Goal: Task Accomplishment & Management: Complete application form

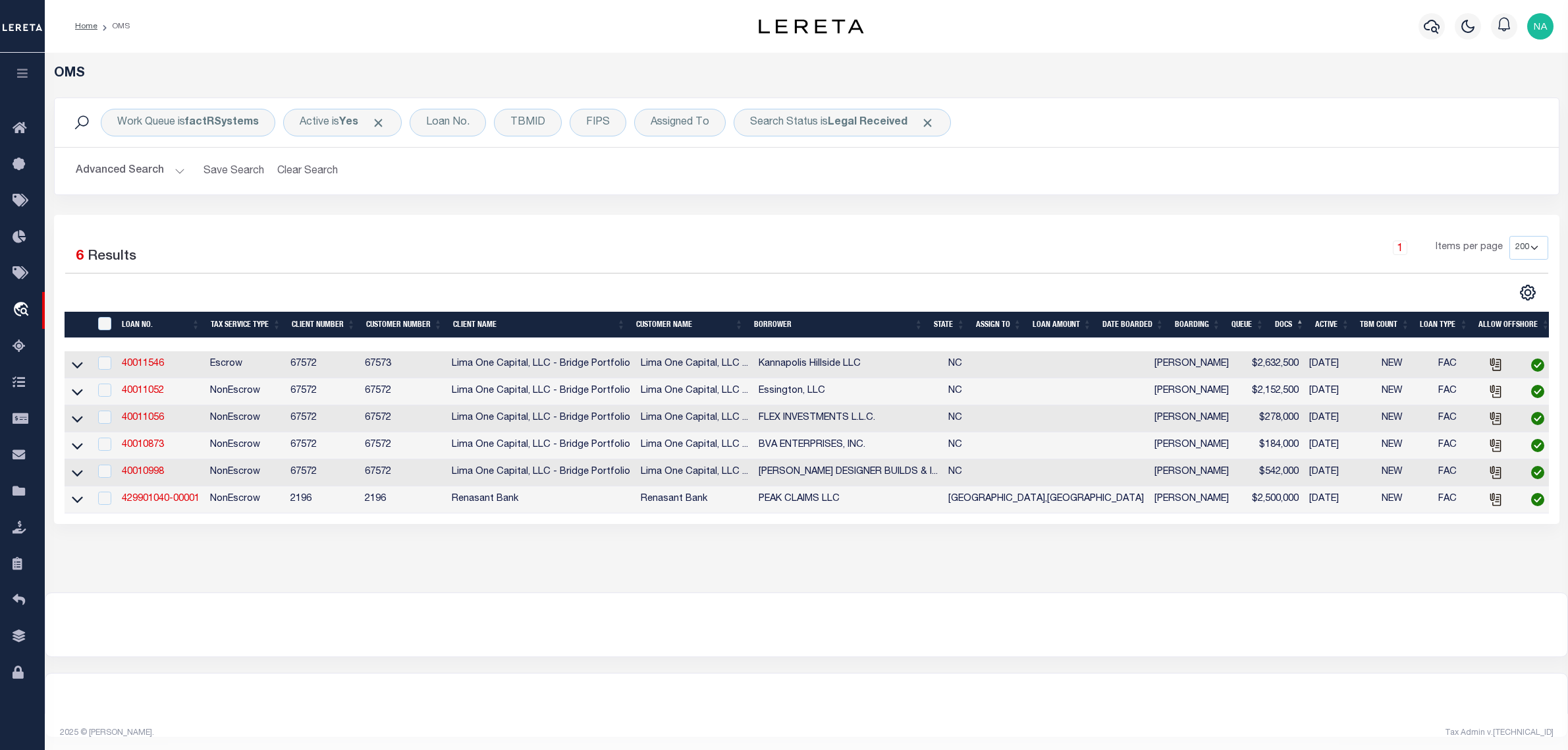
select select "200"
click at [150, 368] on link "40011546" at bounding box center [137, 363] width 42 height 9
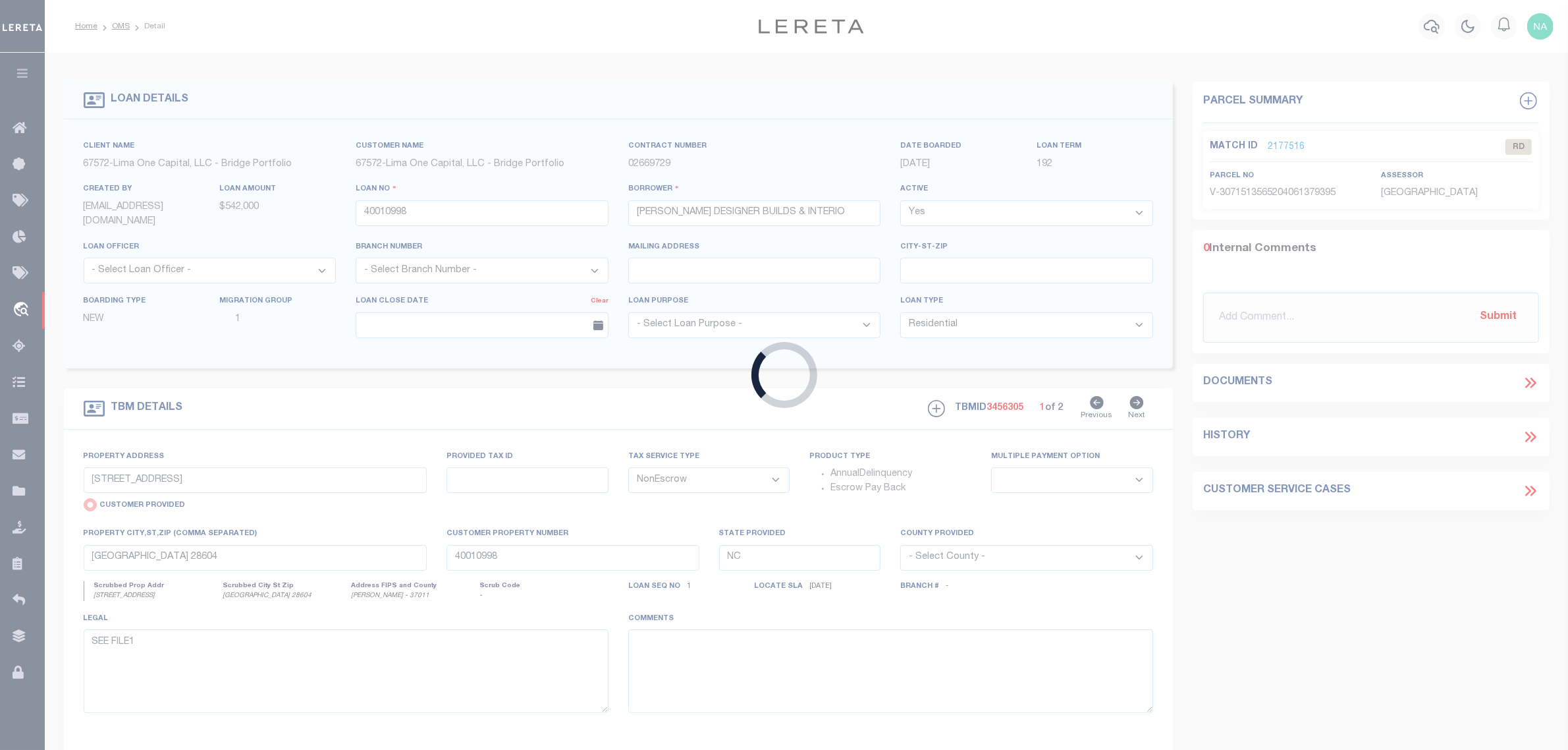
type input "40011546"
type input "Kannapolis Hillside LLC"
type input "[STREET_ADDRESS][US_STATE]"
type input "[GEOGRAPHIC_DATA]"
select select
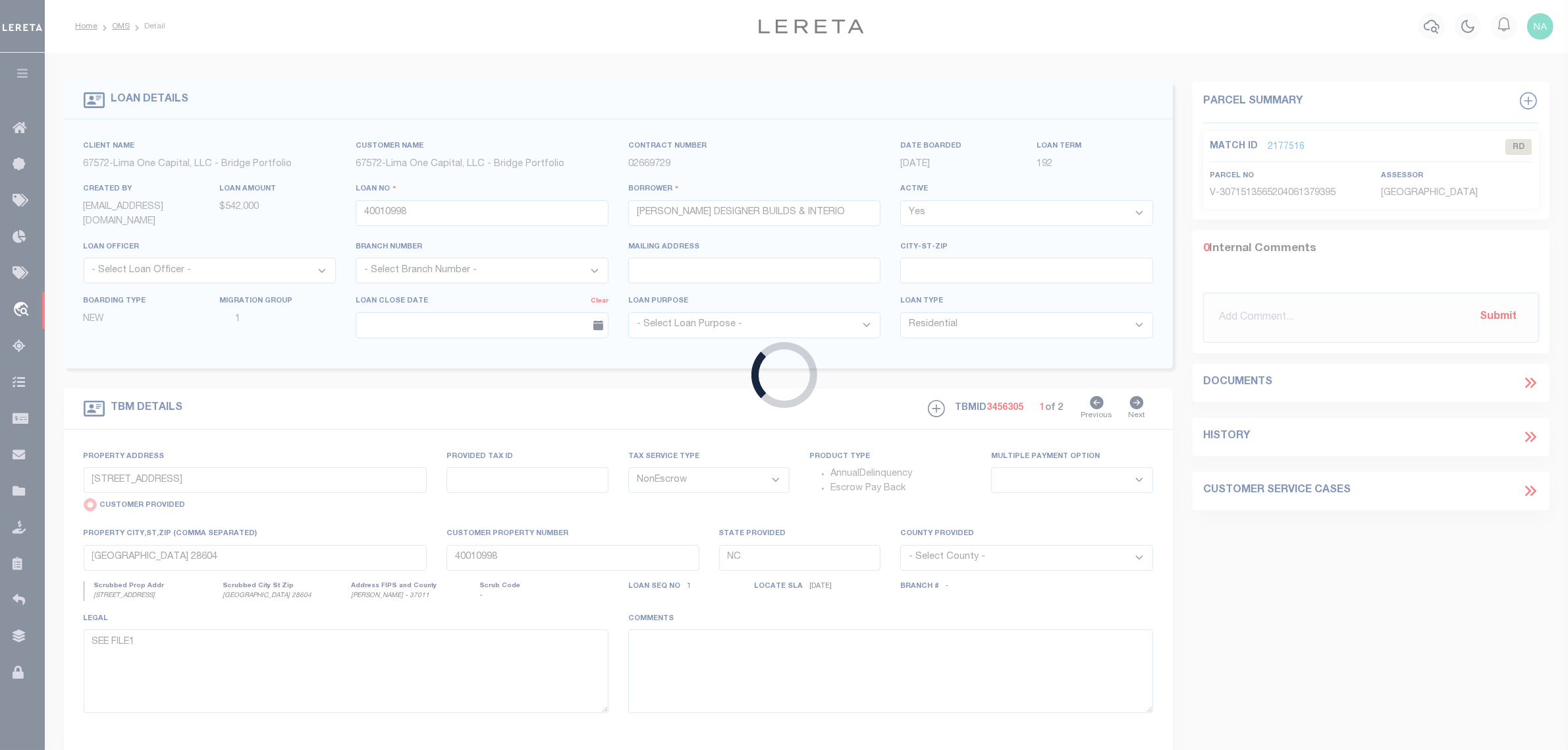
select select
select select "Escrow"
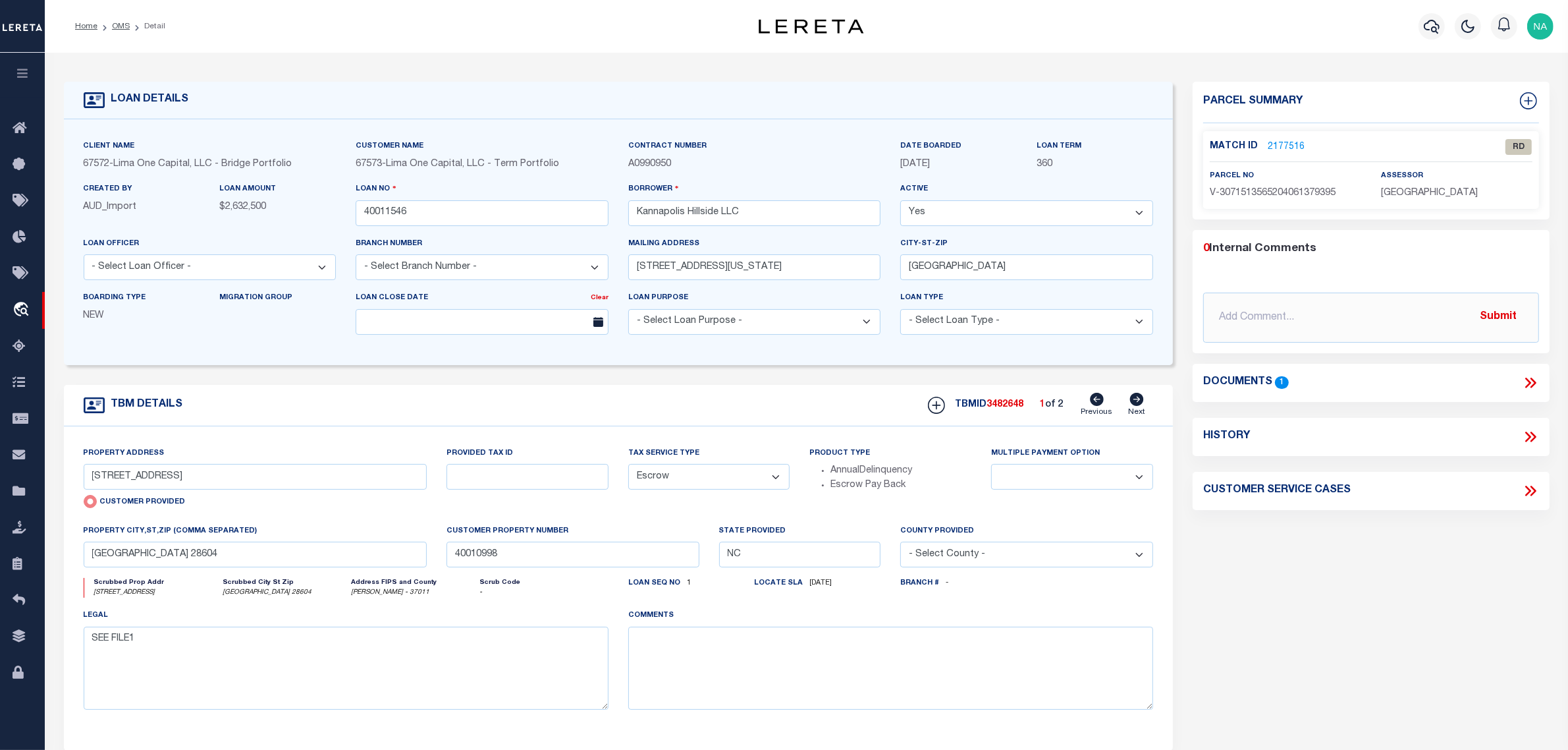
type input "772 Hillside St"
radio input "false"
type input "56230612040000"
select select
type input "Kannapolis NC 28083"
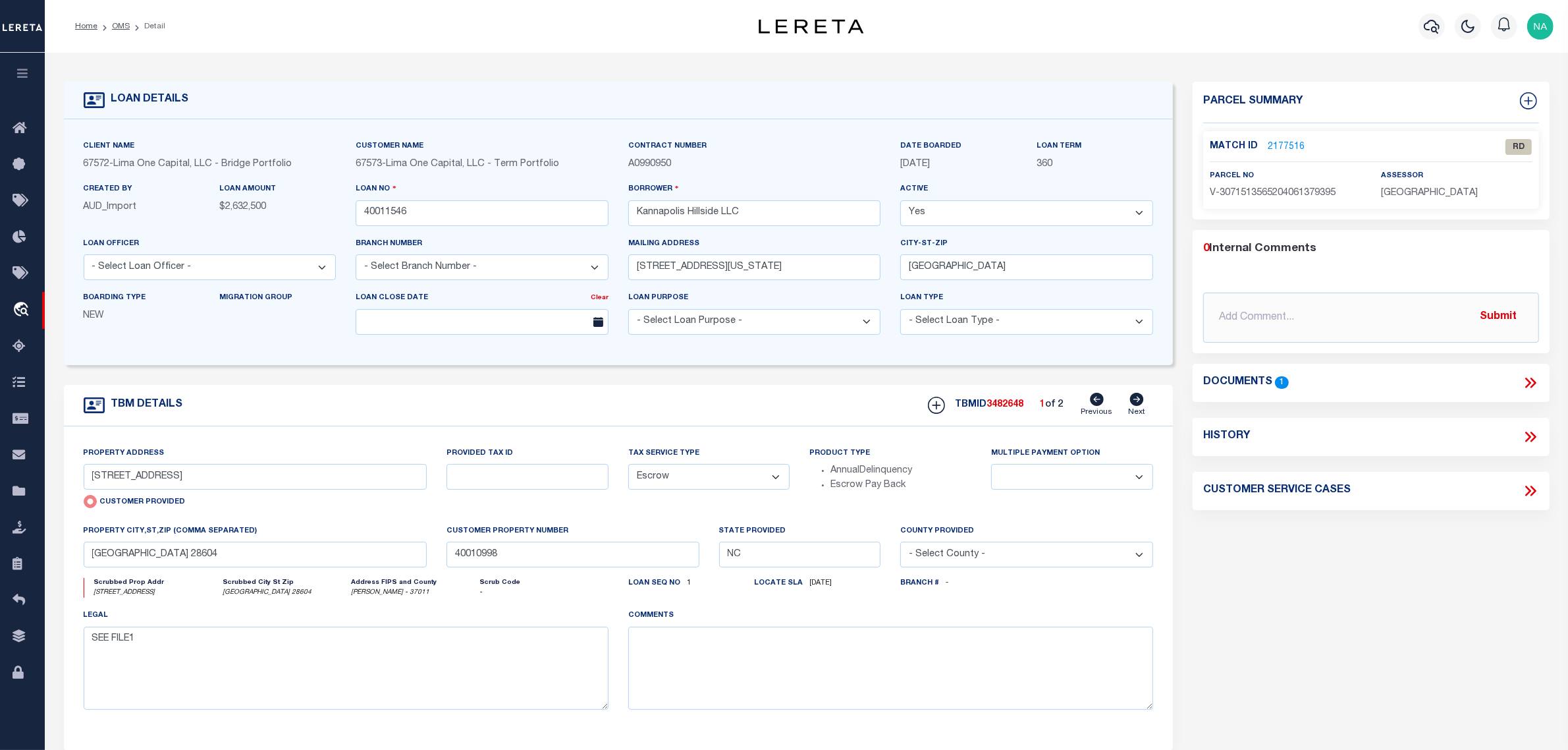
type input "40011546-1"
select select
click at [1136, 402] on icon at bounding box center [1137, 399] width 14 height 13
type input "764 Hillside St"
type input "56230602110000"
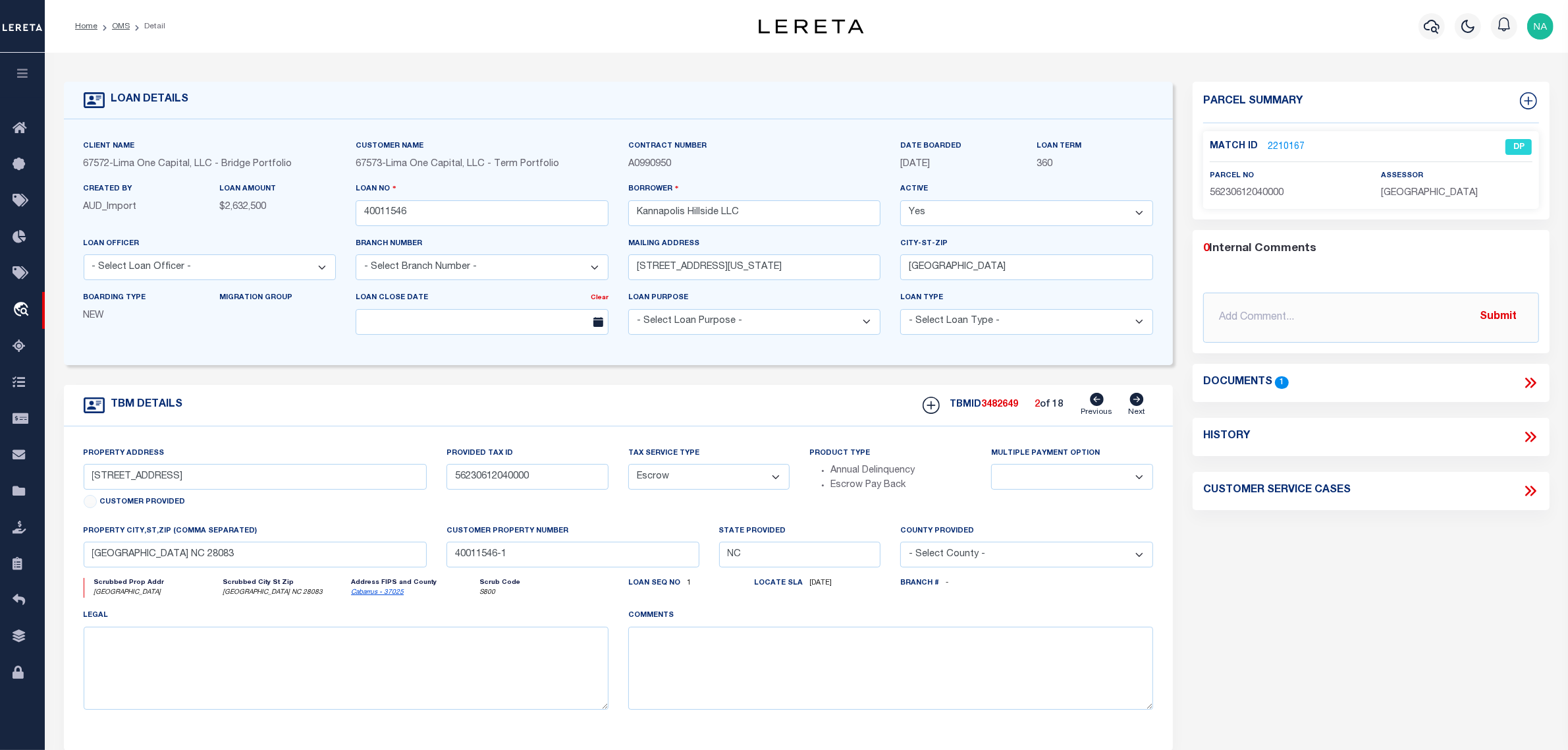
select select
type input "40011546-8"
select select
click at [116, 27] on link "OMS" at bounding box center [121, 27] width 18 height 8
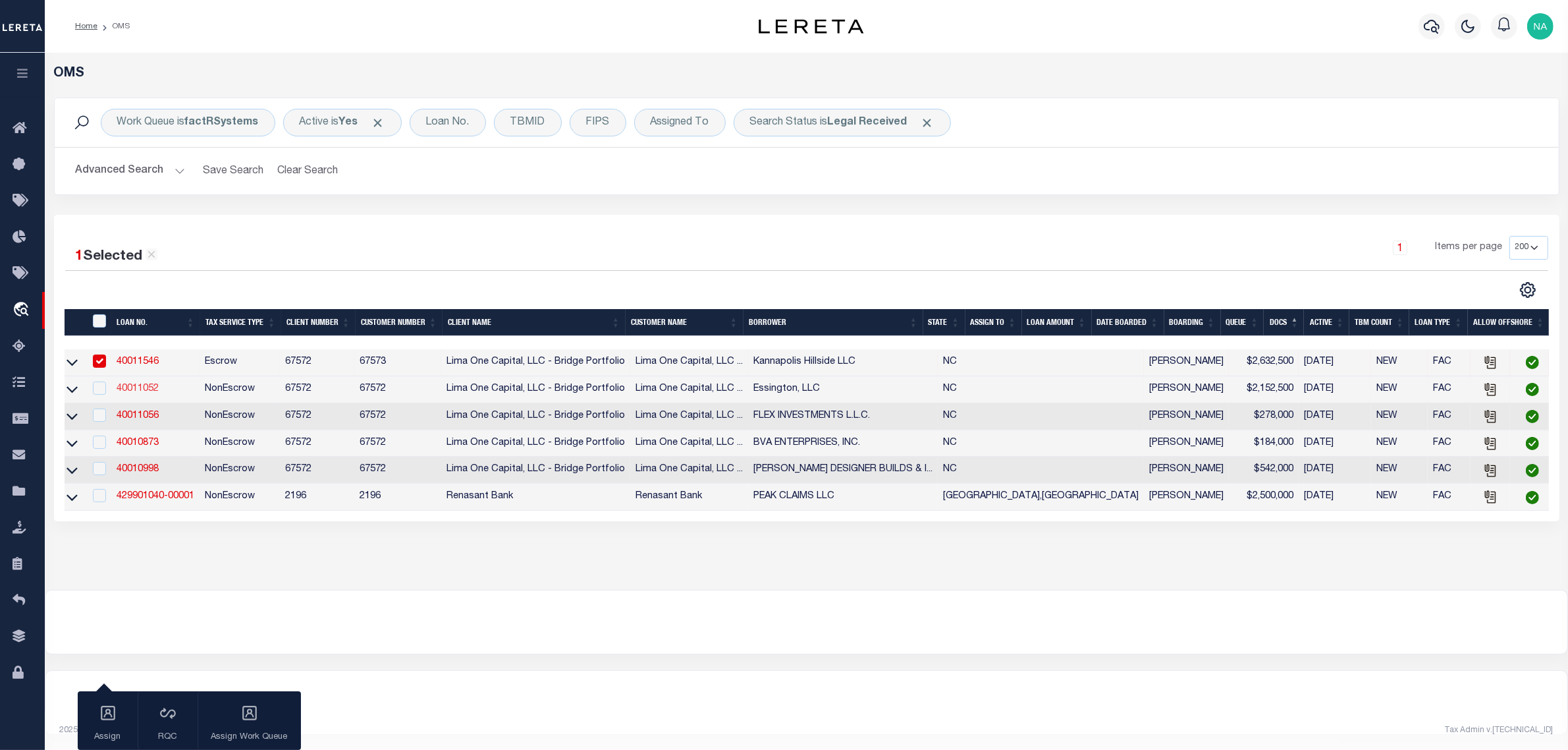
click at [140, 393] on link "40011052" at bounding box center [137, 388] width 42 height 9
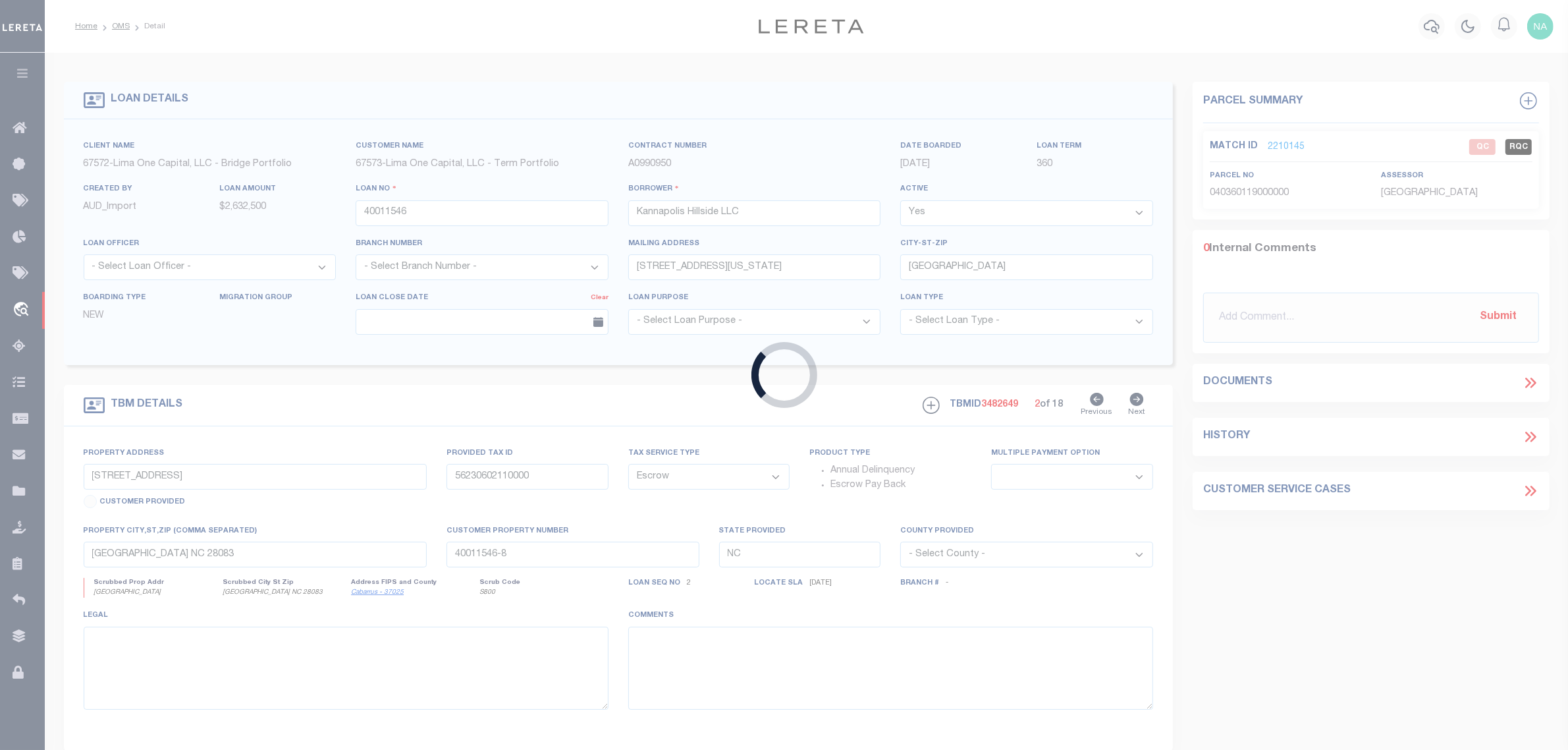
type input "40011052"
type input "Essington, LLC"
type input "[STREET_ADDRESS][PERSON_NAME]"
type input "[GEOGRAPHIC_DATA] NC 28173"
select select
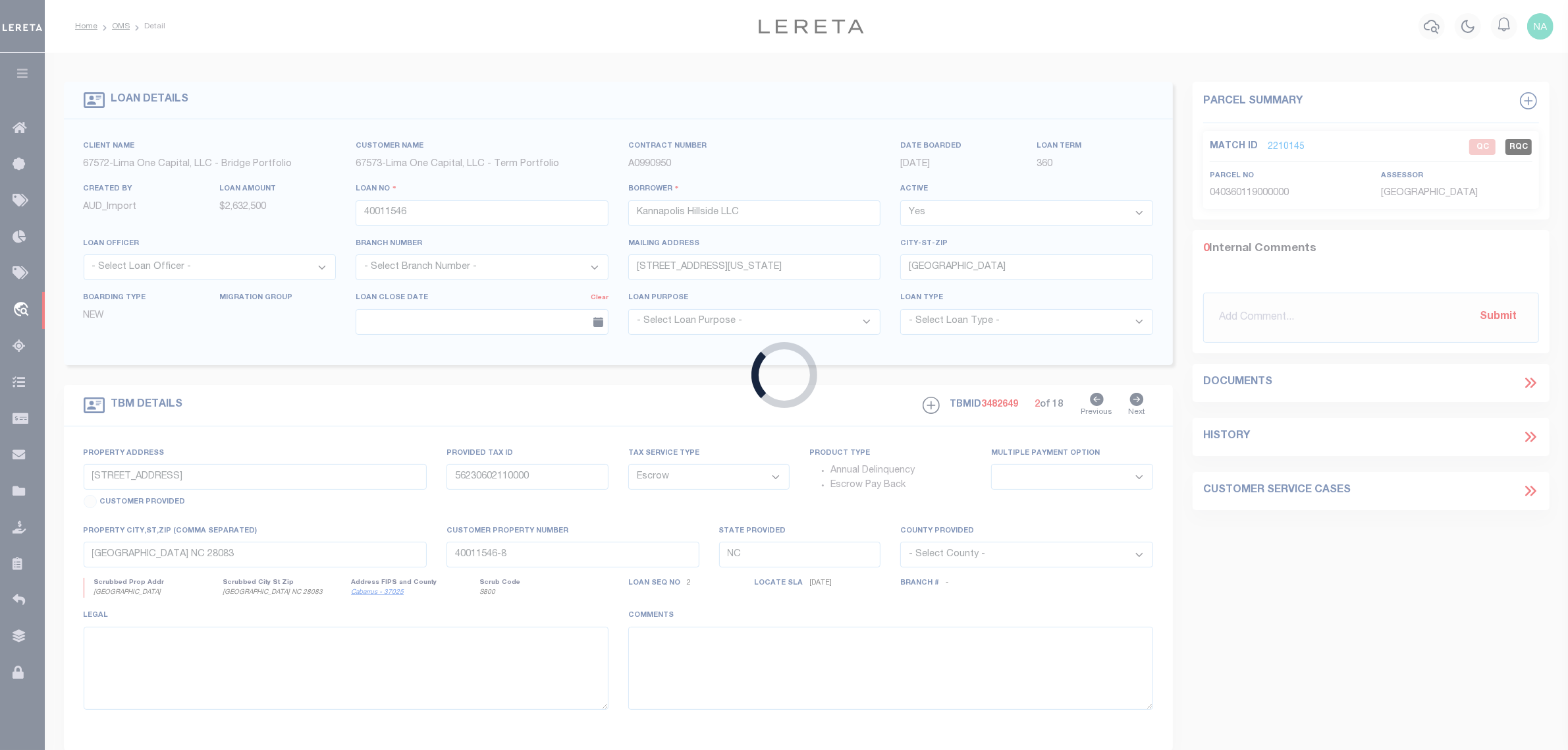
select select "NonEscrow"
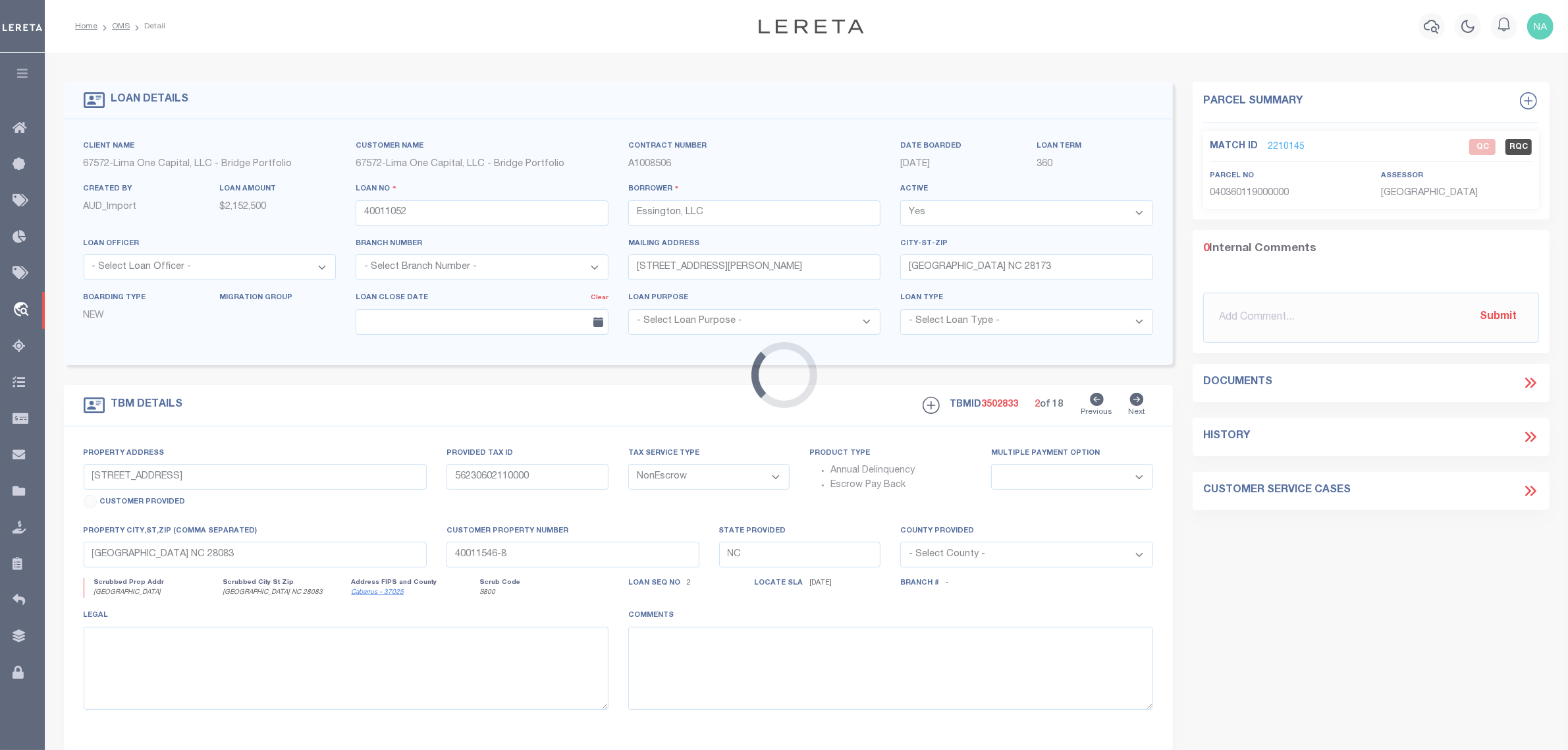
type input "[STREET_ADDRESS]"
type input "21308211"
select select
type input "Charlotte NC 28270"
type input "40011052-2"
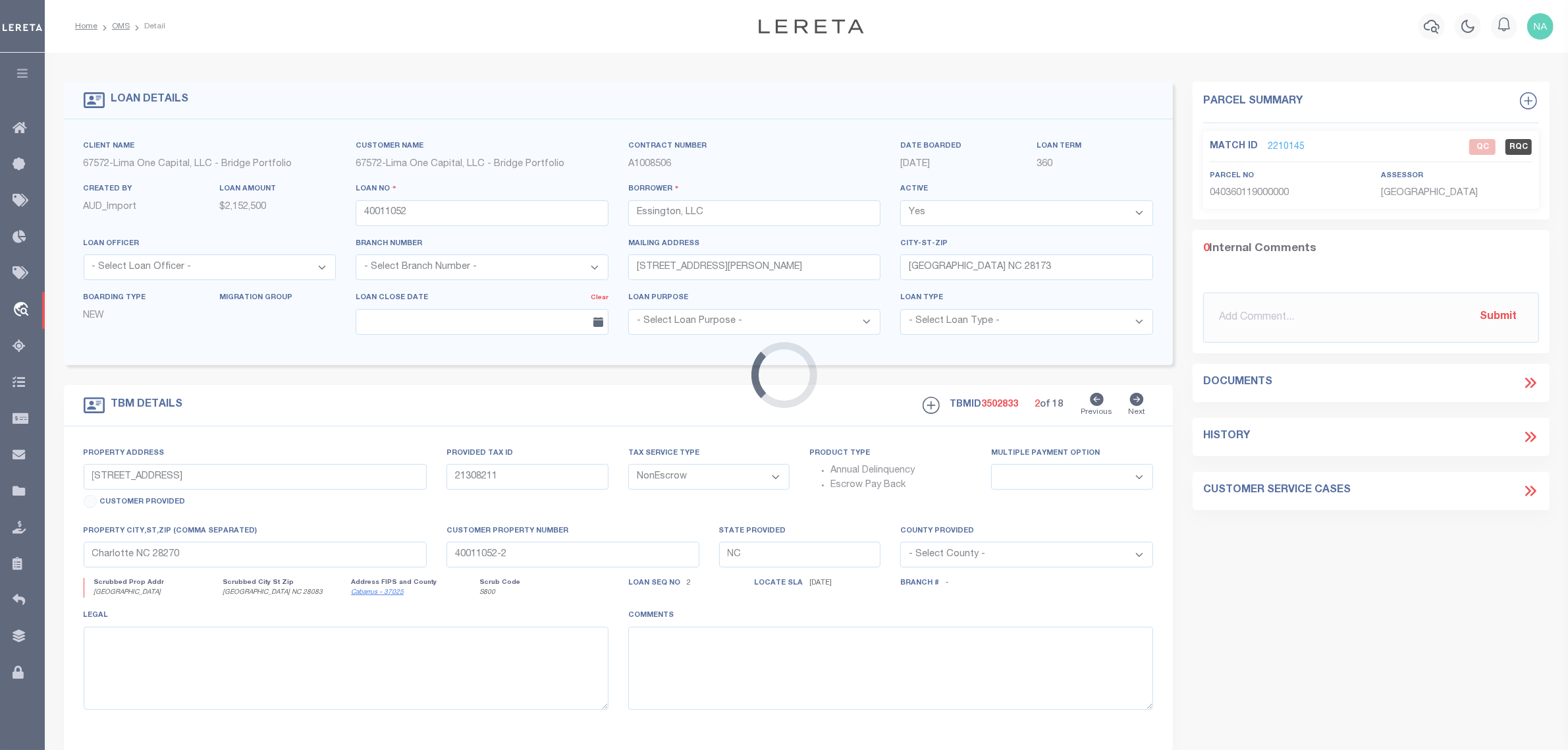
select select
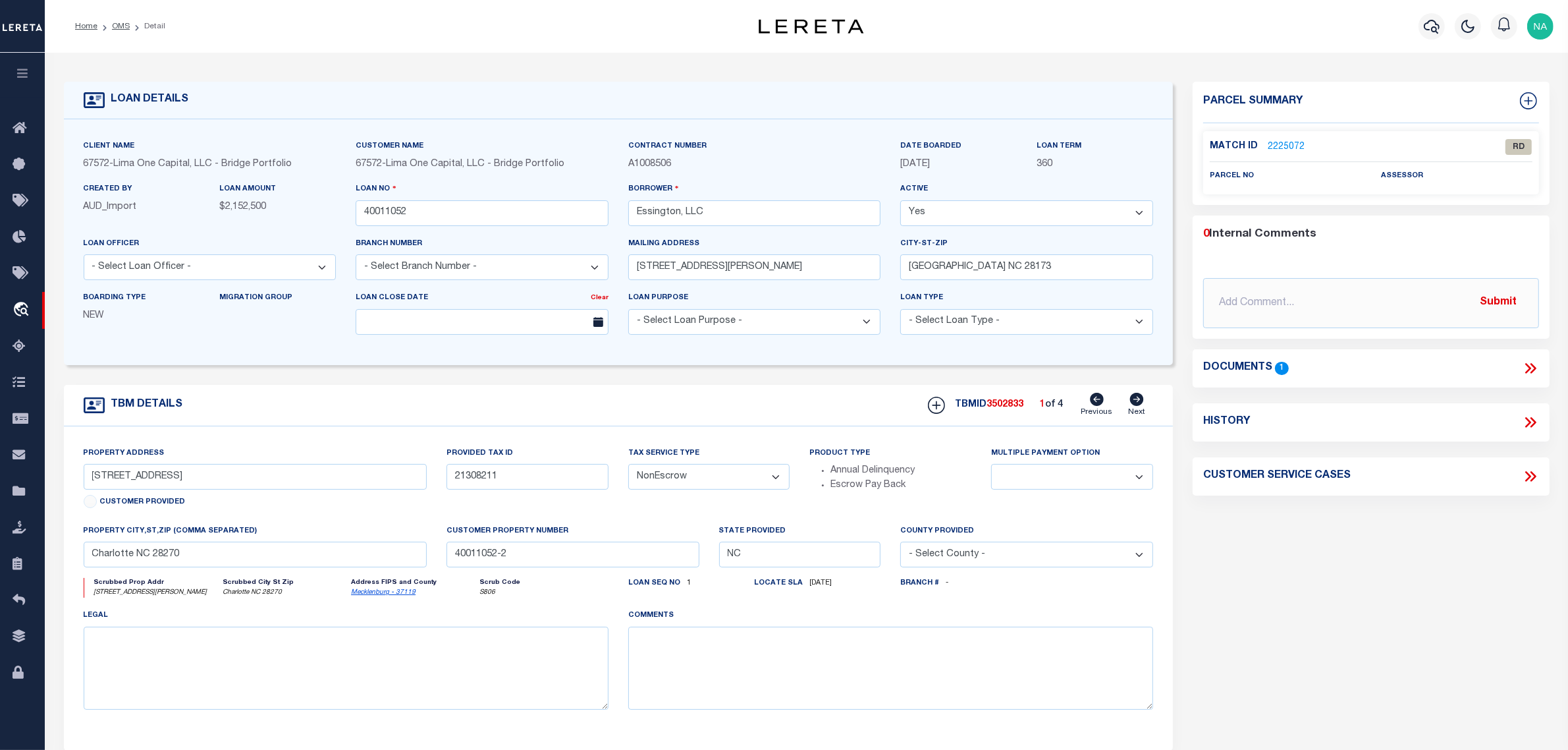
click at [1134, 400] on icon at bounding box center [1137, 399] width 14 height 13
type input "7105 Essington Drive Lot 1-A"
type input "21308210"
select select
type input "40011052-1"
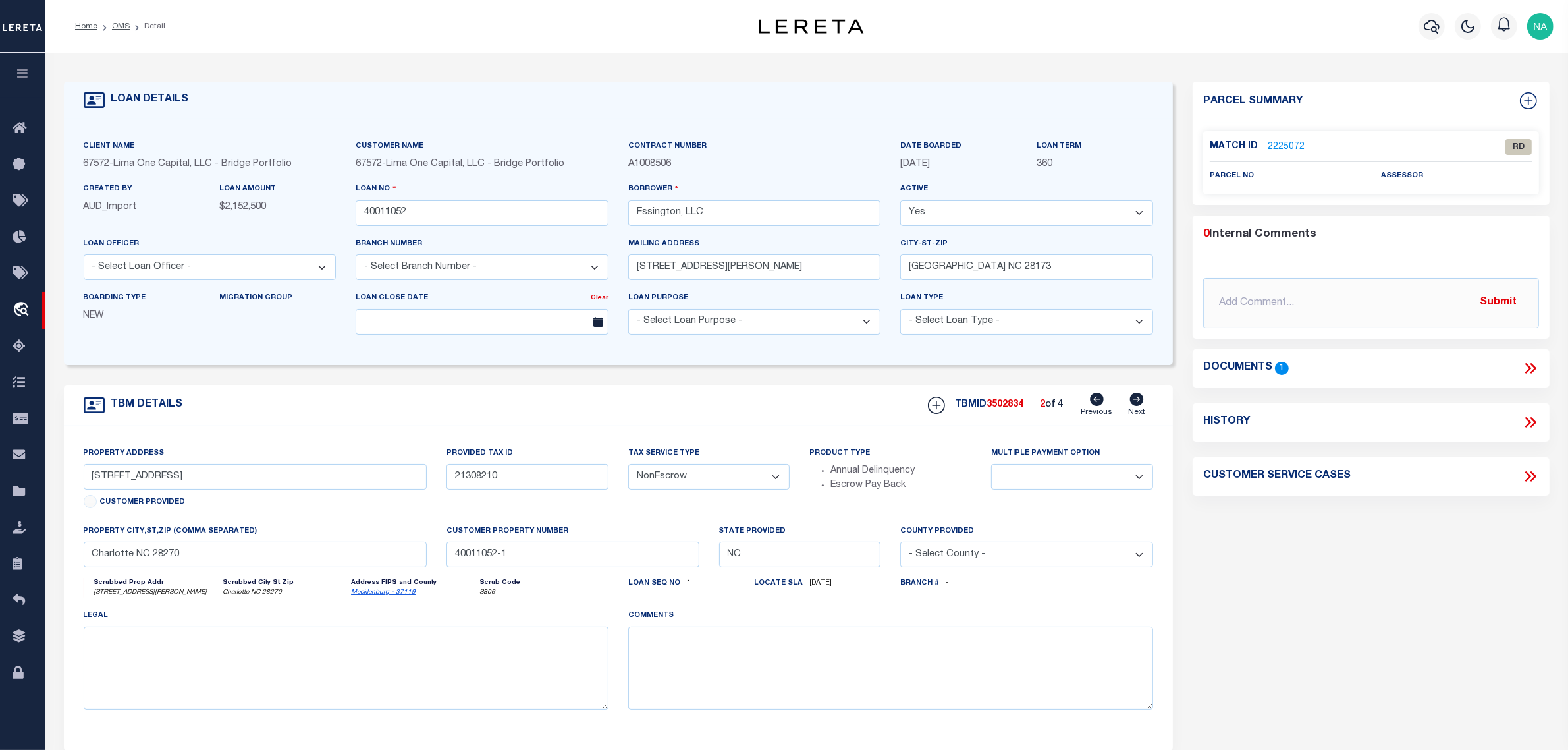
select select
click at [1134, 400] on icon at bounding box center [1137, 399] width 14 height 13
type input "[STREET_ADDRESS]"
type input "21308211"
select select
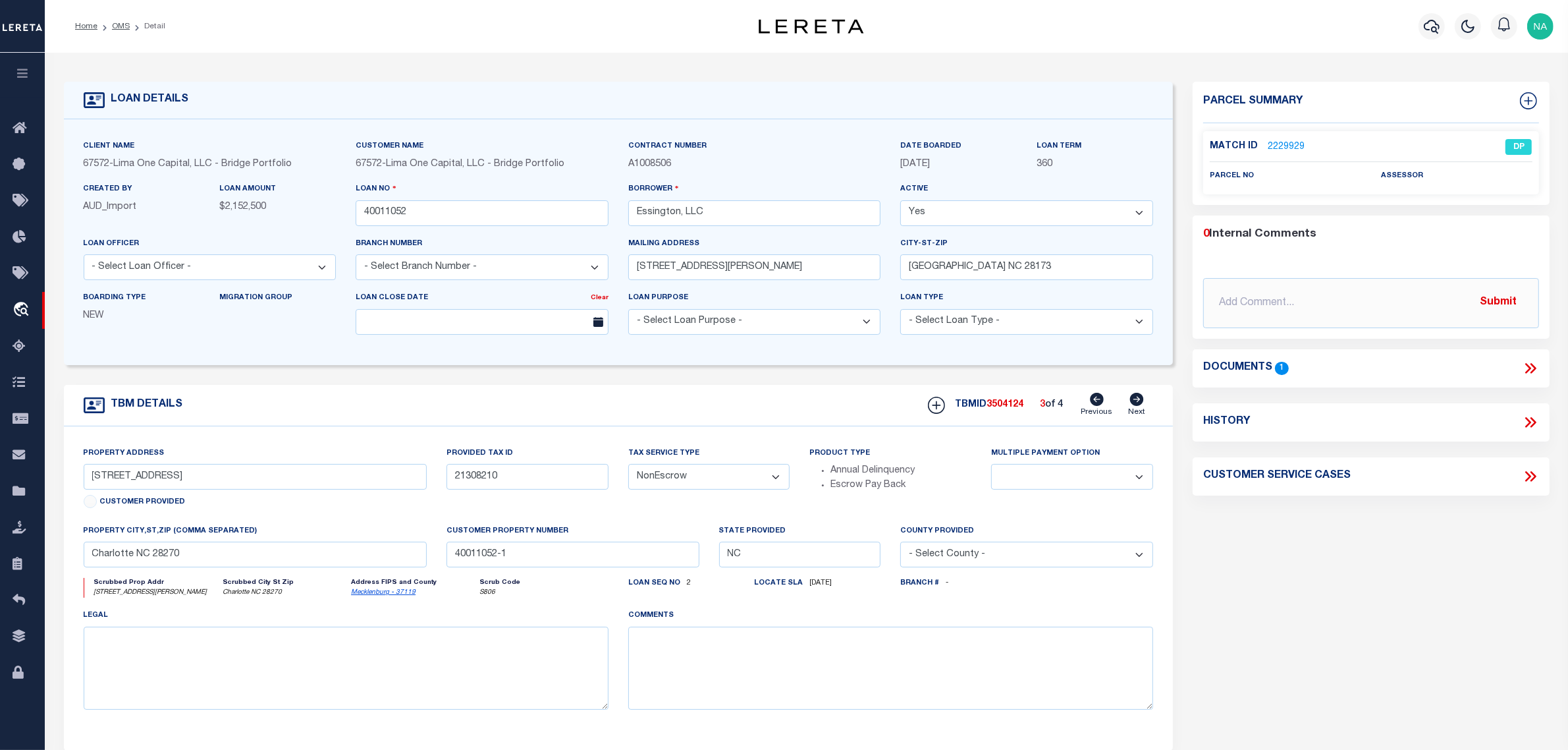
type input "40011052-2"
select select
click at [1134, 400] on icon at bounding box center [1137, 399] width 14 height 13
type input "7105 Essington Drive Lot 1-A"
type input "21308210"
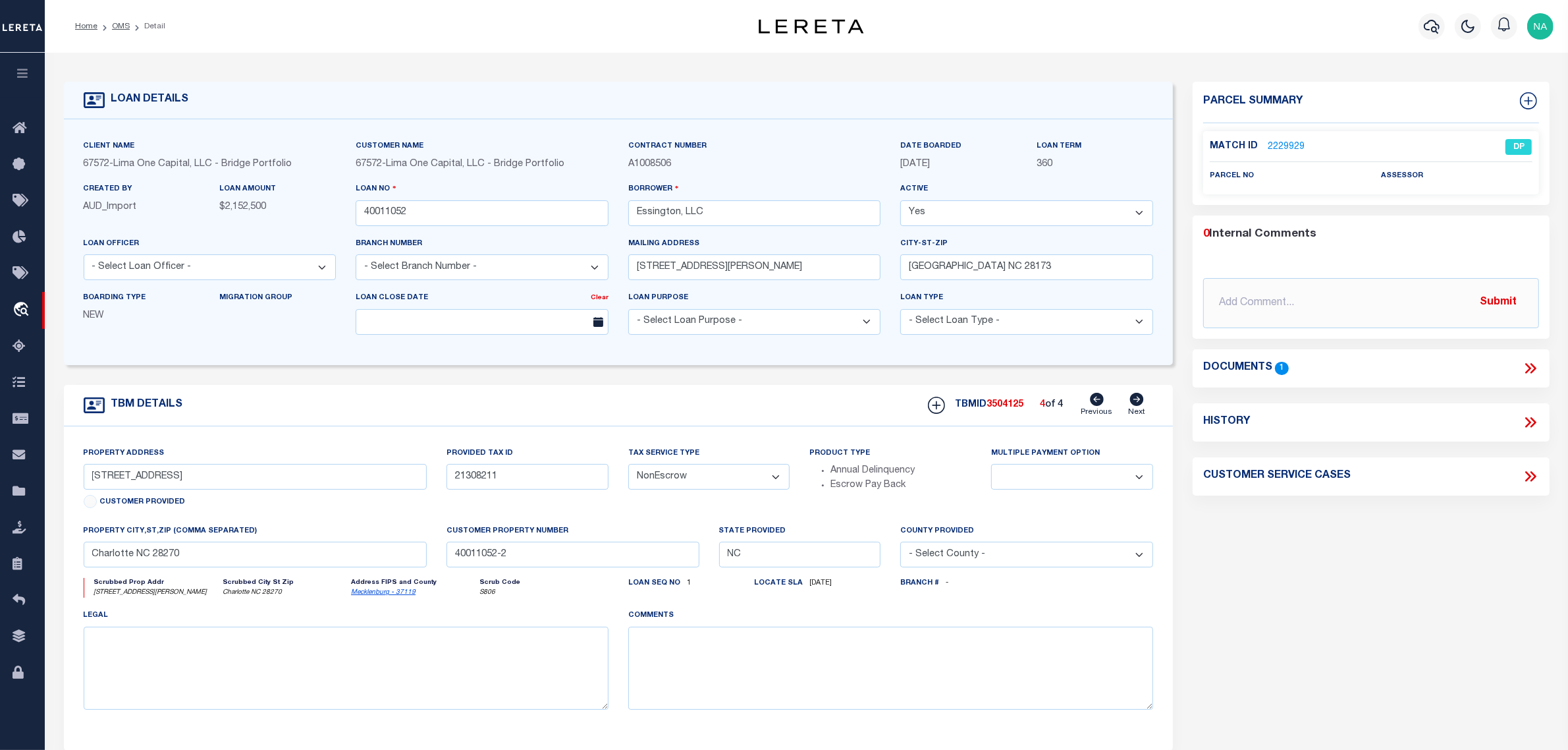
select select
type input "40011052-1"
select select
click at [1098, 400] on icon at bounding box center [1097, 399] width 14 height 13
type input "[STREET_ADDRESS]"
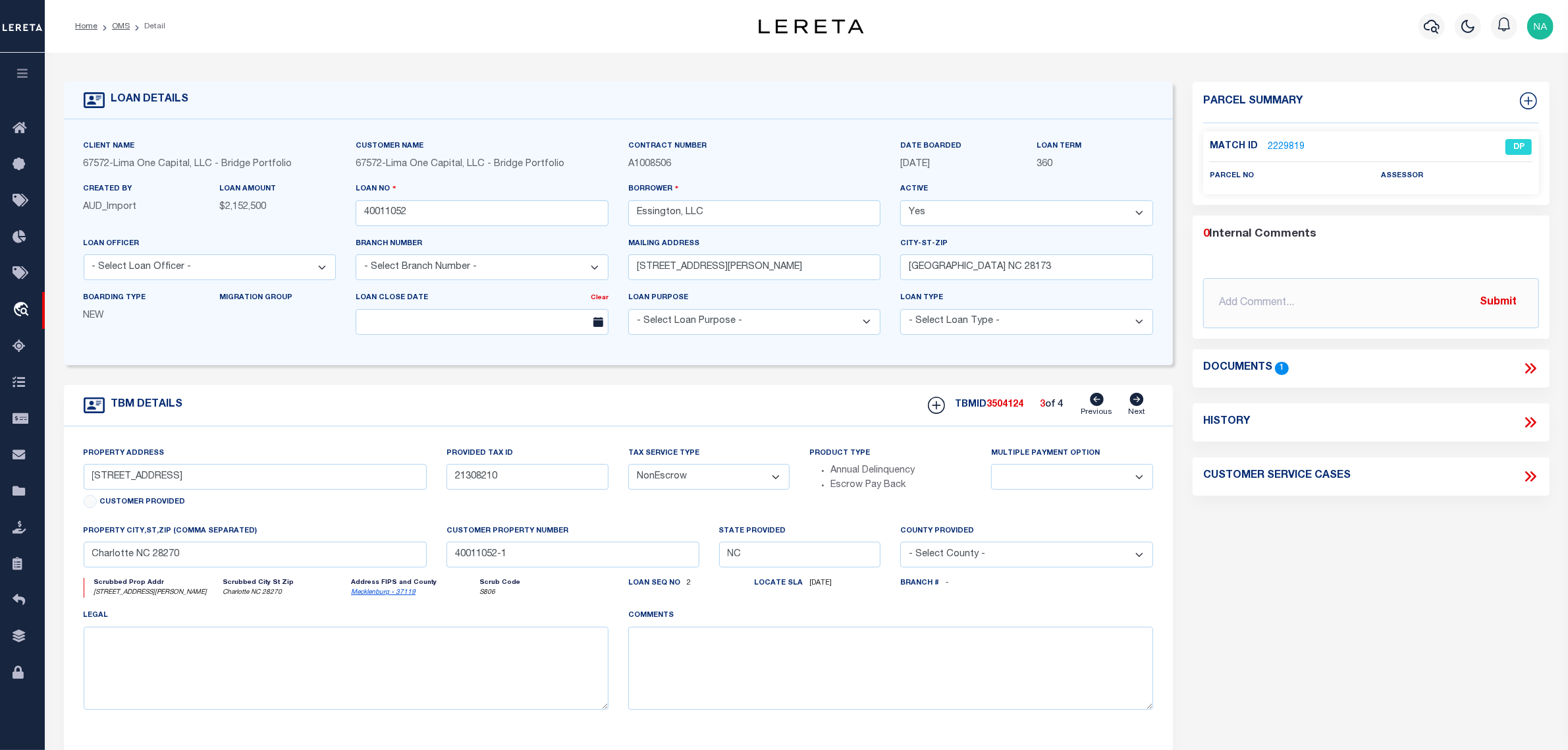
type input "21308211"
select select
type input "40011052-2"
select select
click at [1098, 400] on icon at bounding box center [1097, 399] width 14 height 13
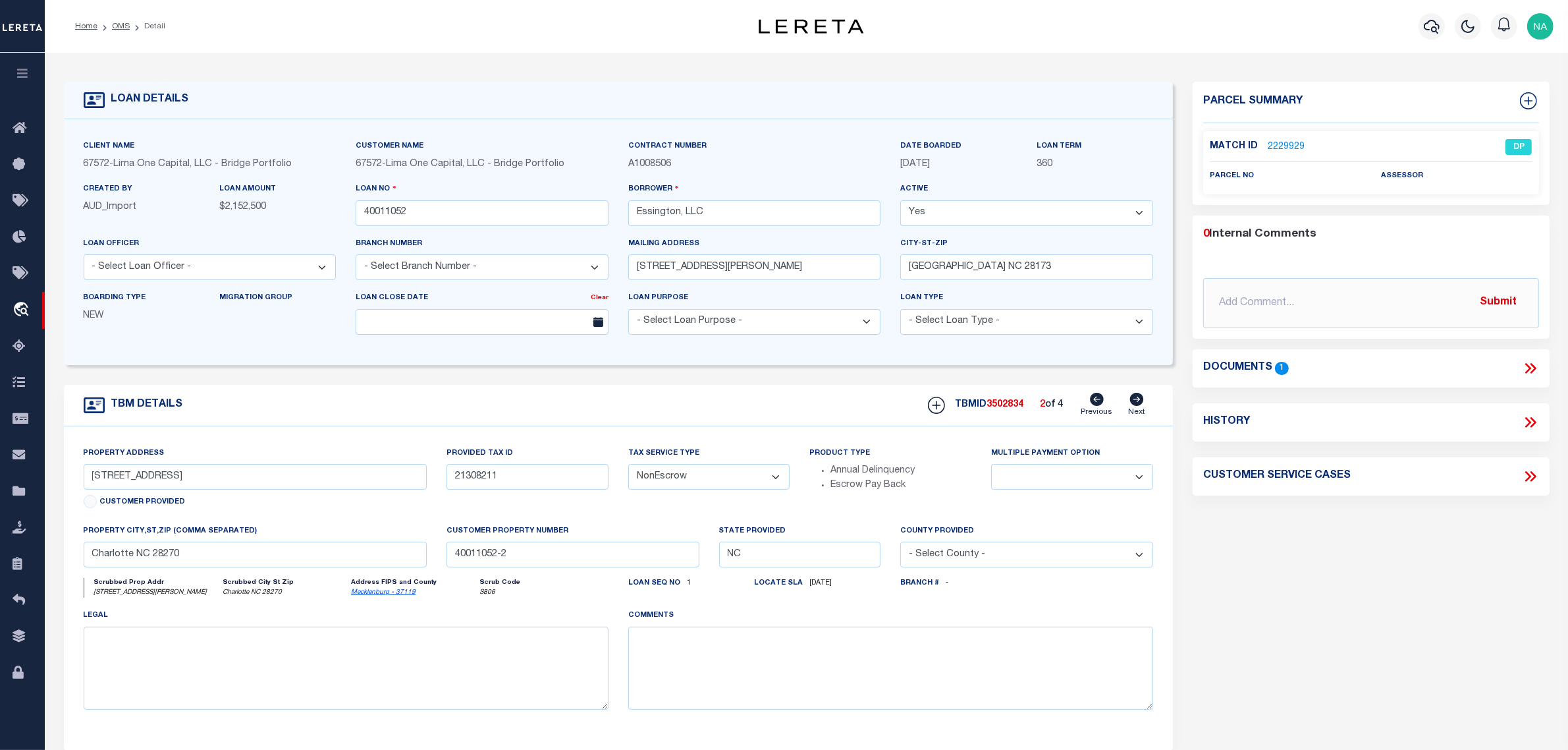
type input "7105 Essington Drive Lot 1-A"
type input "21308210"
select select
type input "40011052-1"
select select
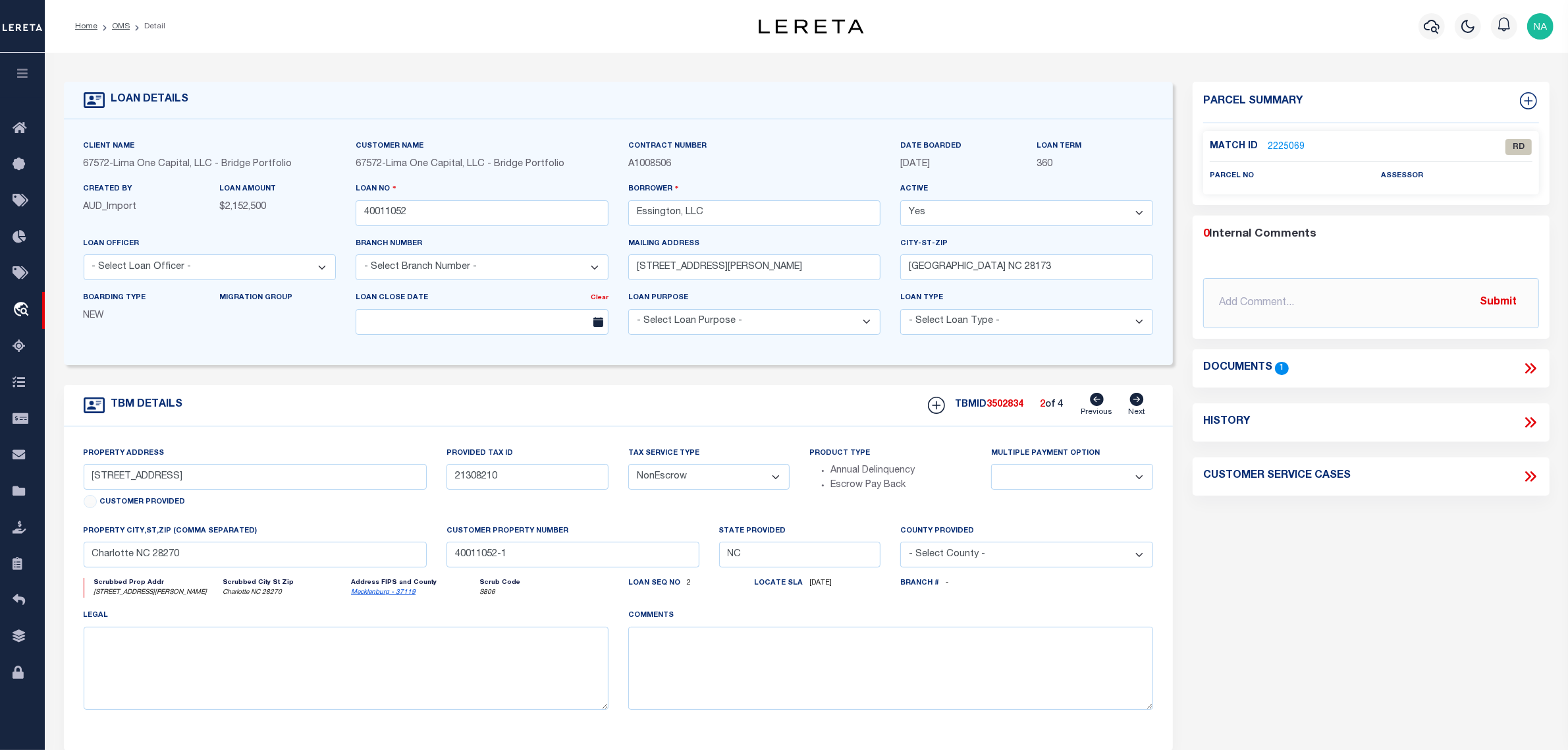
click at [1098, 400] on icon at bounding box center [1097, 399] width 14 height 13
type input "[STREET_ADDRESS]"
type input "21308211"
select select
type input "40011052-2"
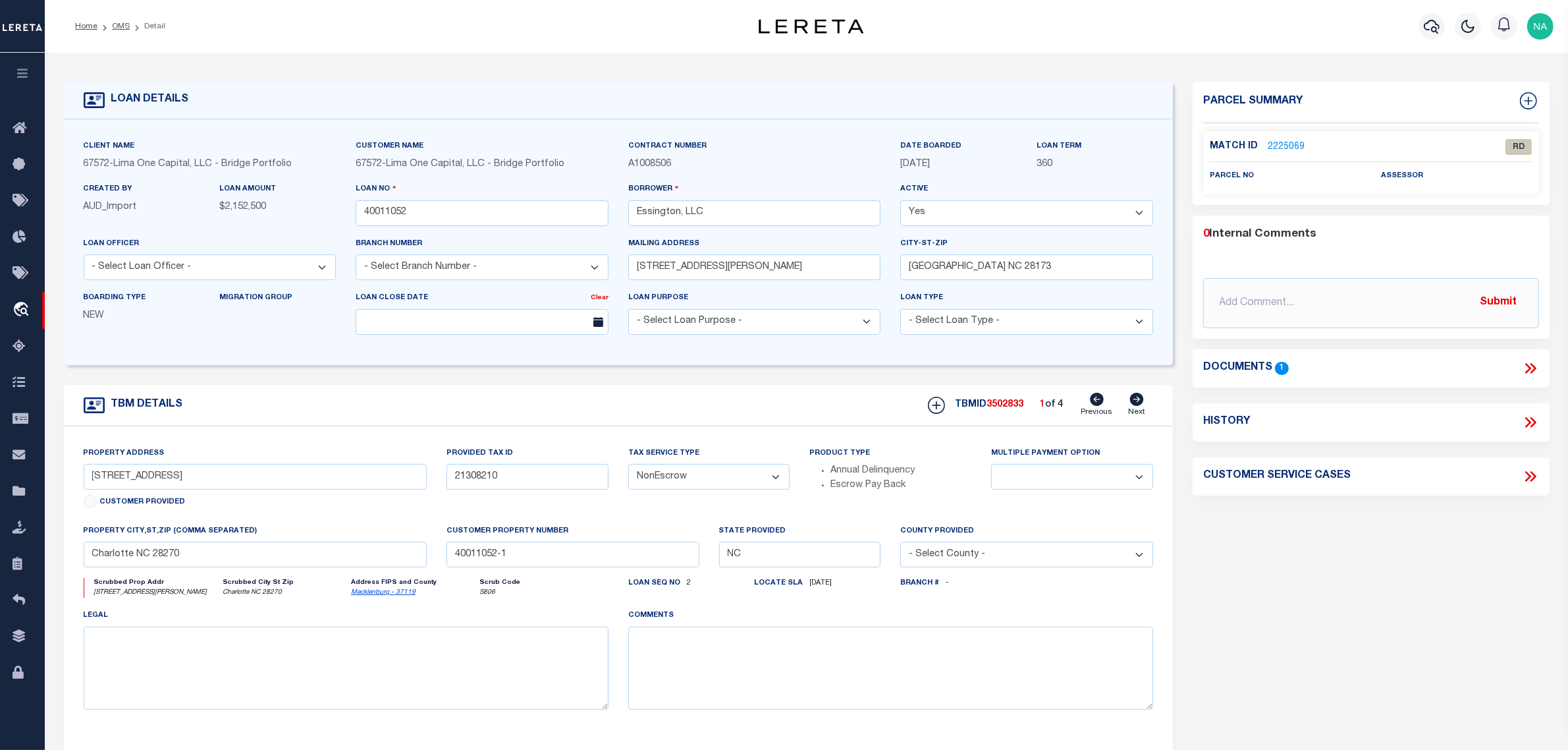
select select
click at [1140, 400] on icon at bounding box center [1137, 399] width 14 height 13
type input "7105 Essington Drive Lot 1-A"
type input "21308210"
select select
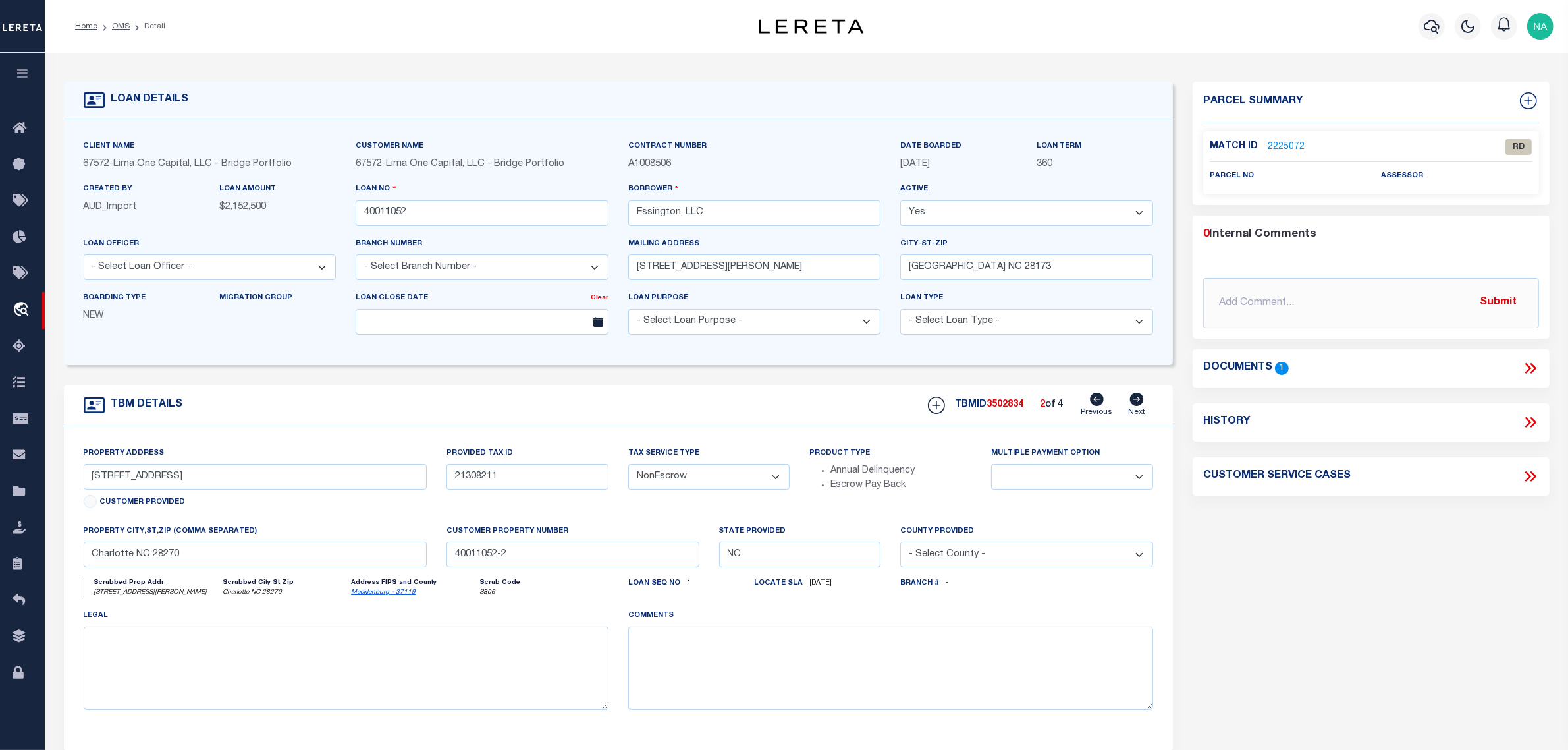
type input "40011052-1"
select select
click at [1140, 400] on icon at bounding box center [1137, 399] width 14 height 13
type input "[STREET_ADDRESS]"
type input "21308211"
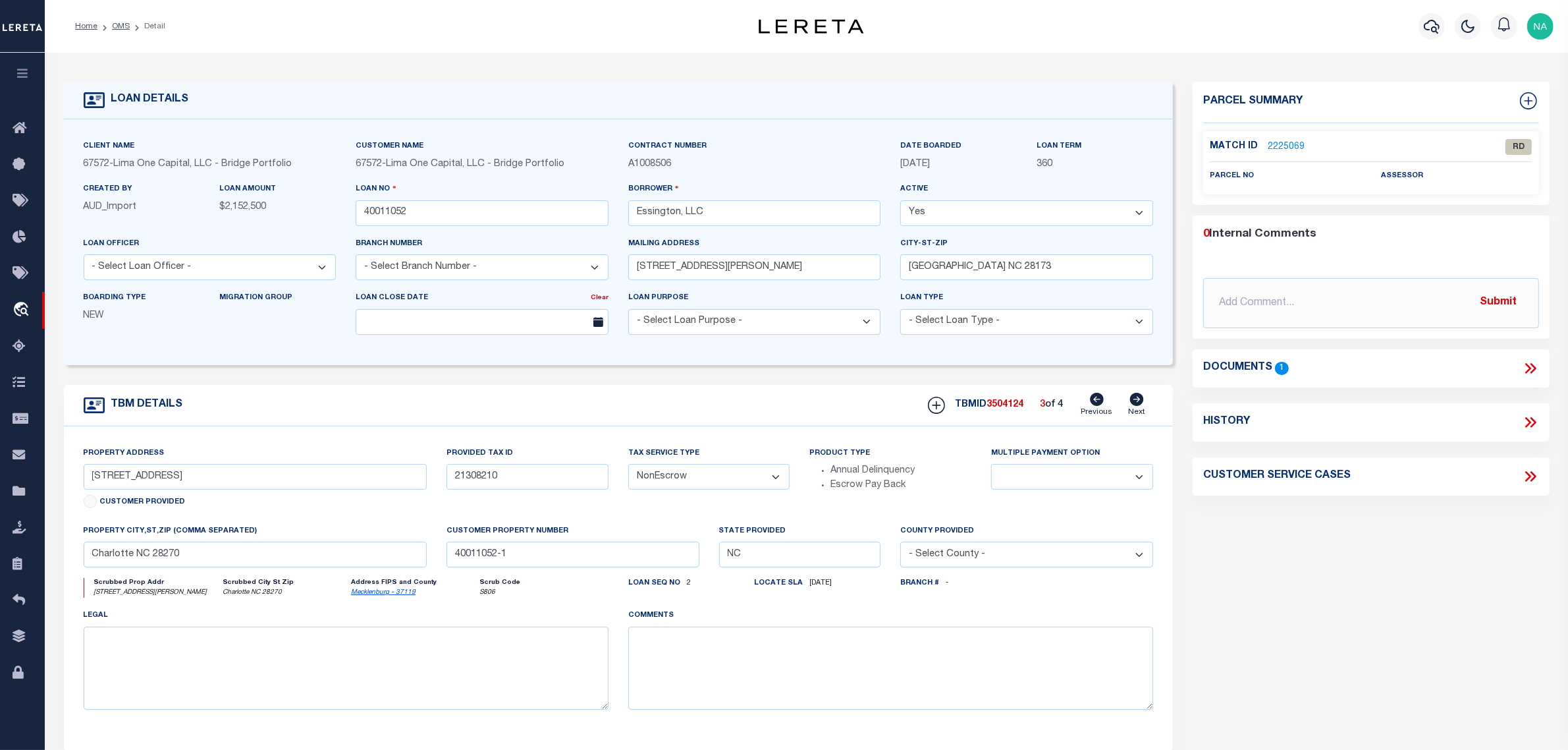
select select
type input "40011052-2"
select select
click at [1140, 400] on icon at bounding box center [1137, 399] width 14 height 13
type input "7105 Essington Drive Lot 1-A"
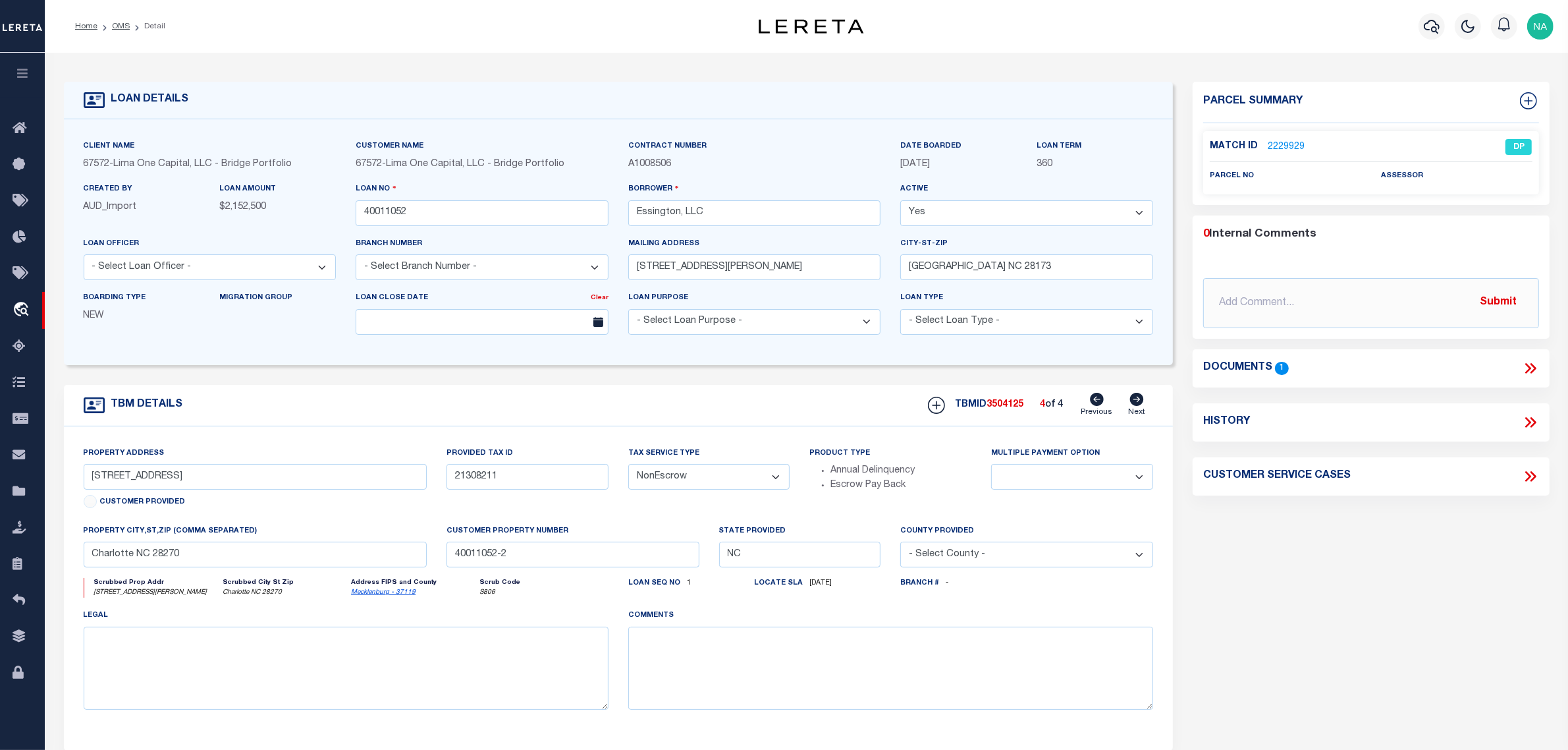
type input "21308210"
select select
type input "40011052-1"
select select
click at [1100, 400] on icon at bounding box center [1097, 399] width 14 height 13
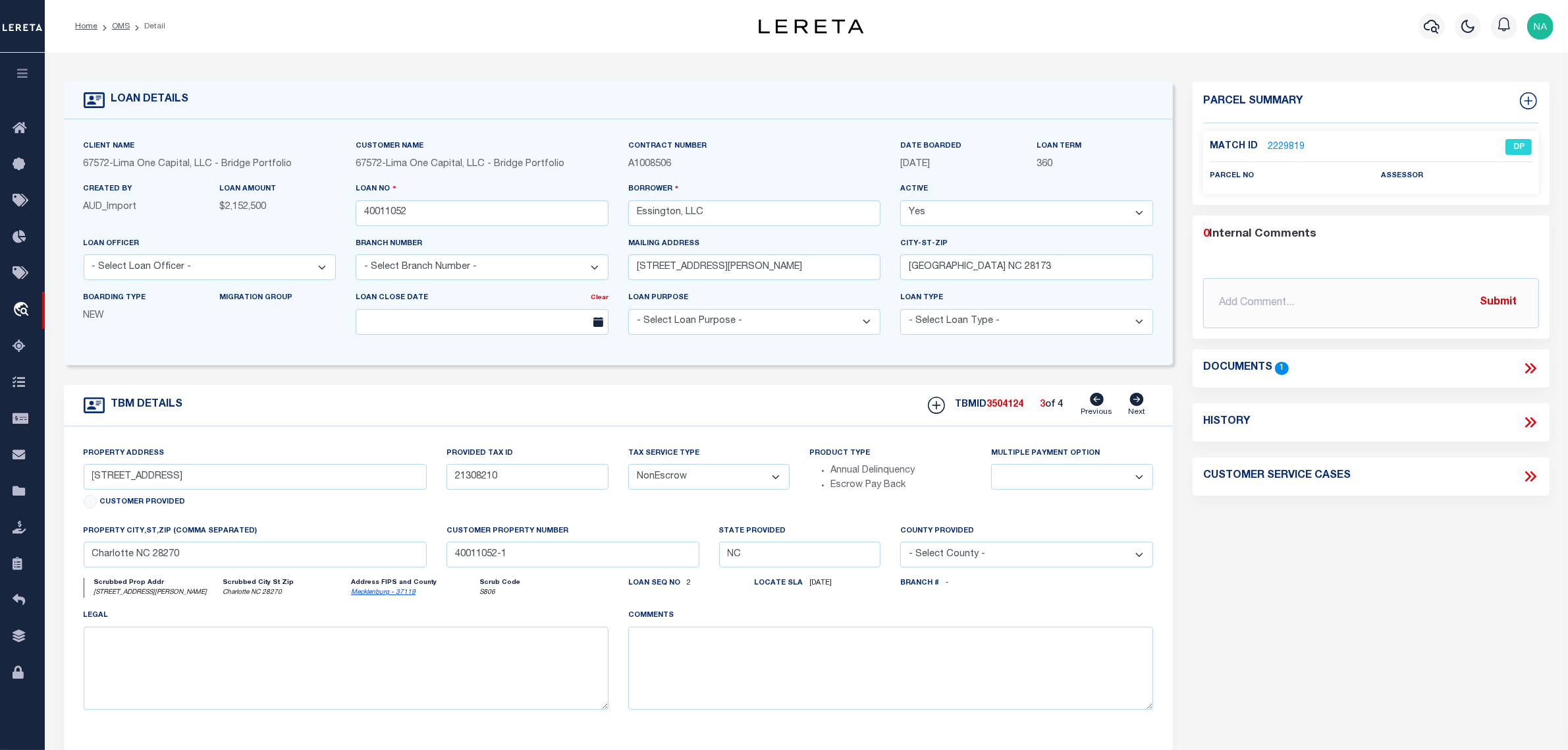
type input "[STREET_ADDRESS]"
type input "21308211"
select select
type input "40011052-2"
select select
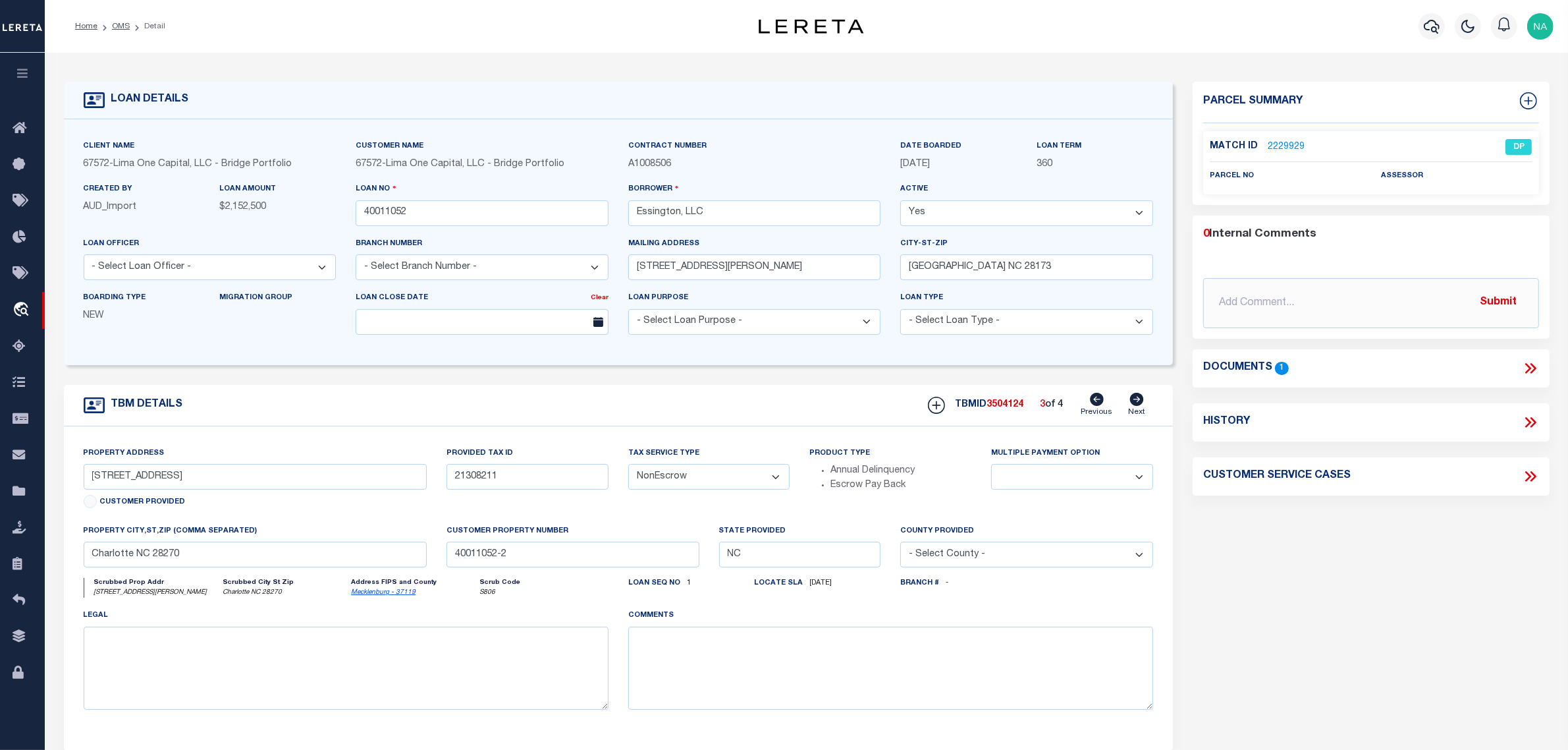
click at [1100, 400] on icon at bounding box center [1097, 399] width 14 height 13
type input "7105 Essington Drive Lot 1-A"
type input "21308210"
select select
type input "40011052-1"
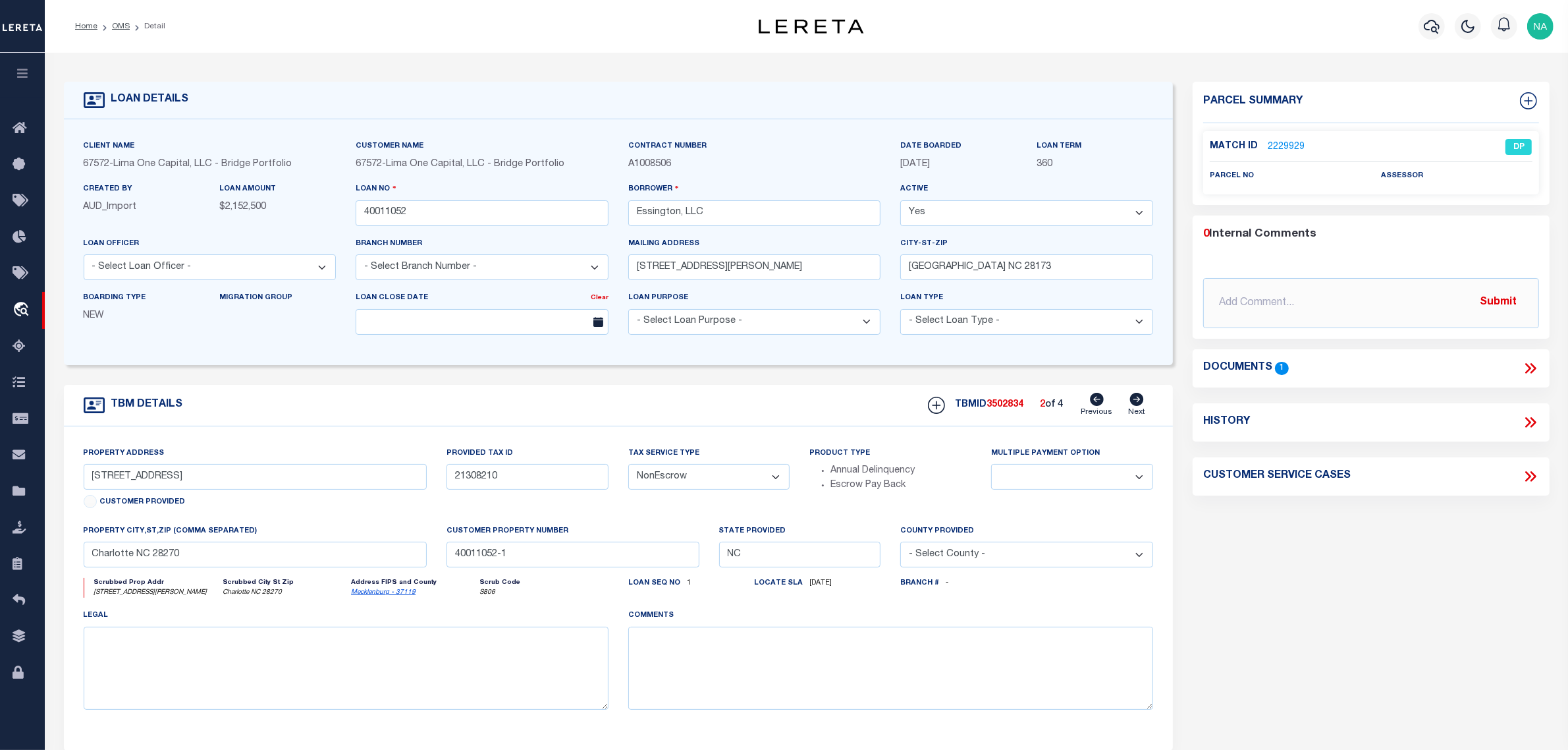
select select
click at [1100, 400] on icon at bounding box center [1097, 399] width 14 height 13
type input "[STREET_ADDRESS]"
type input "21308211"
select select
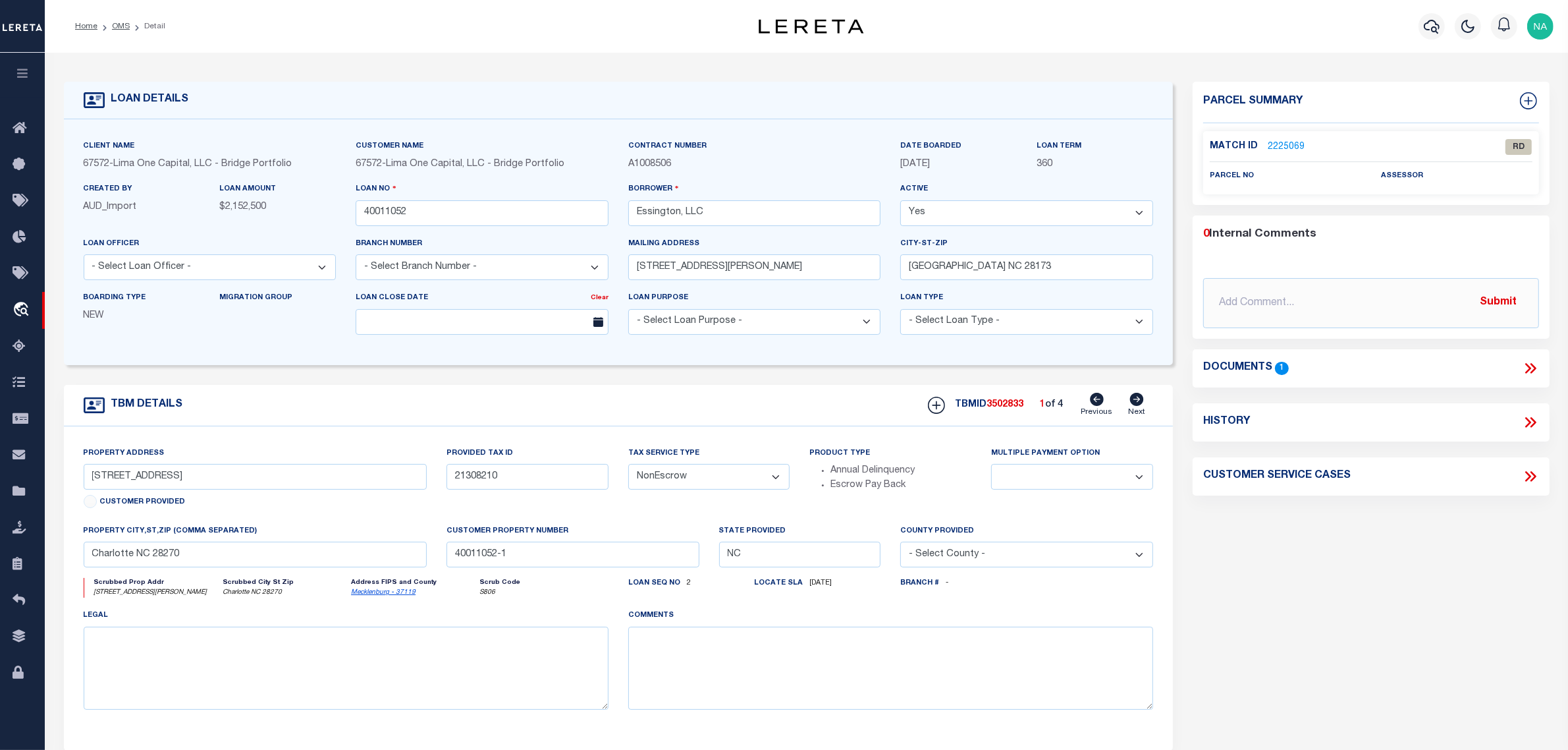
type input "40011052-2"
select select
click at [140, 480] on input "[STREET_ADDRESS]" at bounding box center [255, 476] width 343 height 26
click at [1138, 402] on icon at bounding box center [1136, 399] width 15 height 13
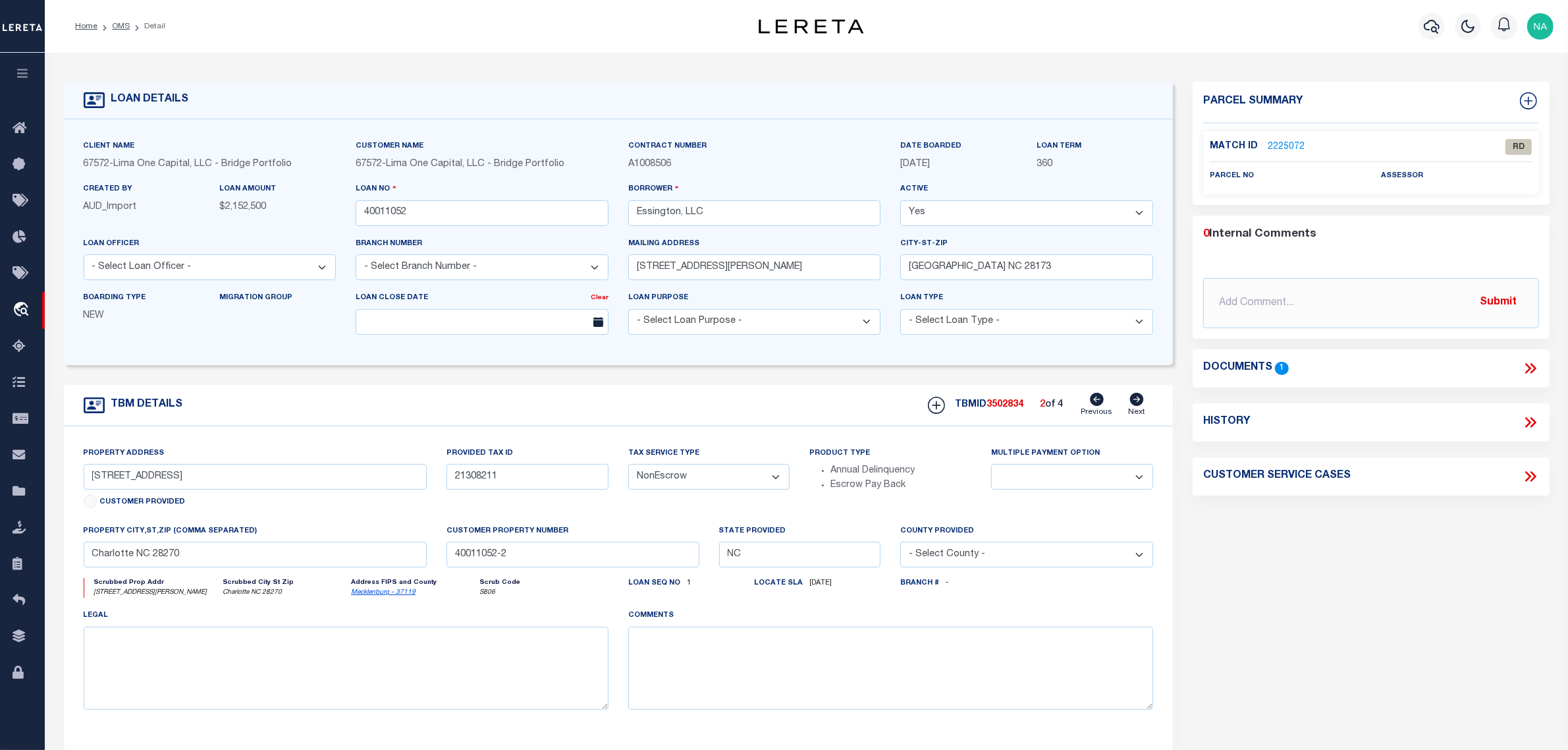
type input "7105 Essington Drive Lot 1-A"
type input "21308210"
select select
type input "40011052-1"
select select
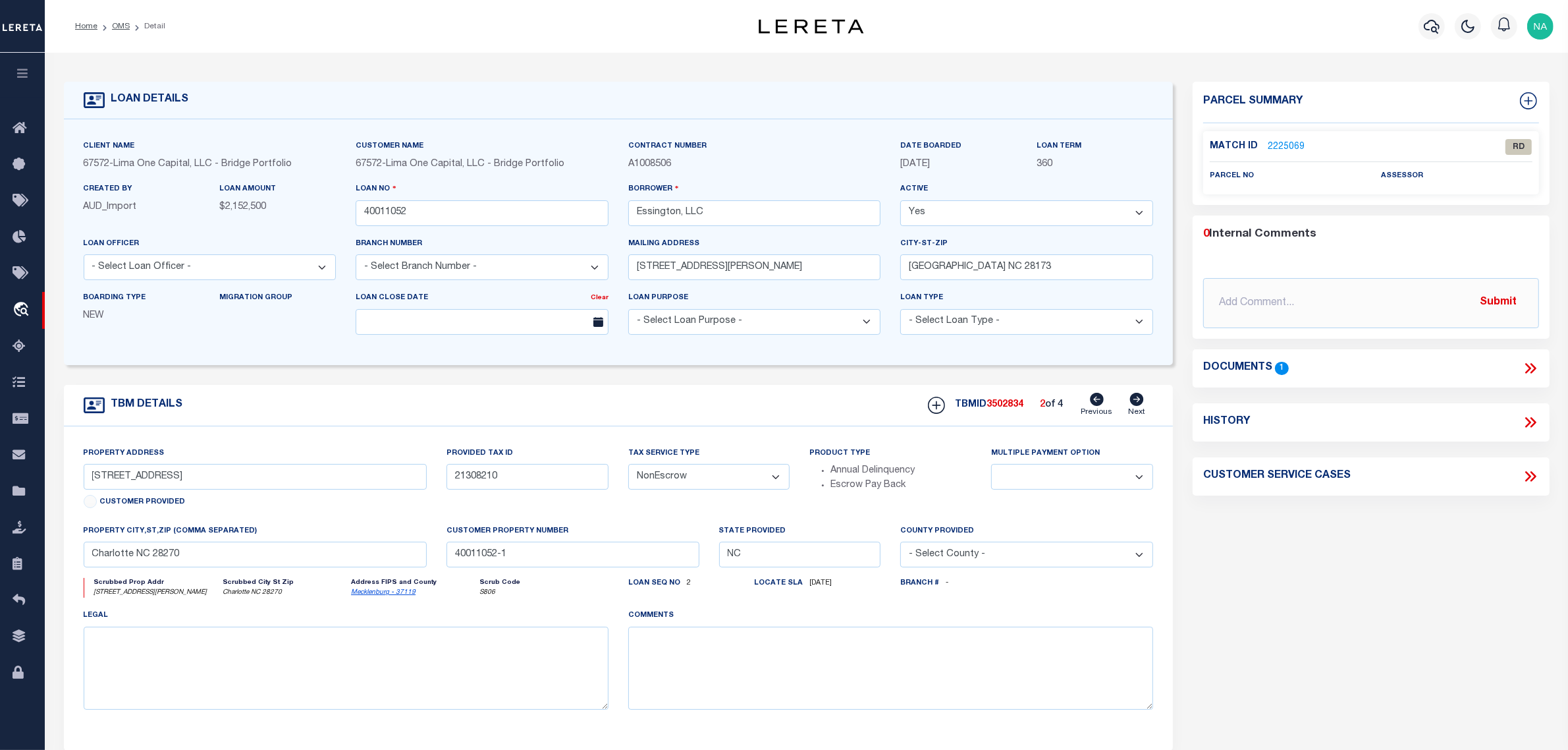
click at [1138, 402] on icon at bounding box center [1136, 399] width 15 height 13
type input "[STREET_ADDRESS]"
type input "21308211"
select select
type input "40011052-2"
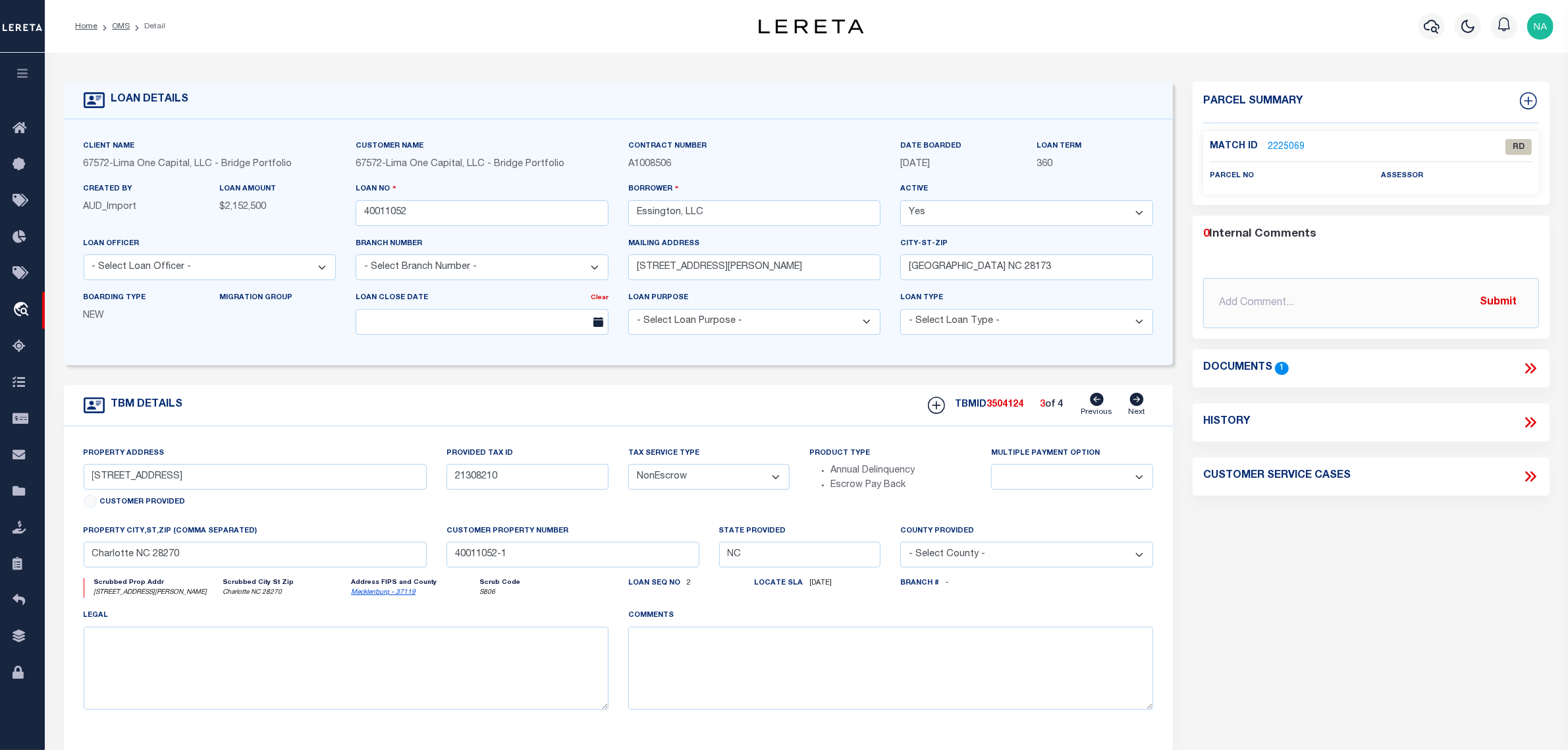
select select
click at [1134, 403] on icon at bounding box center [1137, 399] width 14 height 13
type input "7105 Essington Drive Lot 1-A"
type input "21308210"
select select
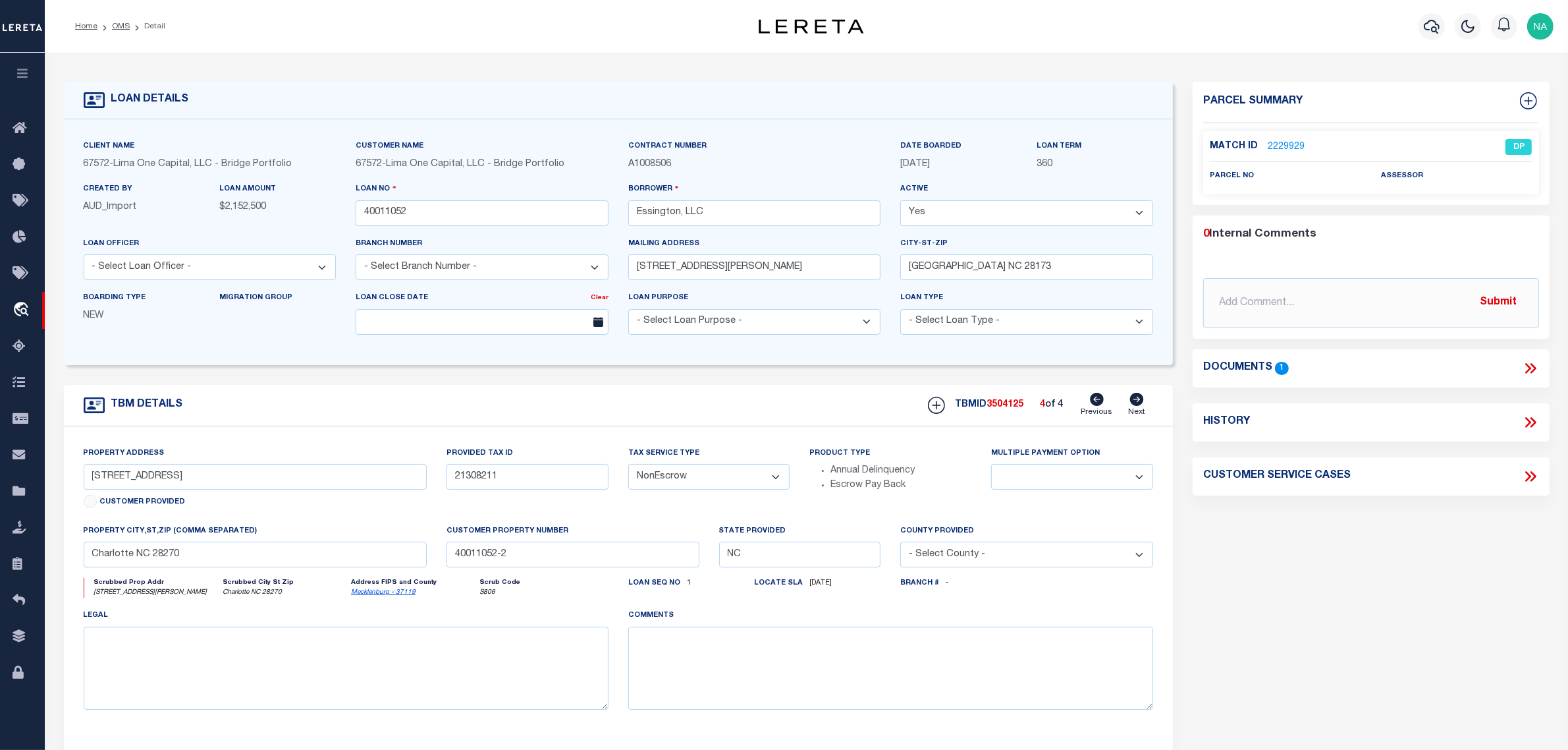
type input "40011052-1"
select select
click at [536, 720] on div "legal" at bounding box center [345, 664] width 545 height 112
click at [1098, 402] on icon at bounding box center [1097, 399] width 14 height 13
type input "[STREET_ADDRESS]"
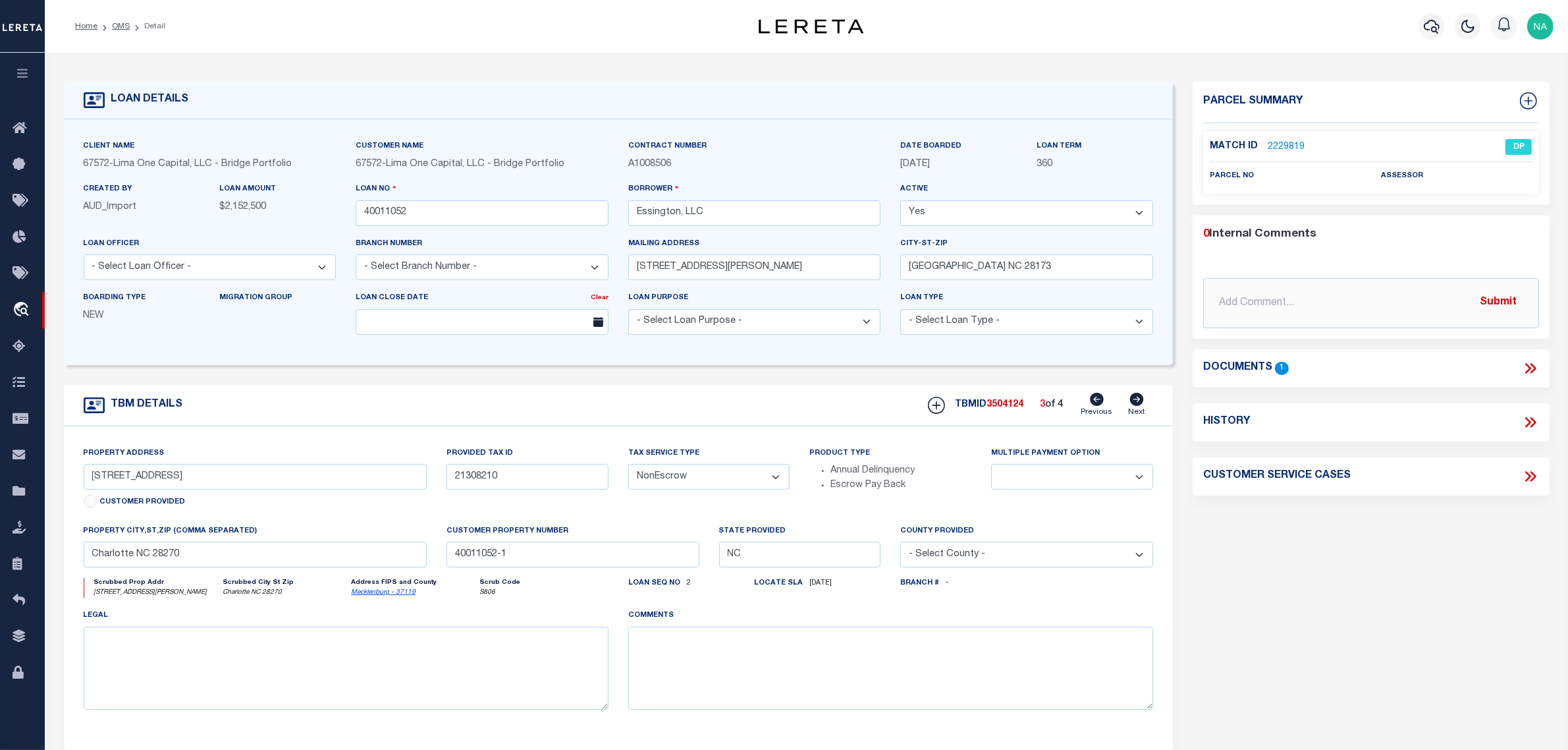
type input "21308211"
select select
type input "40011052-2"
select select
click at [1097, 403] on icon at bounding box center [1097, 399] width 14 height 13
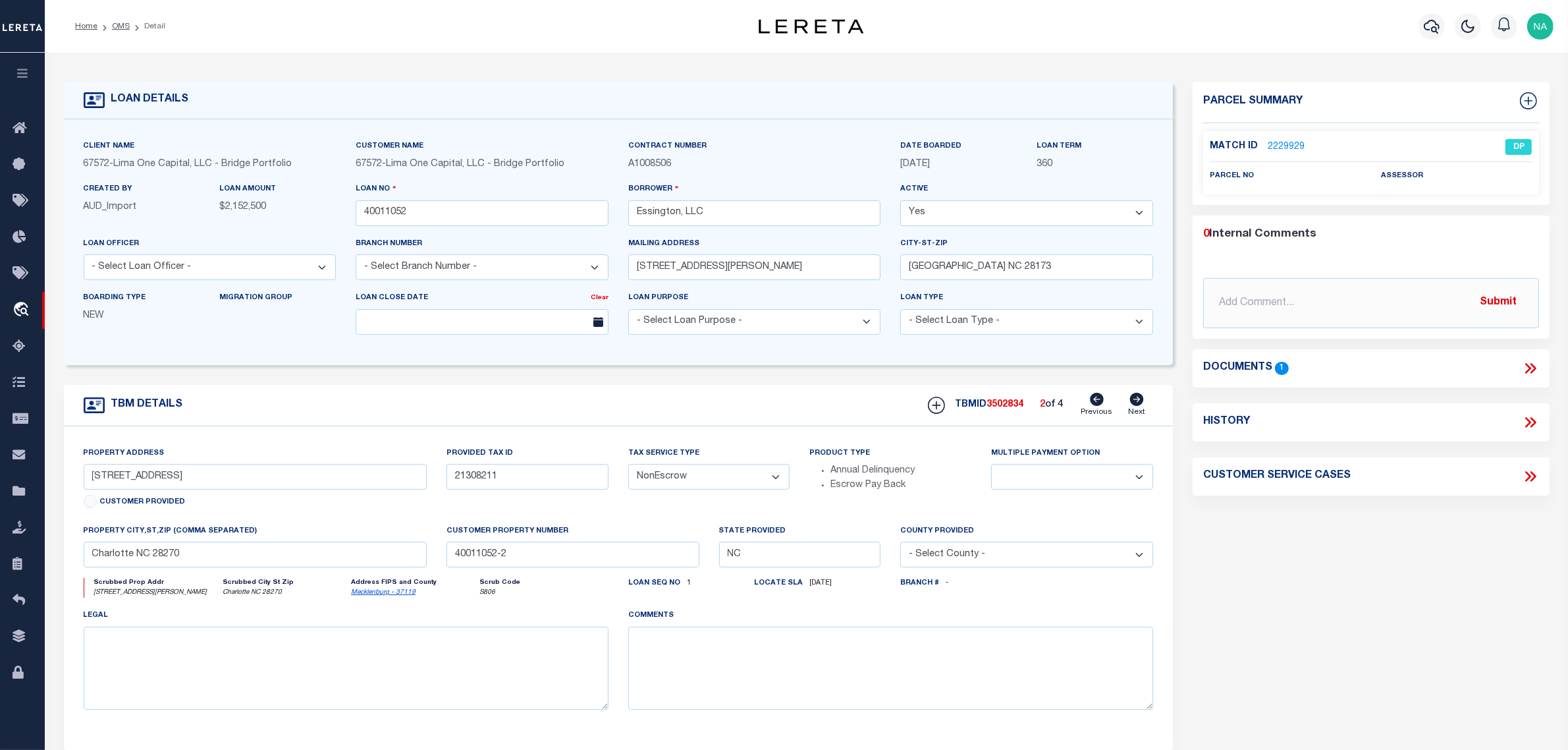
type input "7105 Essington Drive Lot 1-A"
type input "21308210"
select select
type input "40011052-1"
select select
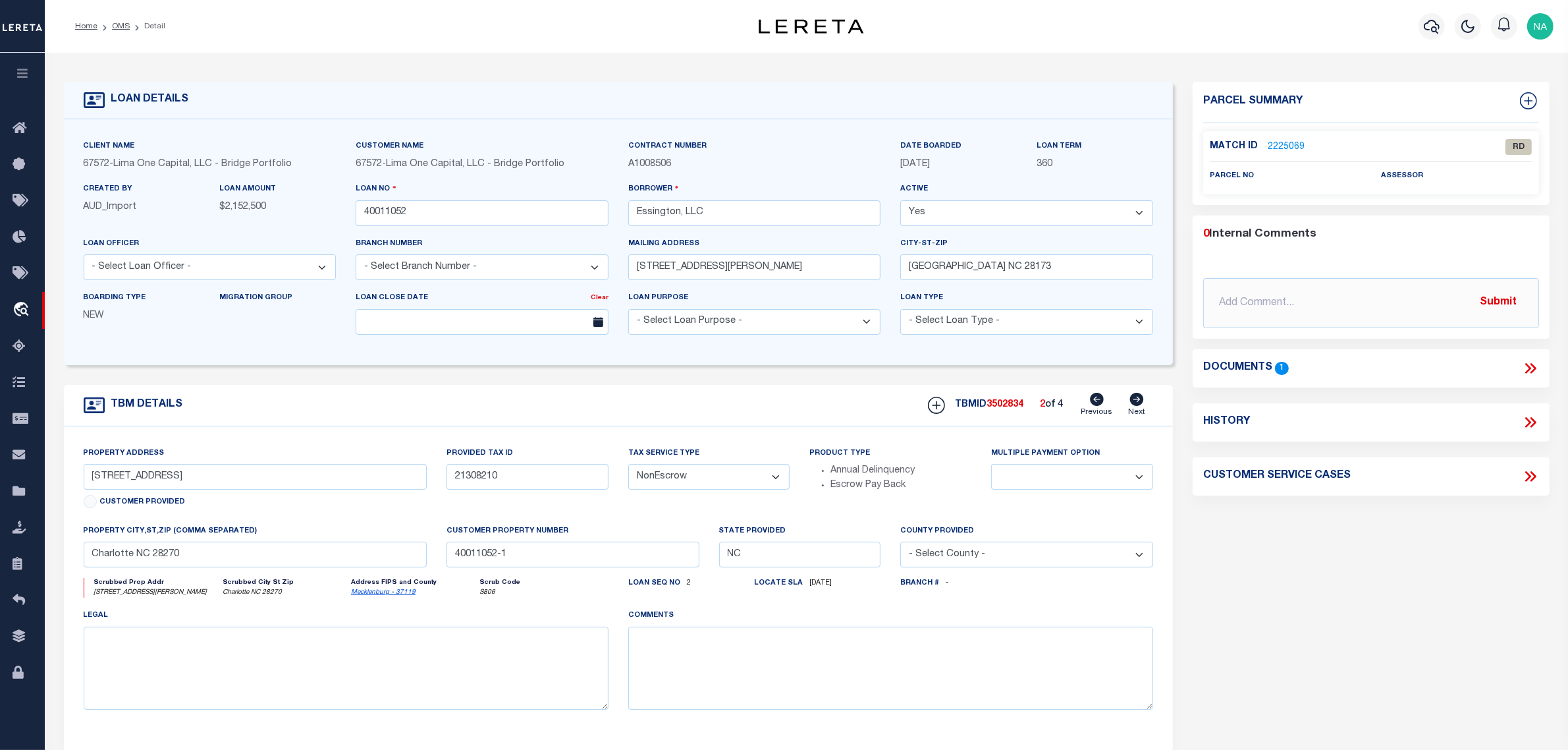
click at [1096, 403] on icon at bounding box center [1097, 399] width 14 height 13
type input "[STREET_ADDRESS]"
type input "21308211"
select select
type input "40011052-2"
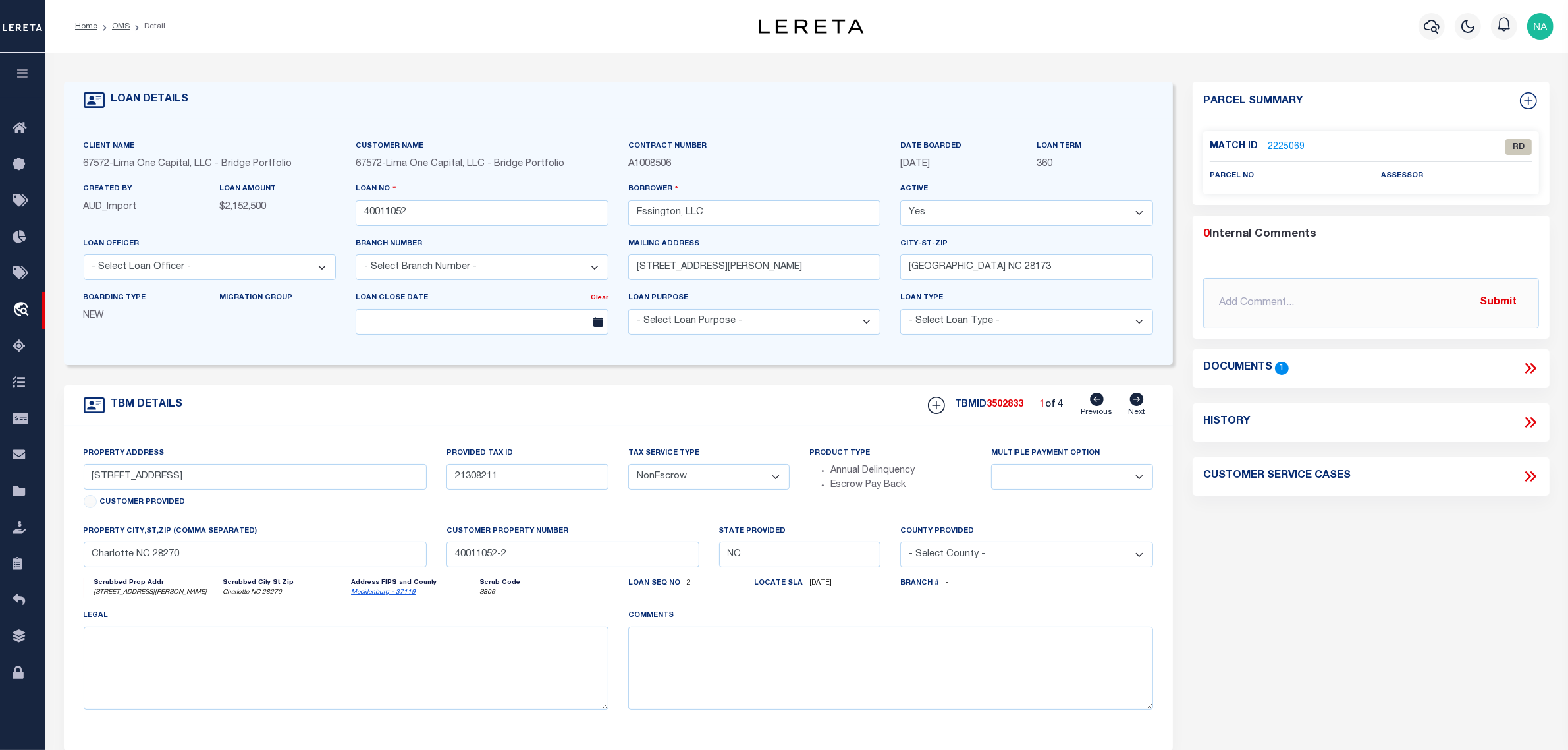
select select
click at [1136, 403] on icon at bounding box center [1137, 399] width 14 height 13
type input "7105 Essington Drive Lot 1-A"
type input "21308210"
select select
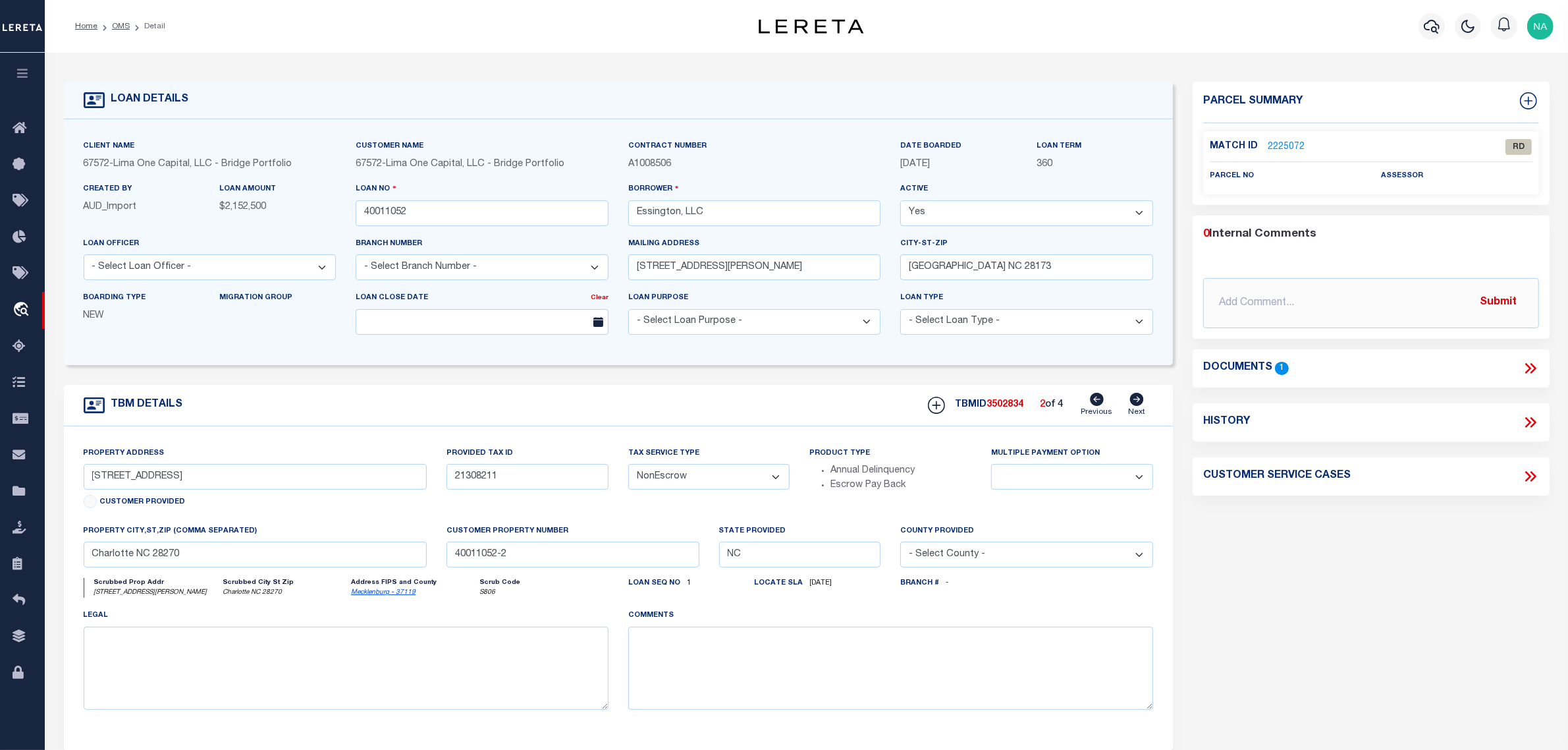
type input "40011052-1"
select select
drag, startPoint x: 183, startPoint y: 481, endPoint x: 68, endPoint y: 484, distance: 115.0
click at [68, 484] on div "Property Address 7105 Essington Drive Lot 1-A Customer Provided Provided Tax ID…" at bounding box center [618, 588] width 1110 height 324
click at [1275, 143] on link "2225069" at bounding box center [1286, 147] width 37 height 14
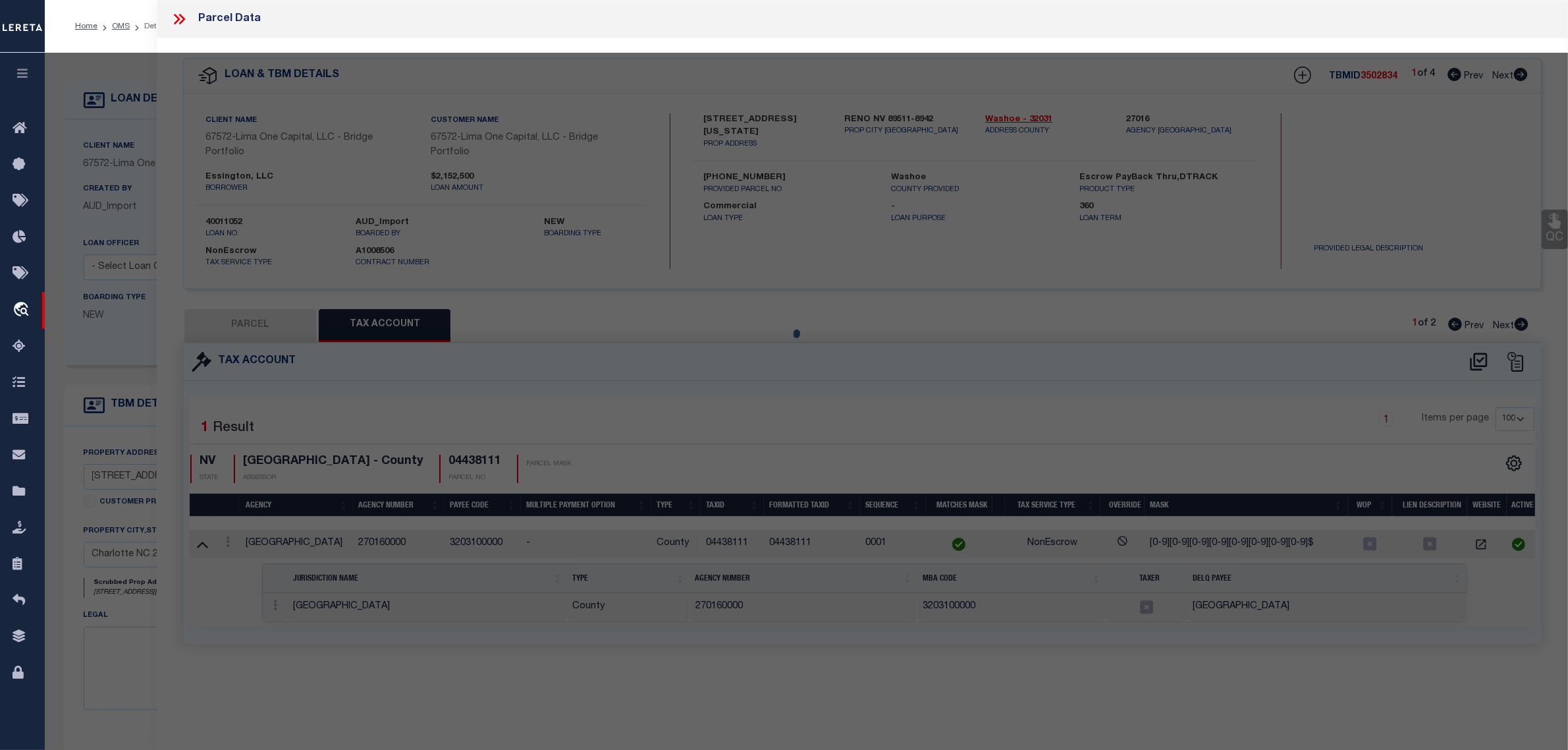
select select "AS"
select select
checkbox input "false"
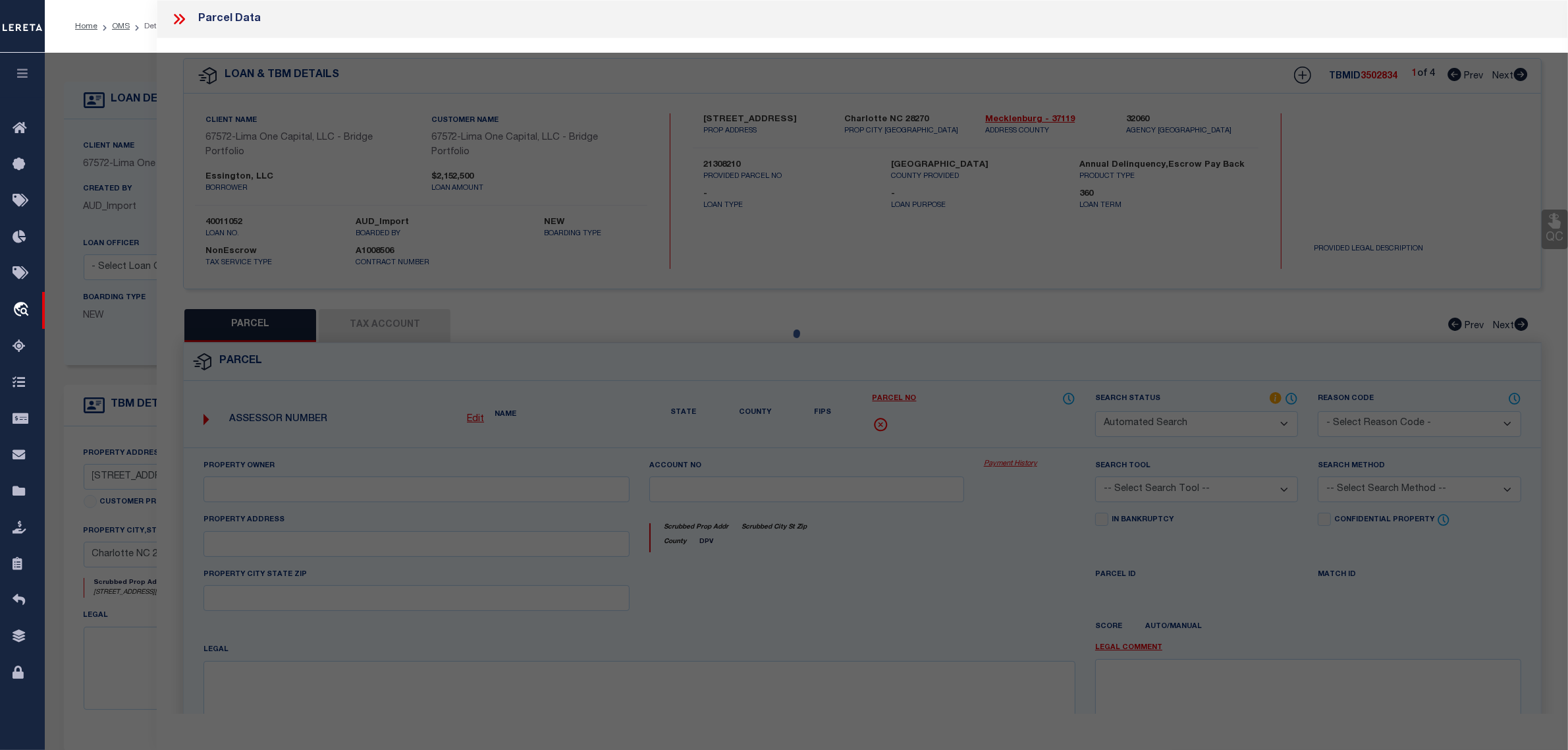
select select "RD"
checkbox input "false"
type textarea "Document uploaded that satisfies a legal requirement, changing from ND to RD"
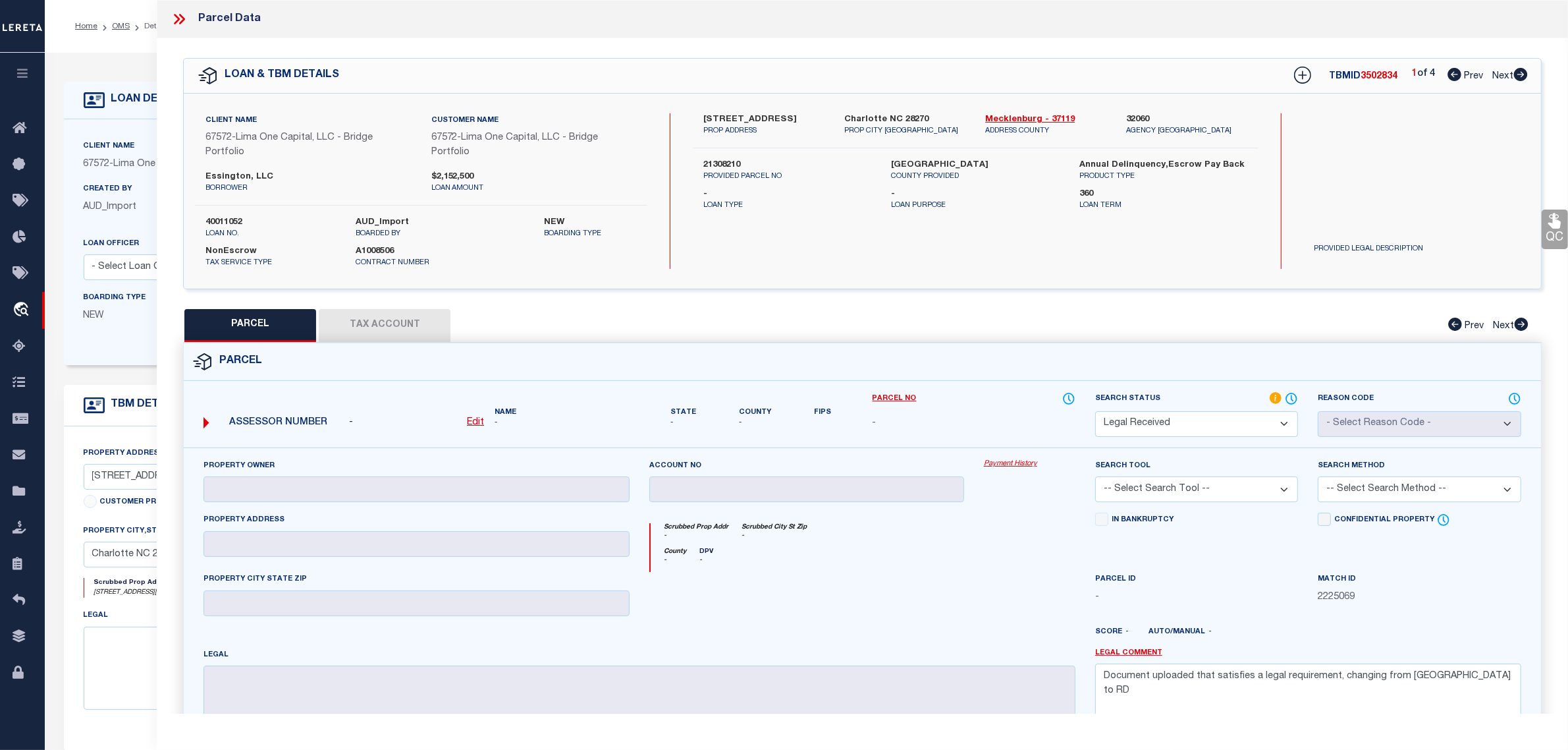
click at [478, 422] on u "Edit" at bounding box center [475, 422] width 17 height 9
select select "RD"
type textarea "-"
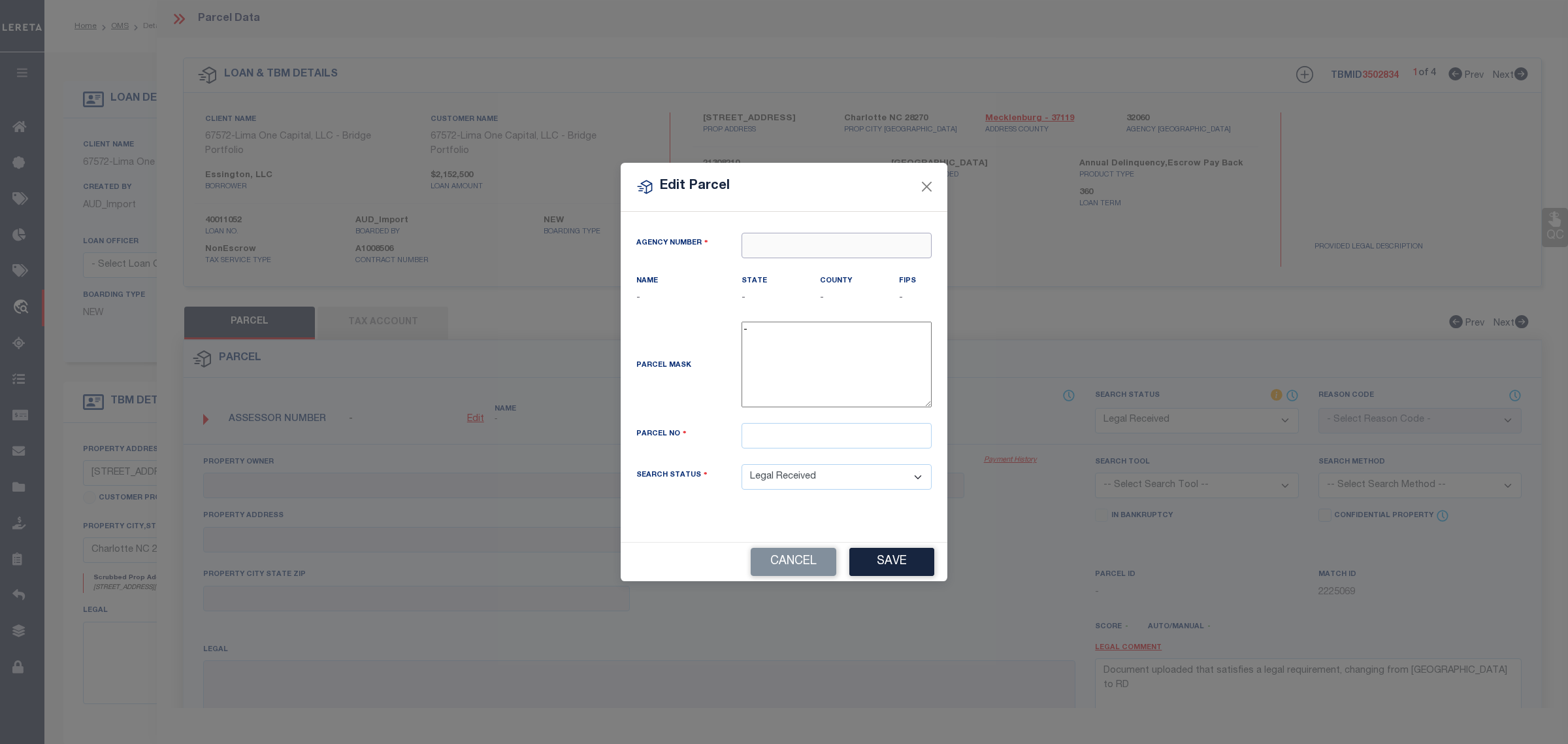
click at [847, 243] on input "text" at bounding box center [836, 245] width 190 height 25
click at [854, 272] on div "320600000 : MECKLENBURG COUNTY" at bounding box center [850, 268] width 217 height 20
type input "320600000"
click at [824, 442] on input "text" at bounding box center [836, 435] width 190 height 25
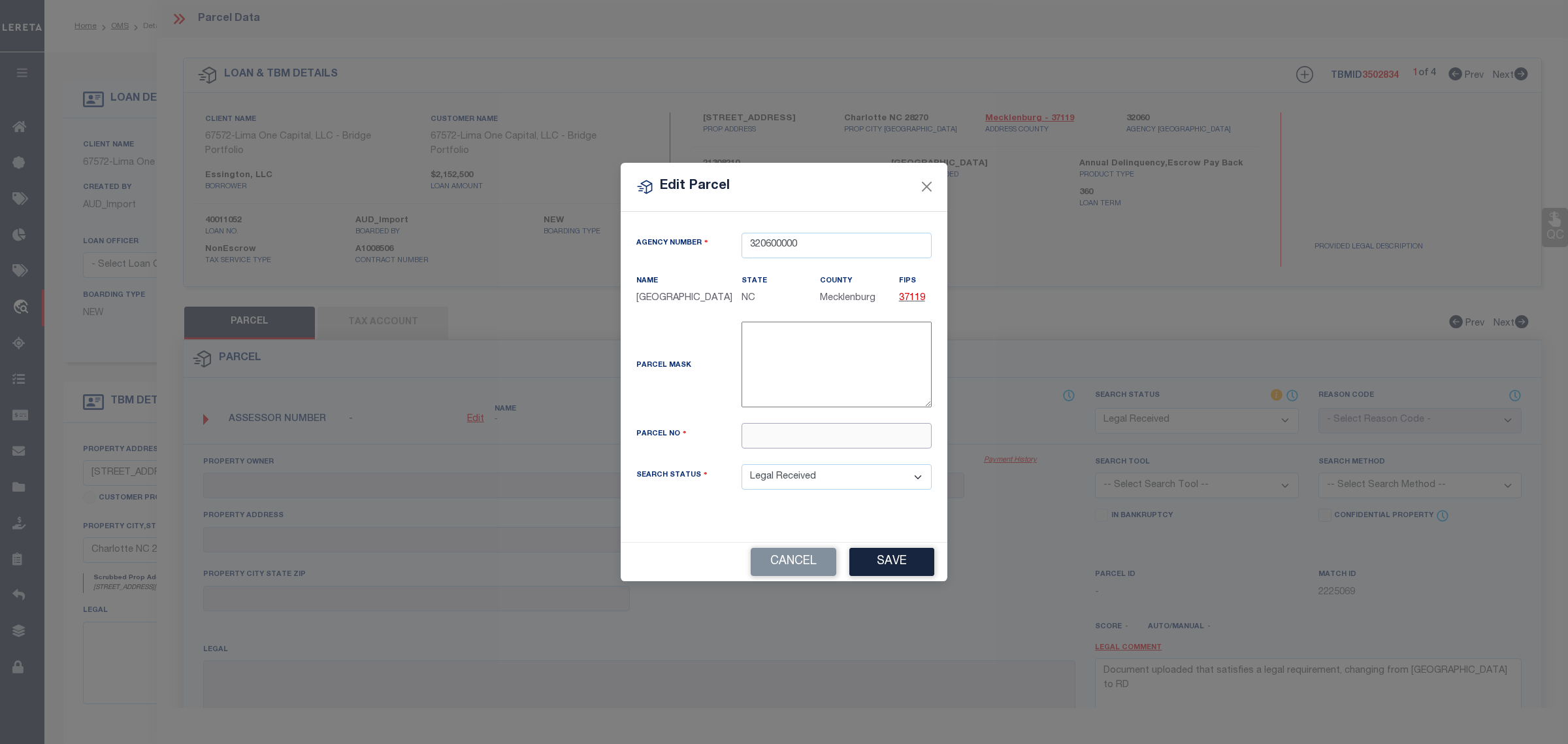
paste input "7105 Essington Drive"
drag, startPoint x: 847, startPoint y: 442, endPoint x: 699, endPoint y: 444, distance: 148.0
click at [699, 444] on div "Parcel No 7105 Essington Drive" at bounding box center [784, 435] width 314 height 25
paste input "21308210"
type input "21308210"
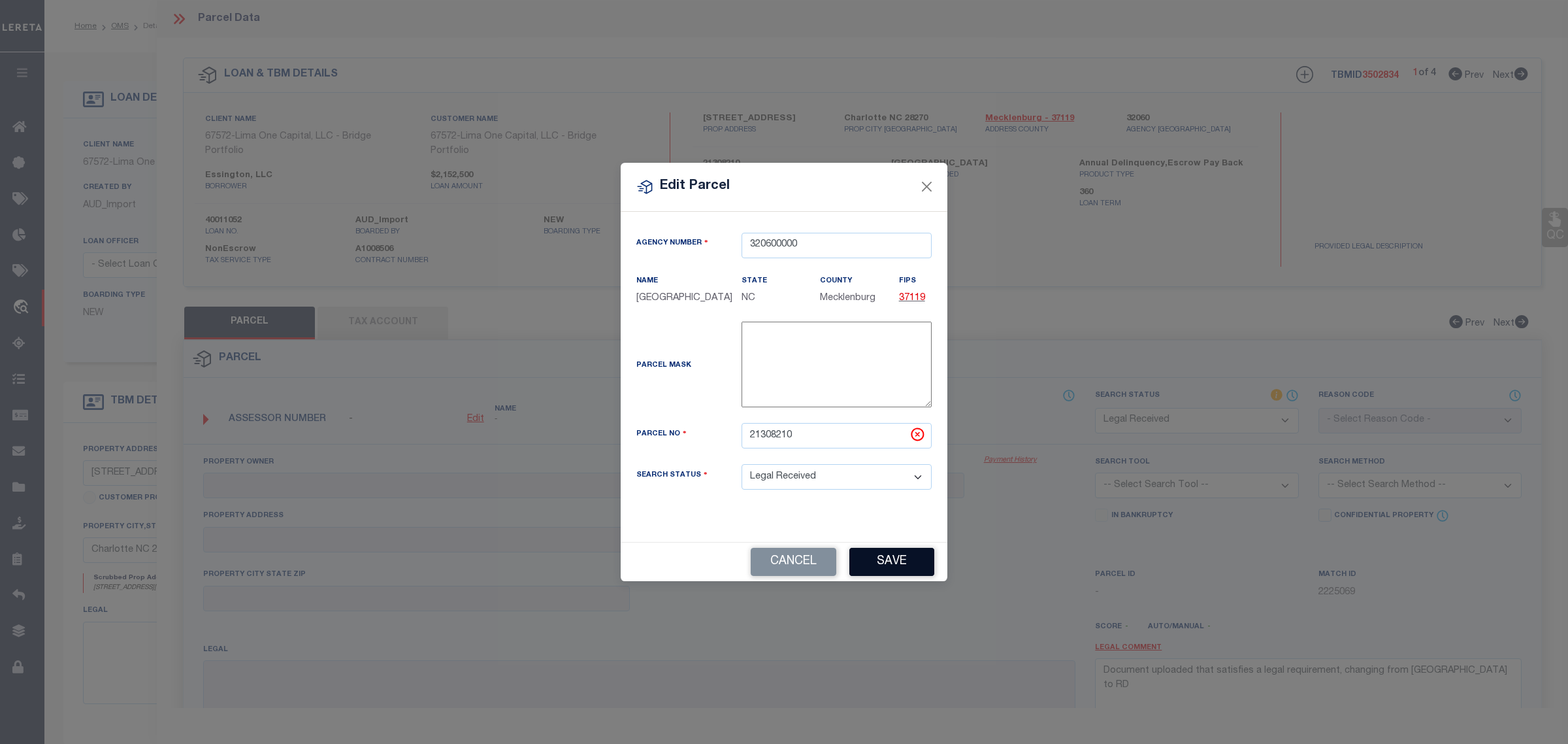
click at [896, 566] on button "Save" at bounding box center [892, 561] width 85 height 28
select select "RD"
checkbox input "false"
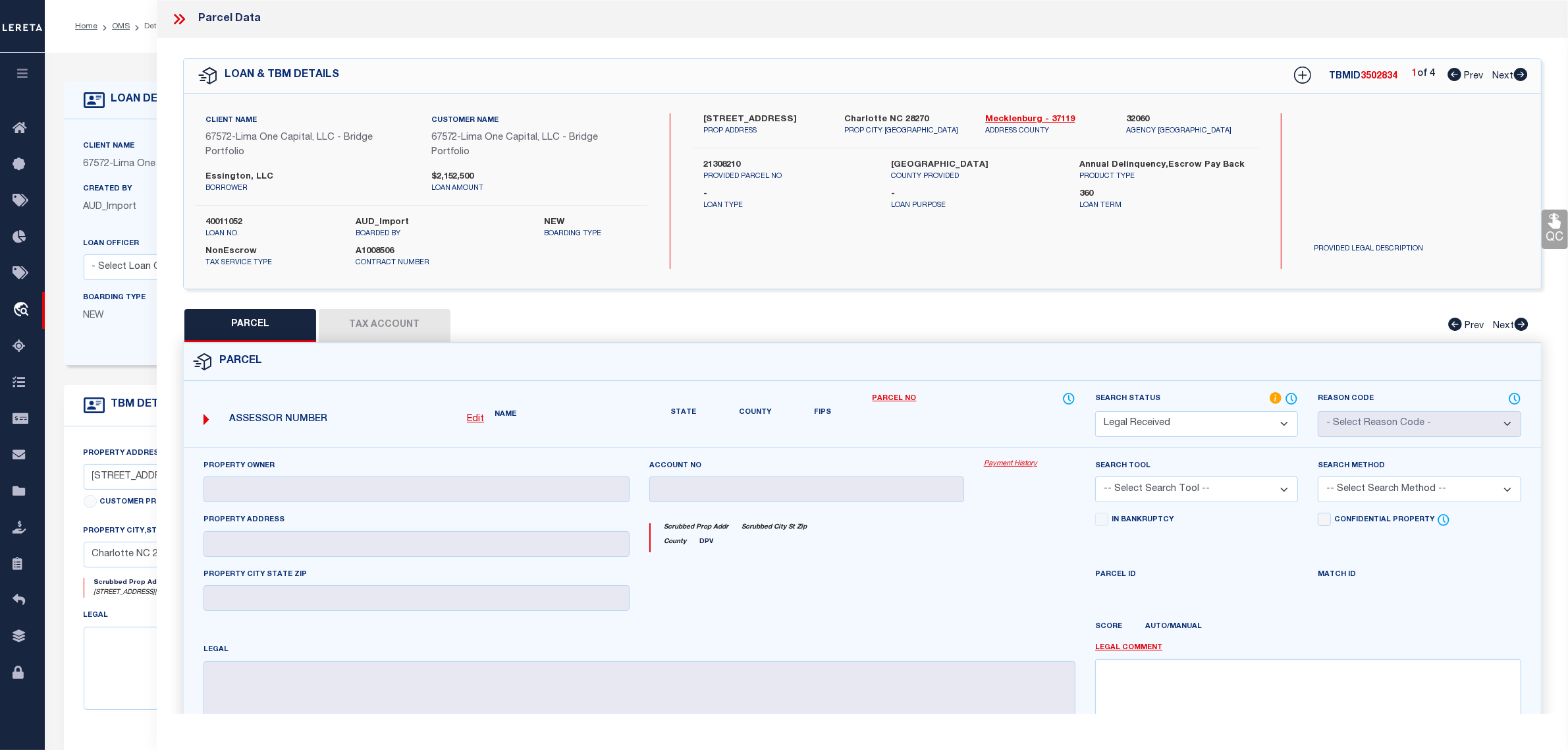
checkbox input "false"
type textarea "Document uploaded that satisfies a legal requirement, changing from ND to RD"
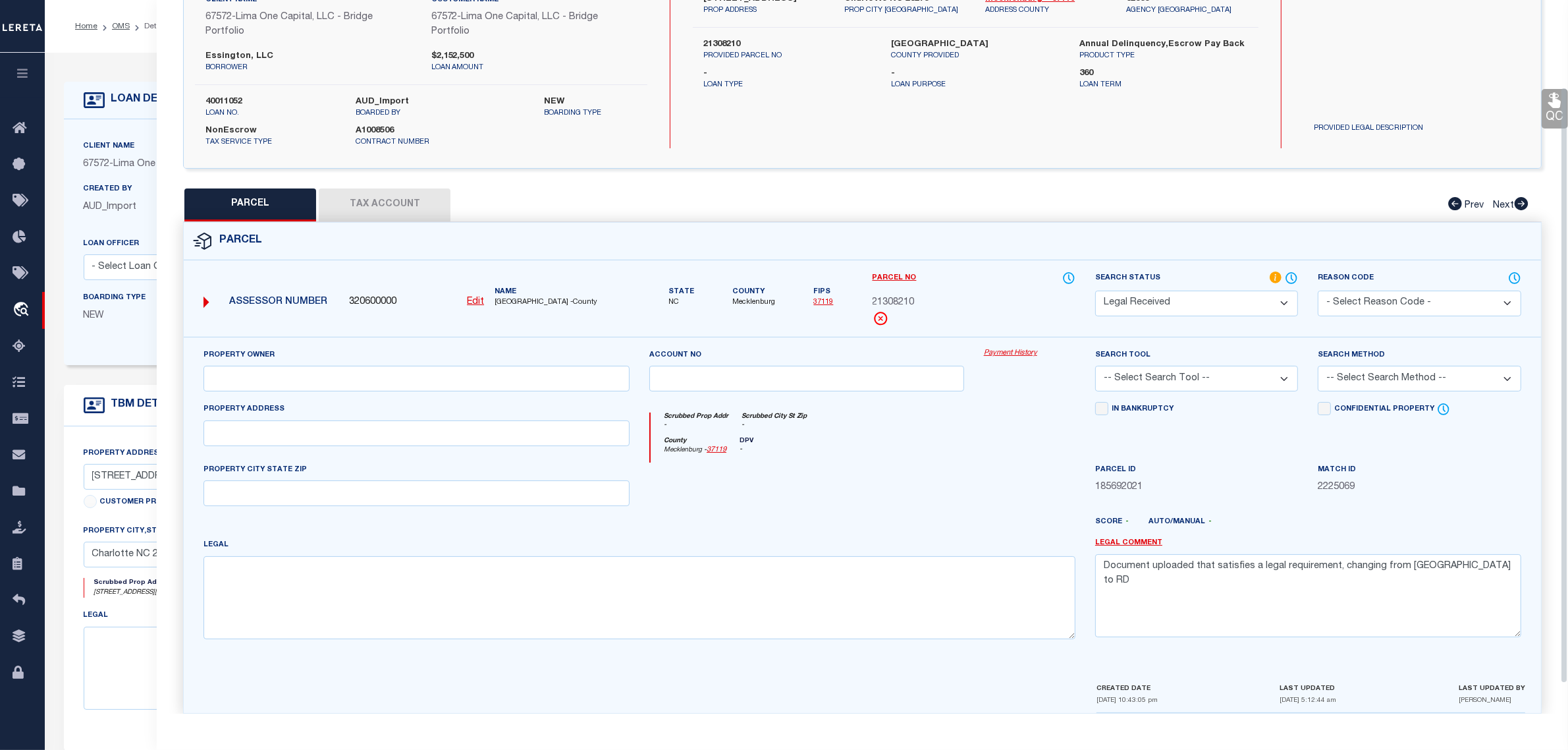
scroll to position [139, 0]
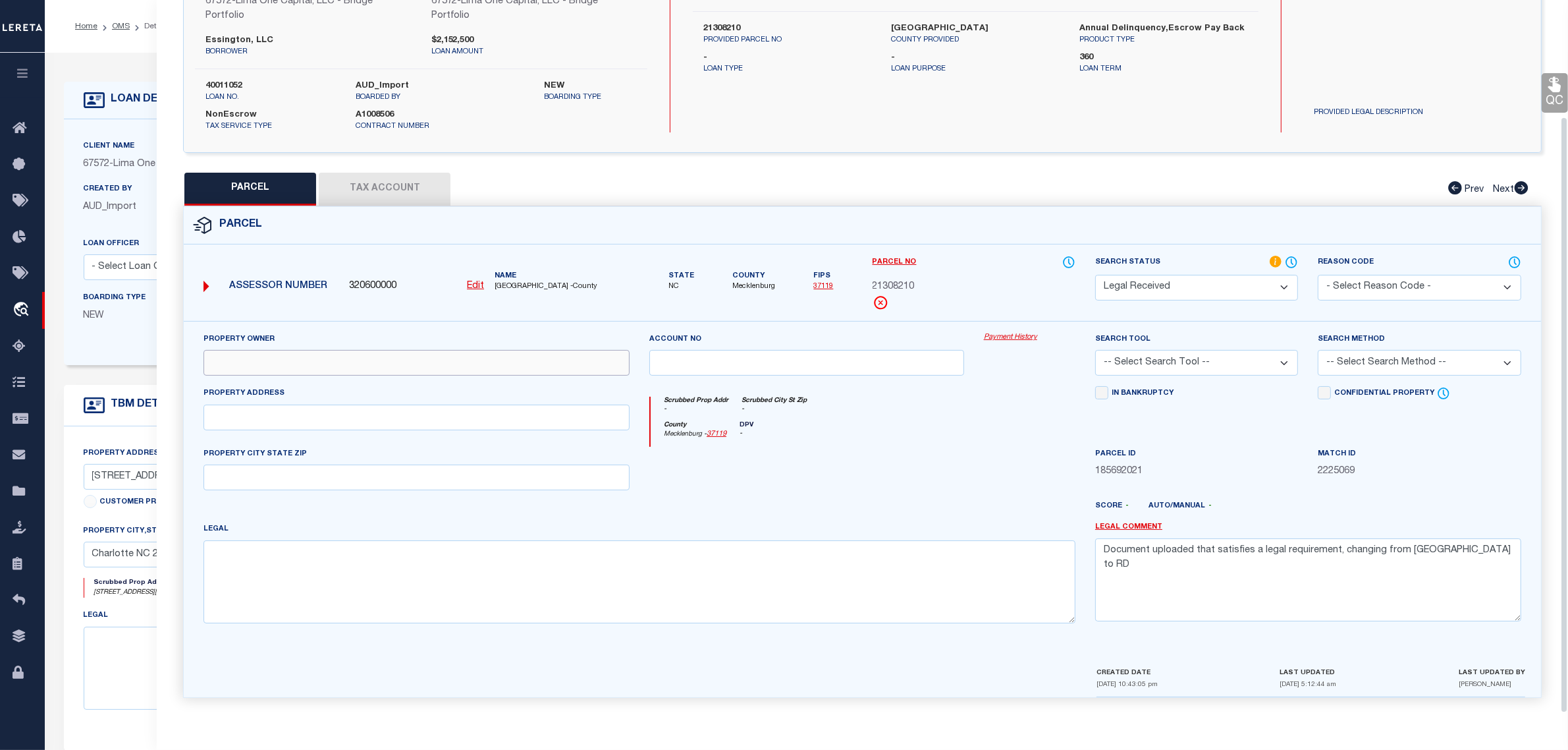
click at [278, 363] on input "text" at bounding box center [416, 362] width 426 height 26
paste input "GCH BUILDERS LLC"
type input "GCH BUILDERS LLC"
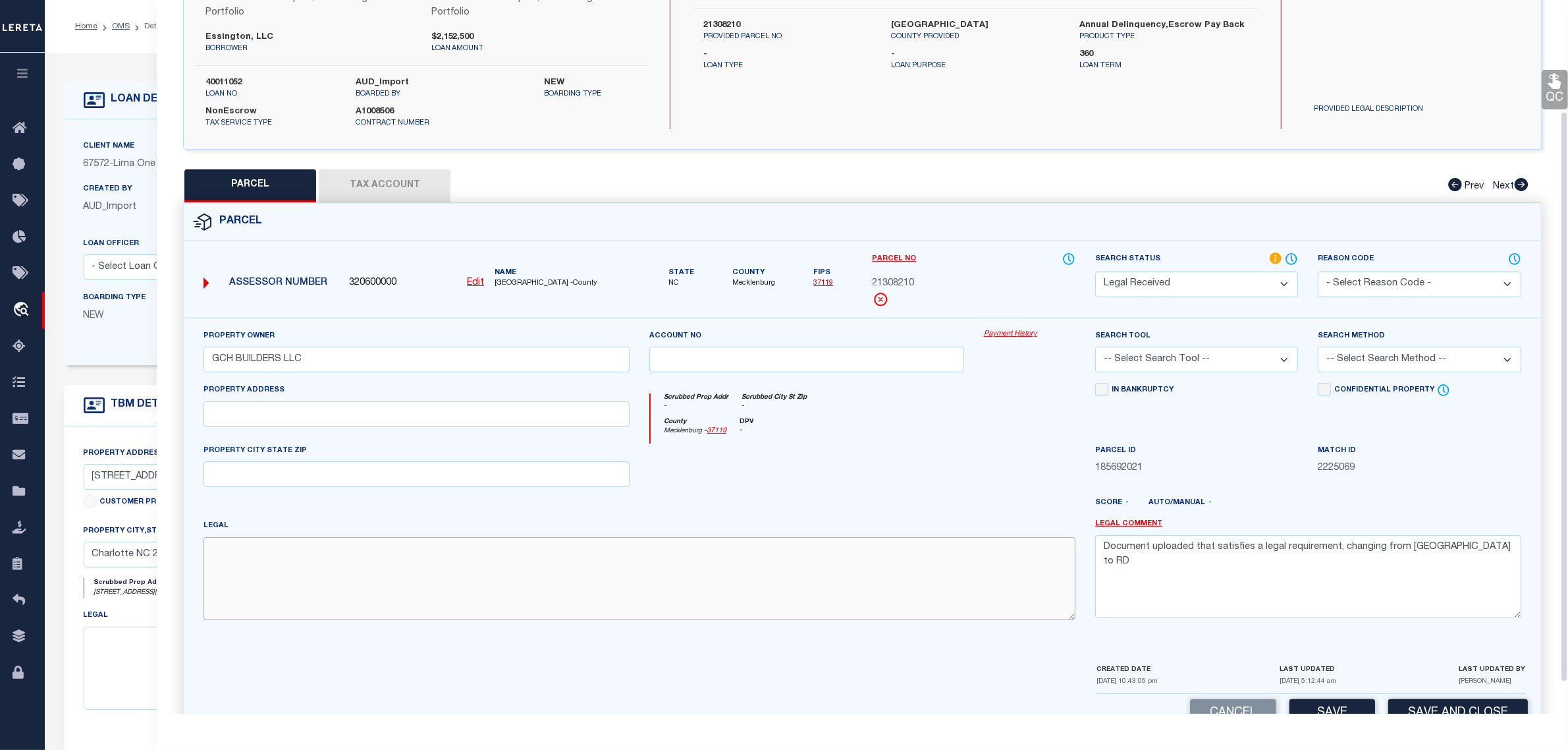
click at [626, 548] on textarea at bounding box center [639, 578] width 872 height 83
paste textarea "L1A M75-219"
type textarea "L1A M75-219"
click at [301, 422] on input "text" at bounding box center [416, 414] width 426 height 26
paste input "7105 ESSINGTON DR CHARLOTTE NC 28270"
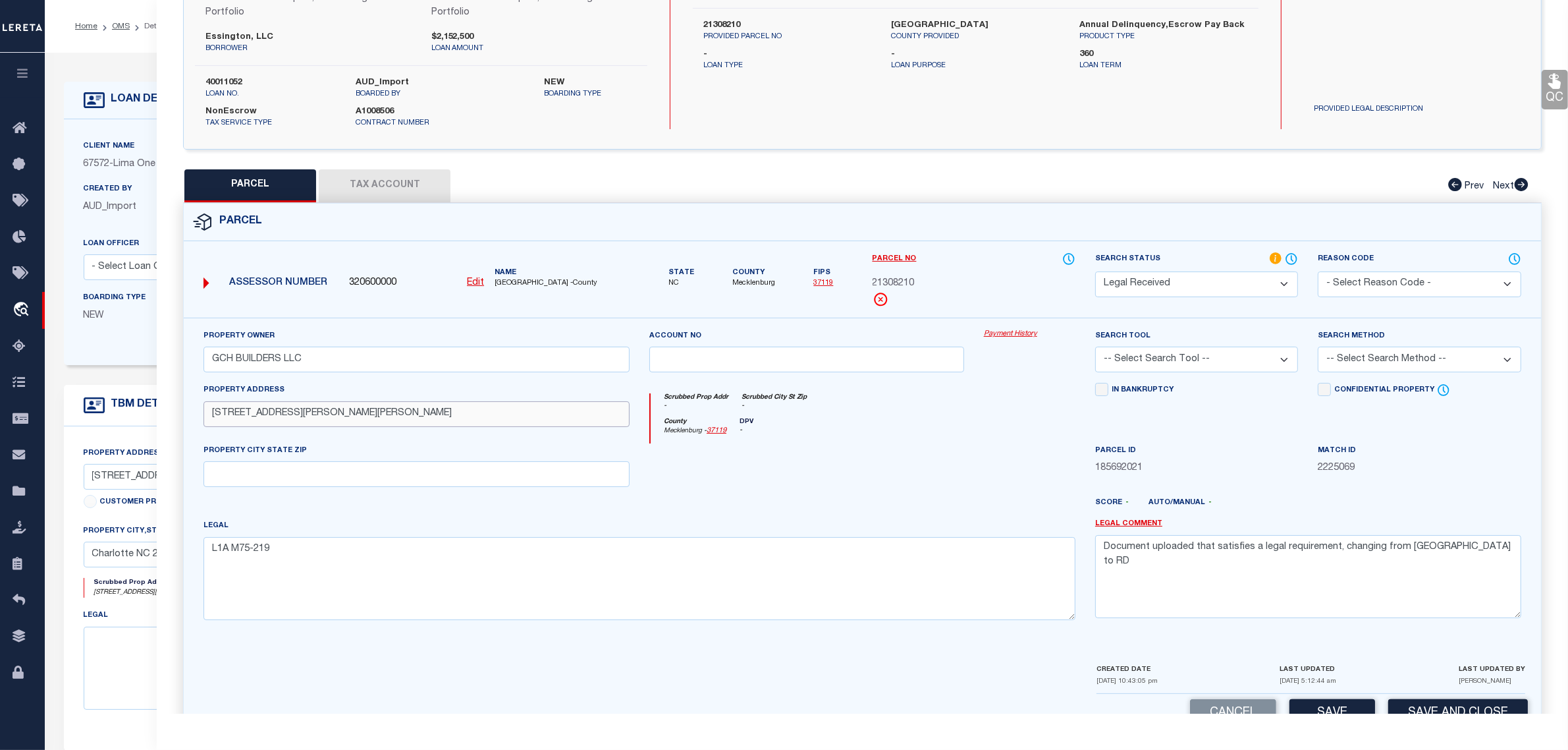
drag, startPoint x: 313, startPoint y: 413, endPoint x: 501, endPoint y: 413, distance: 188.0
click at [501, 413] on input "7105 ESSINGTON DR CHARLOTTE NC 28270" at bounding box center [416, 414] width 426 height 26
type input "7105 ESSINGTON DR"
click at [393, 472] on input "text" at bounding box center [416, 474] width 426 height 26
paste input "CHARLOTTE NC 28270"
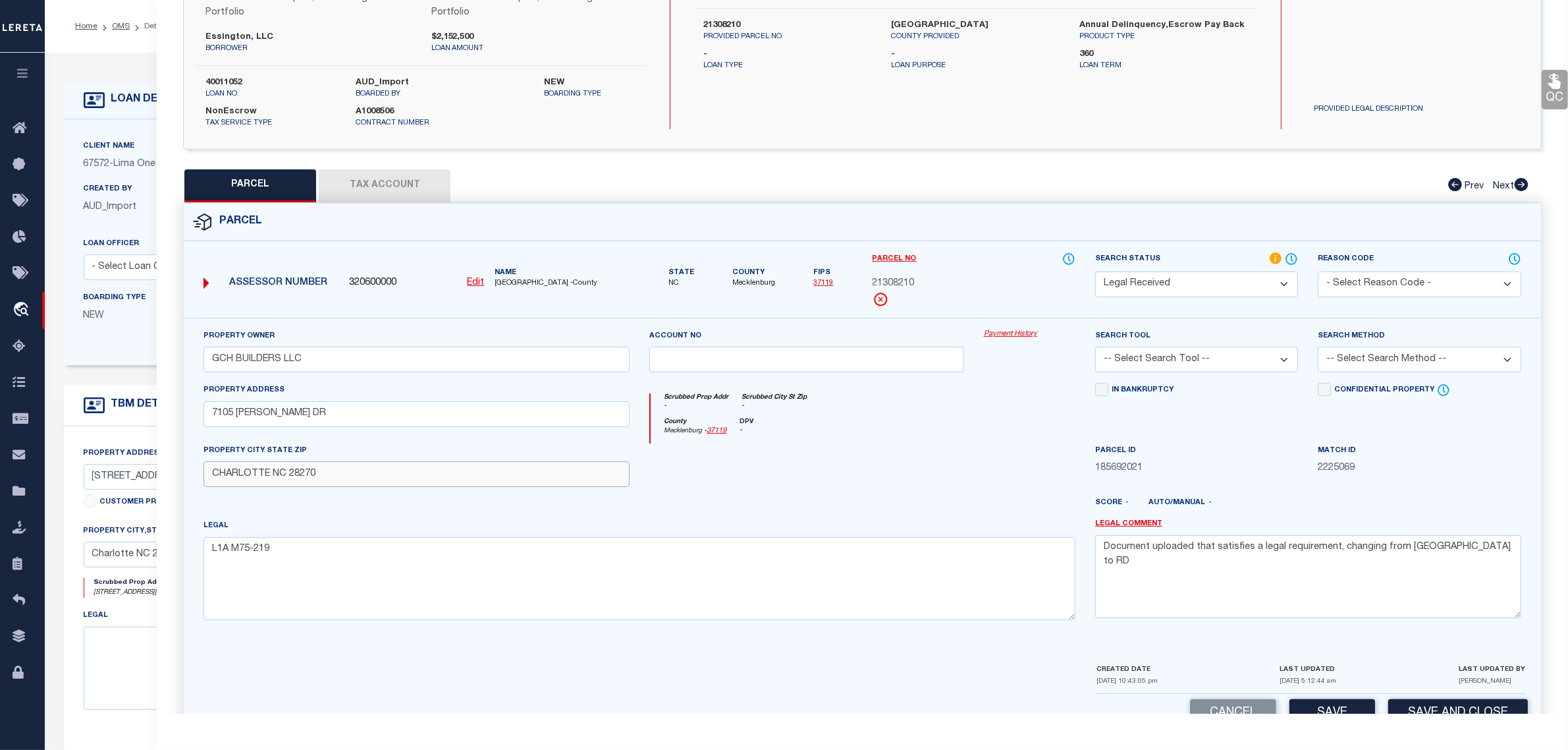
type input "CHARLOTTE NC 28270"
click at [408, 194] on button "Tax Account" at bounding box center [385, 186] width 131 height 33
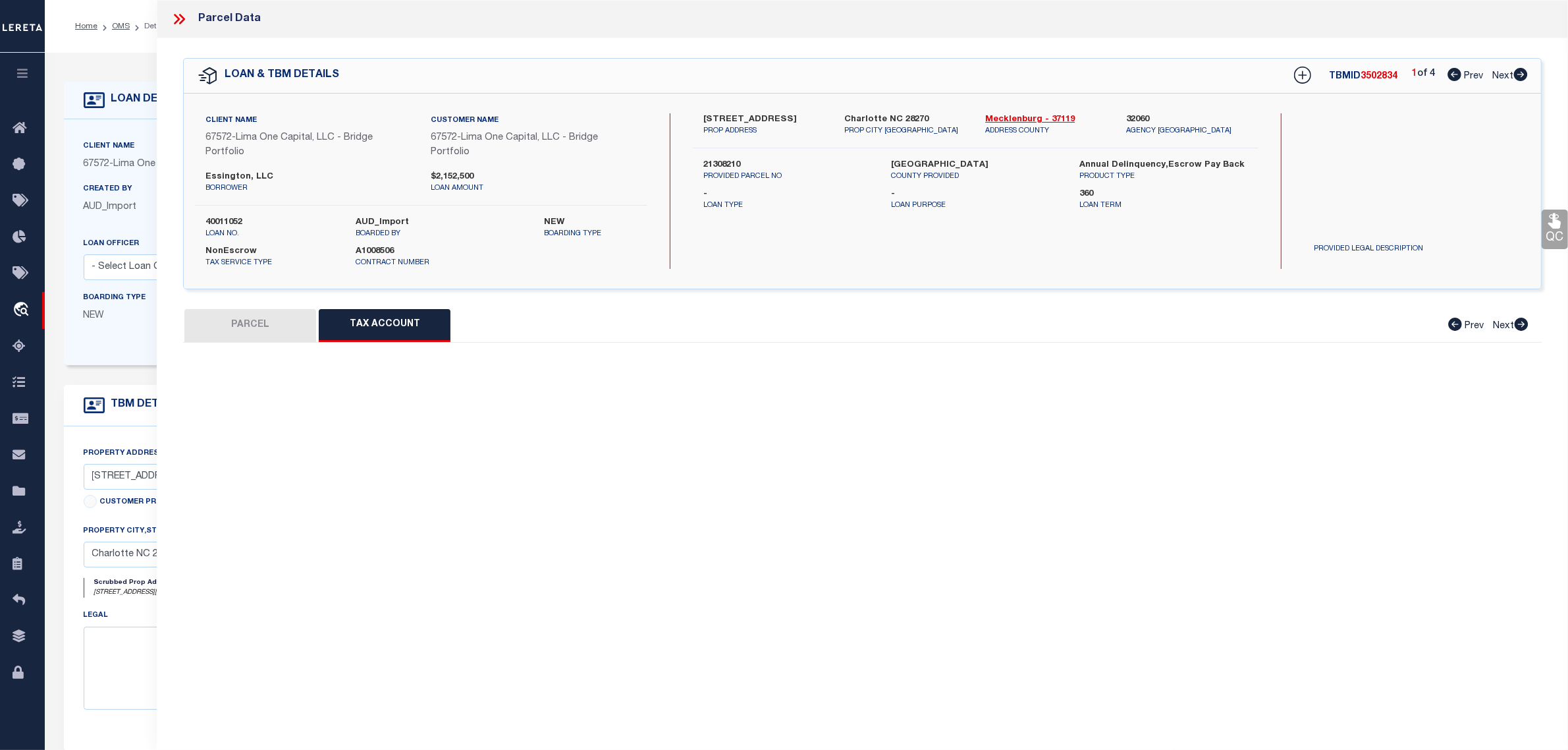
scroll to position [0, 0]
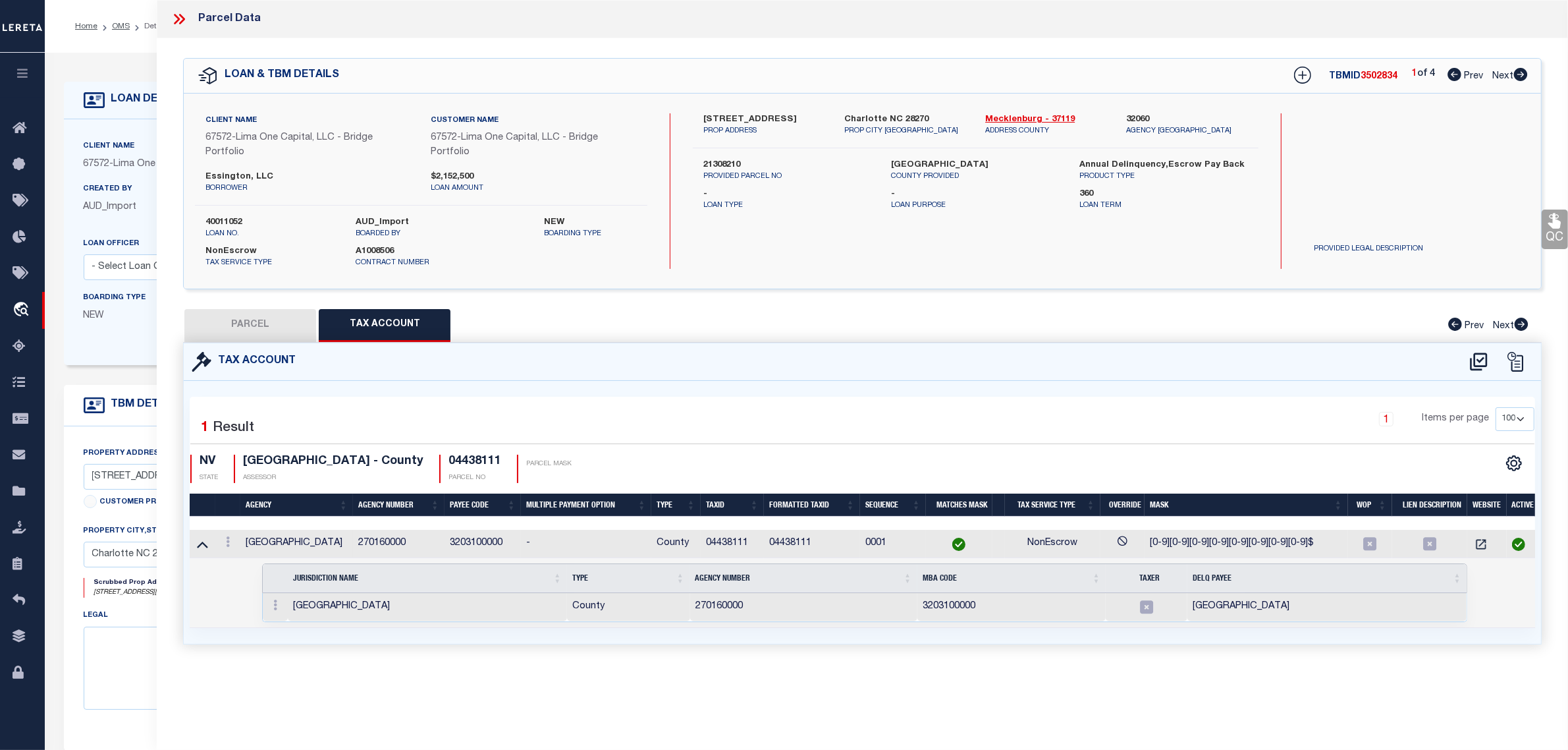
select select "100"
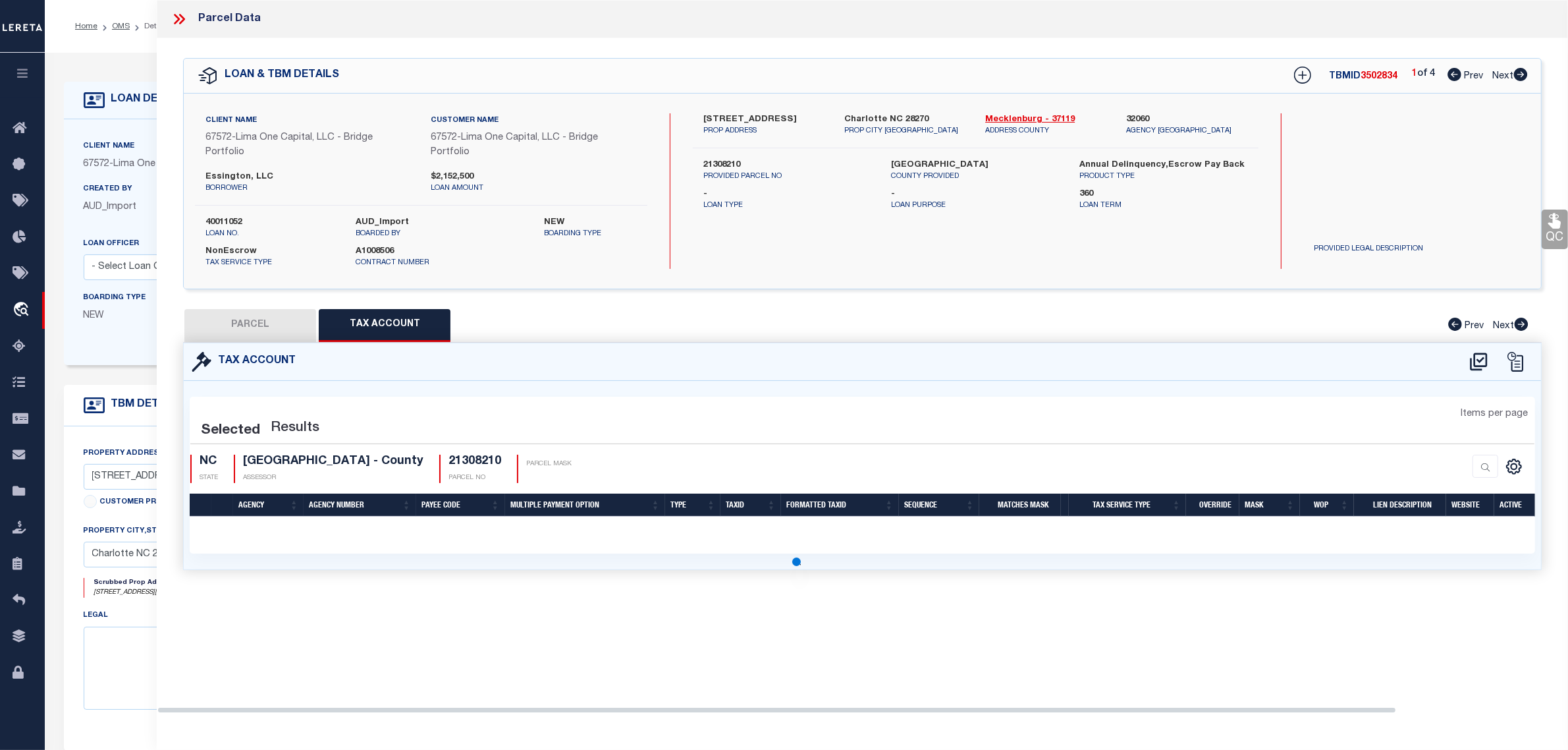
select select "100"
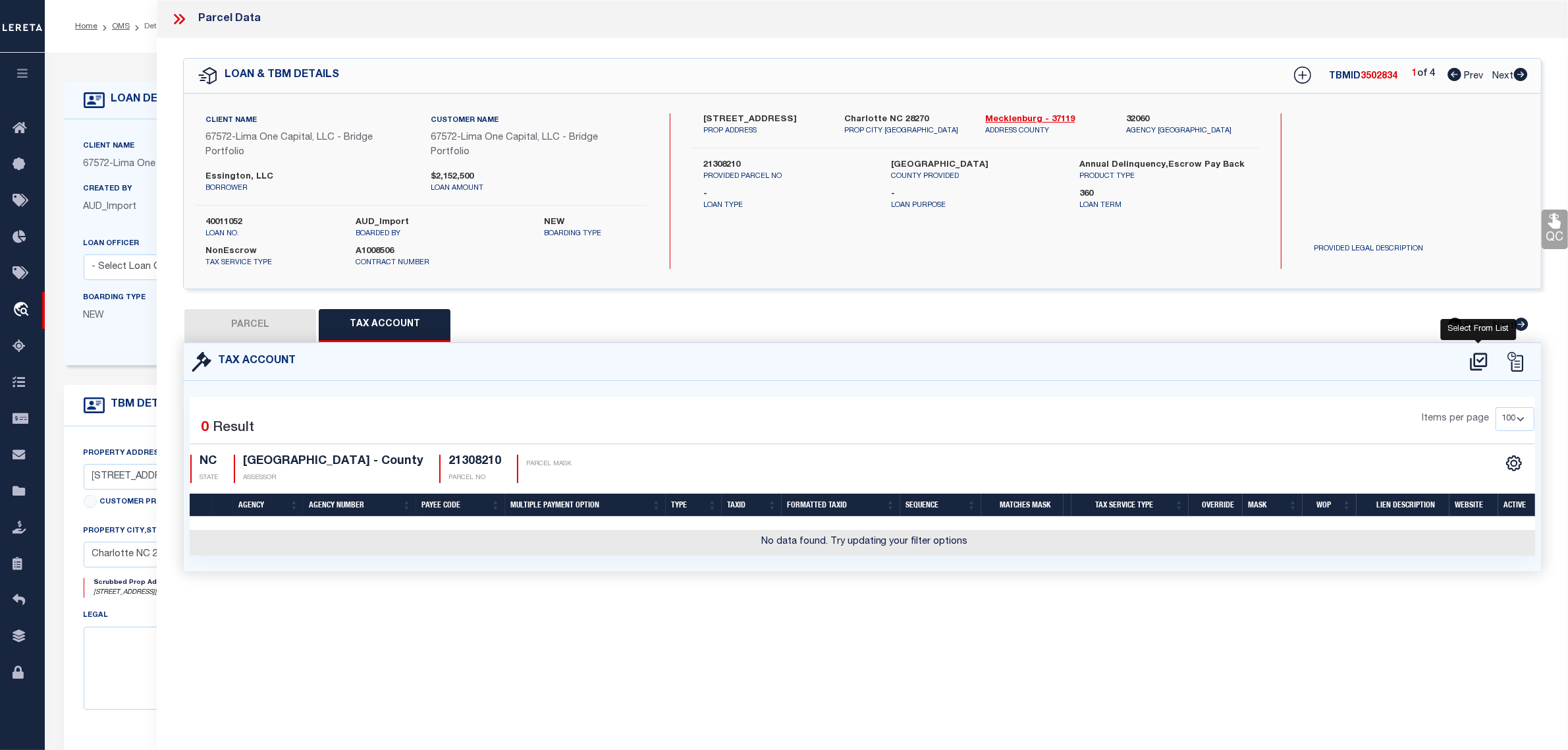
click at [1475, 357] on icon at bounding box center [1478, 362] width 17 height 18
select select "100"
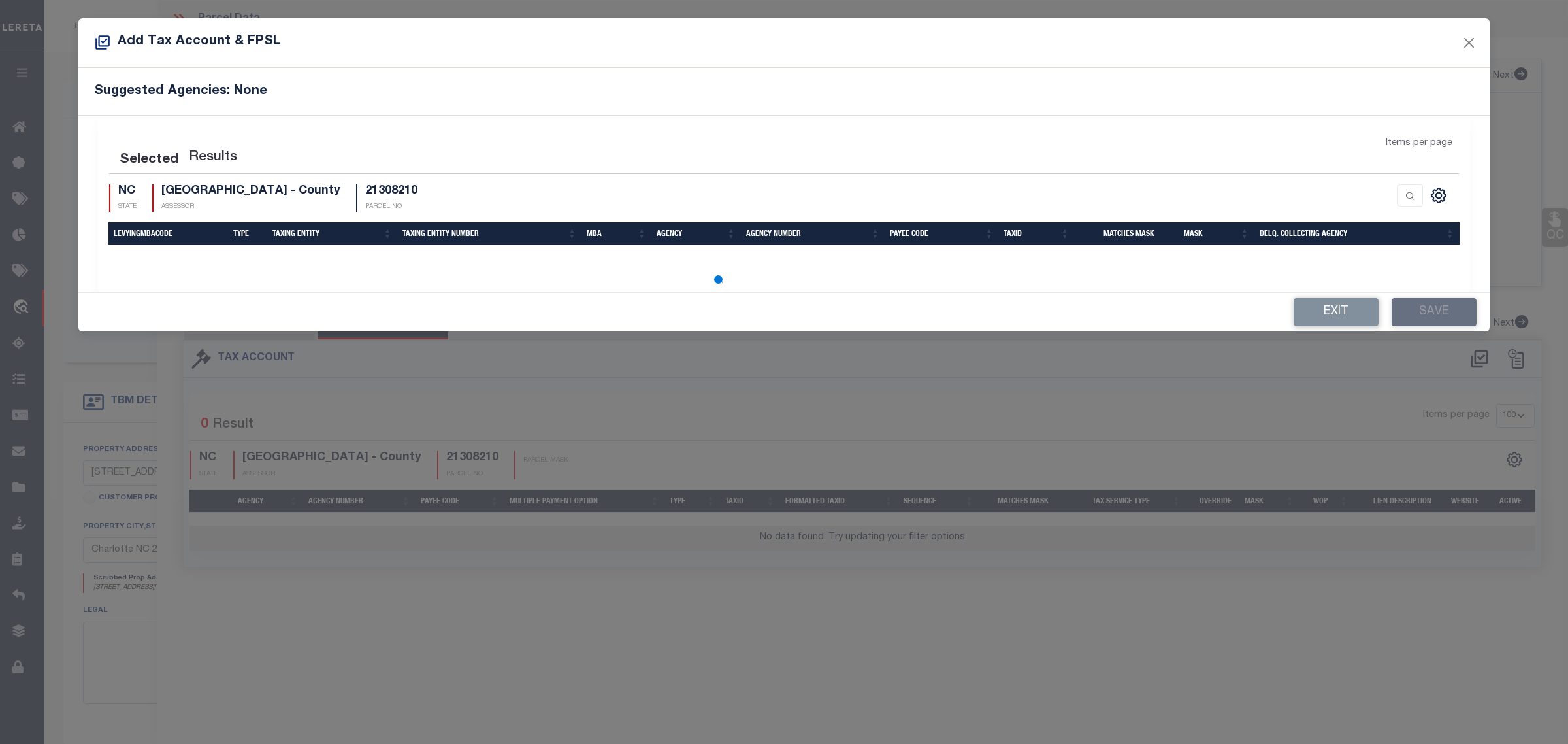
select select "100"
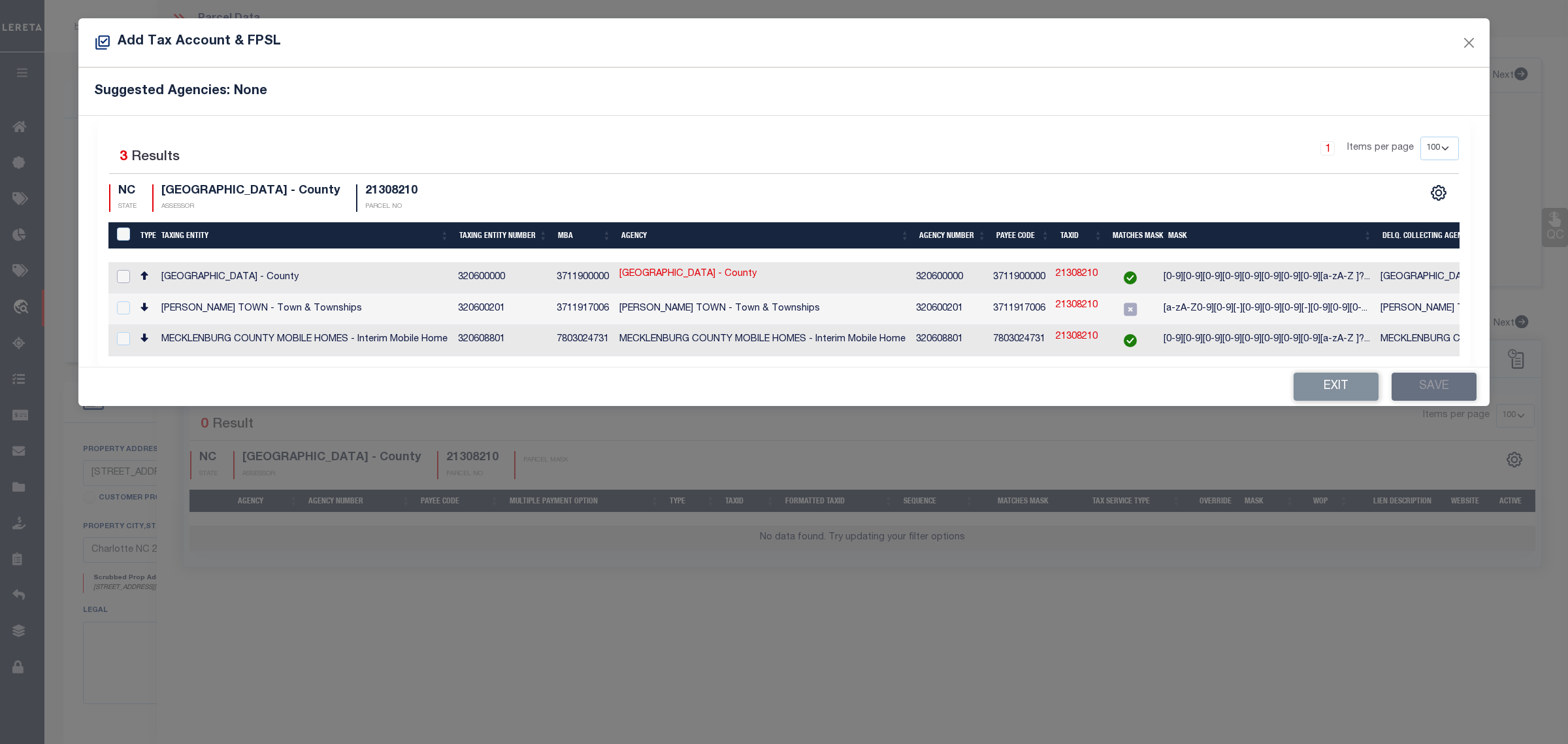
click at [123, 279] on input "checkbox" at bounding box center [123, 276] width 13 height 13
checkbox input "true"
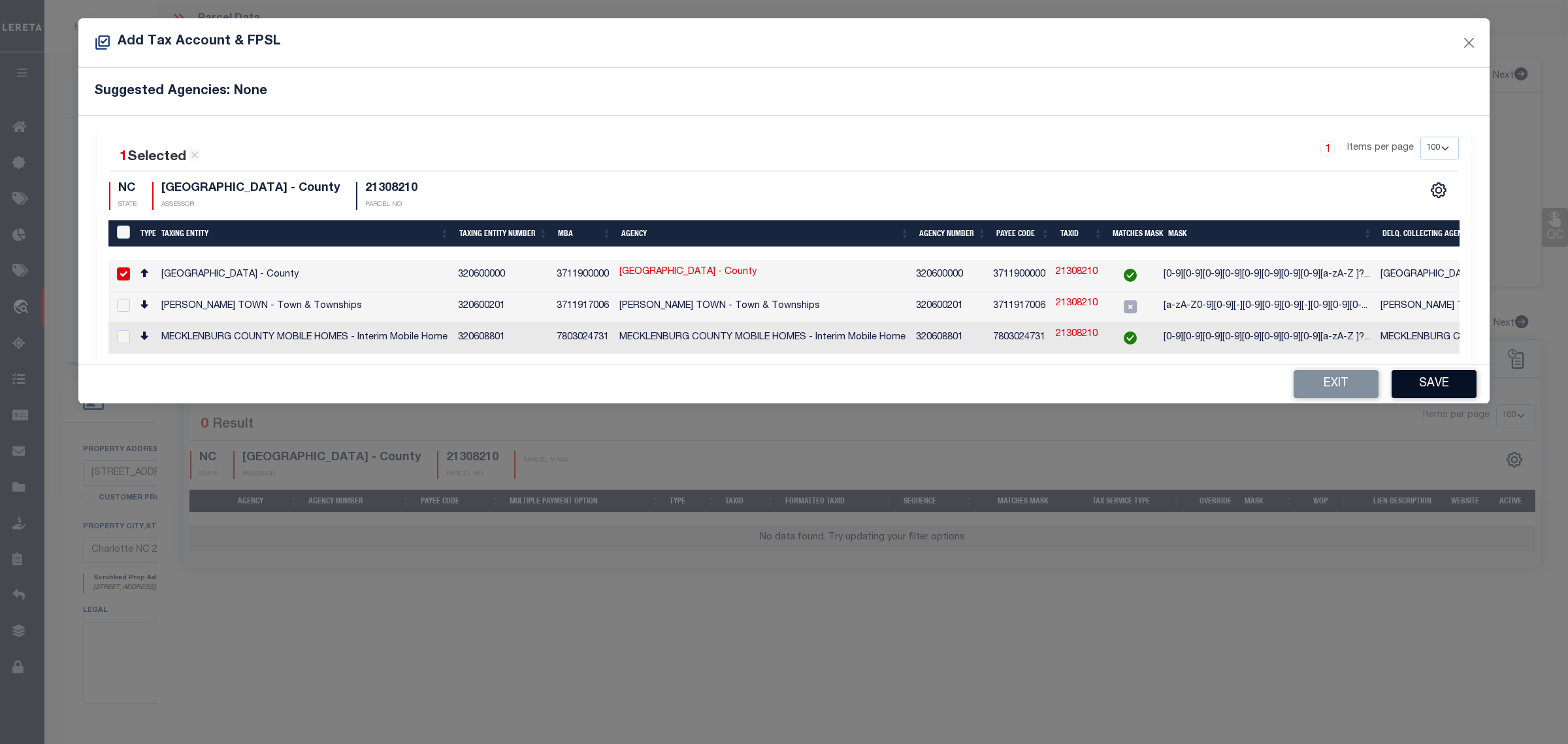
click at [1461, 388] on button "Save" at bounding box center [1434, 384] width 85 height 28
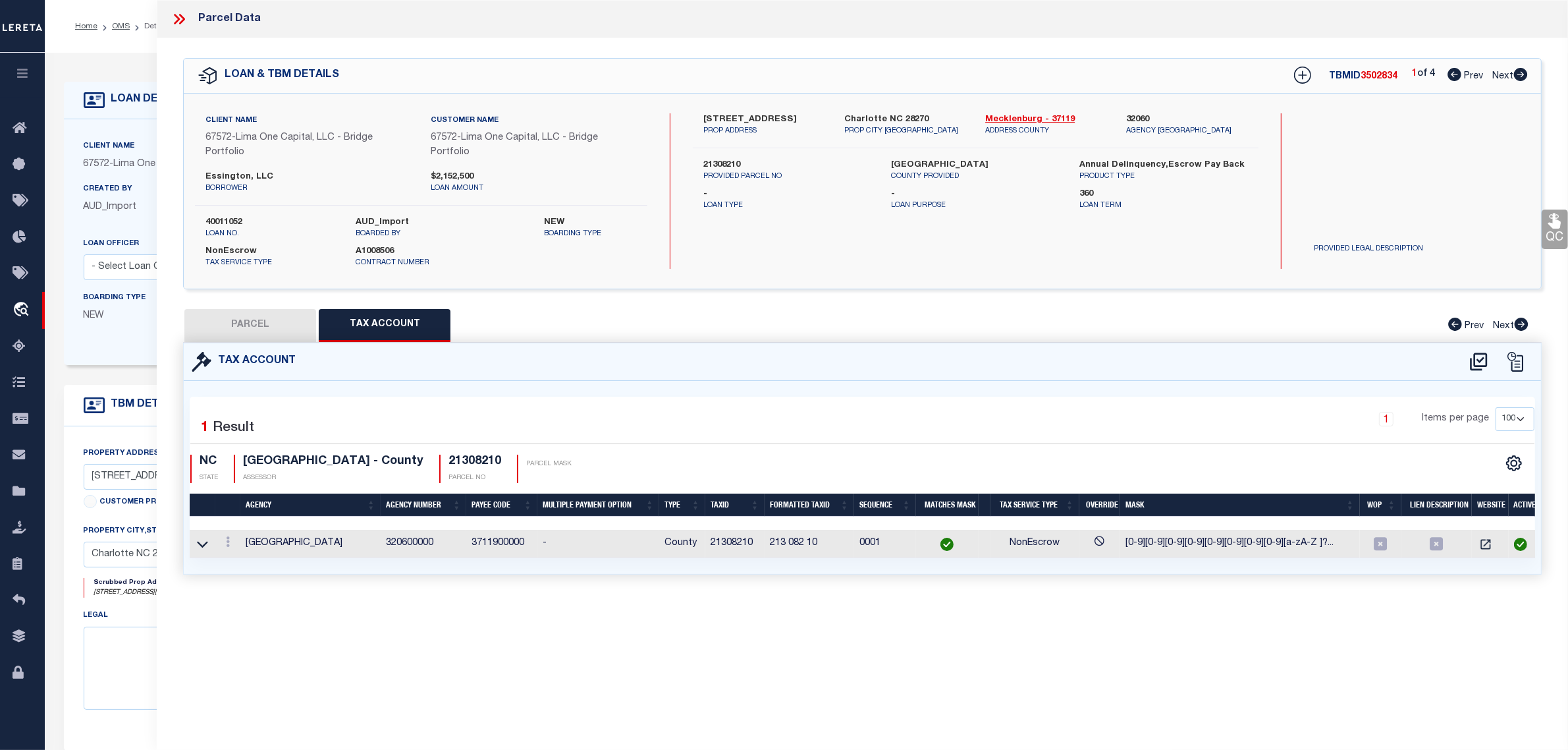
click at [252, 325] on button "PARCEL" at bounding box center [250, 326] width 131 height 33
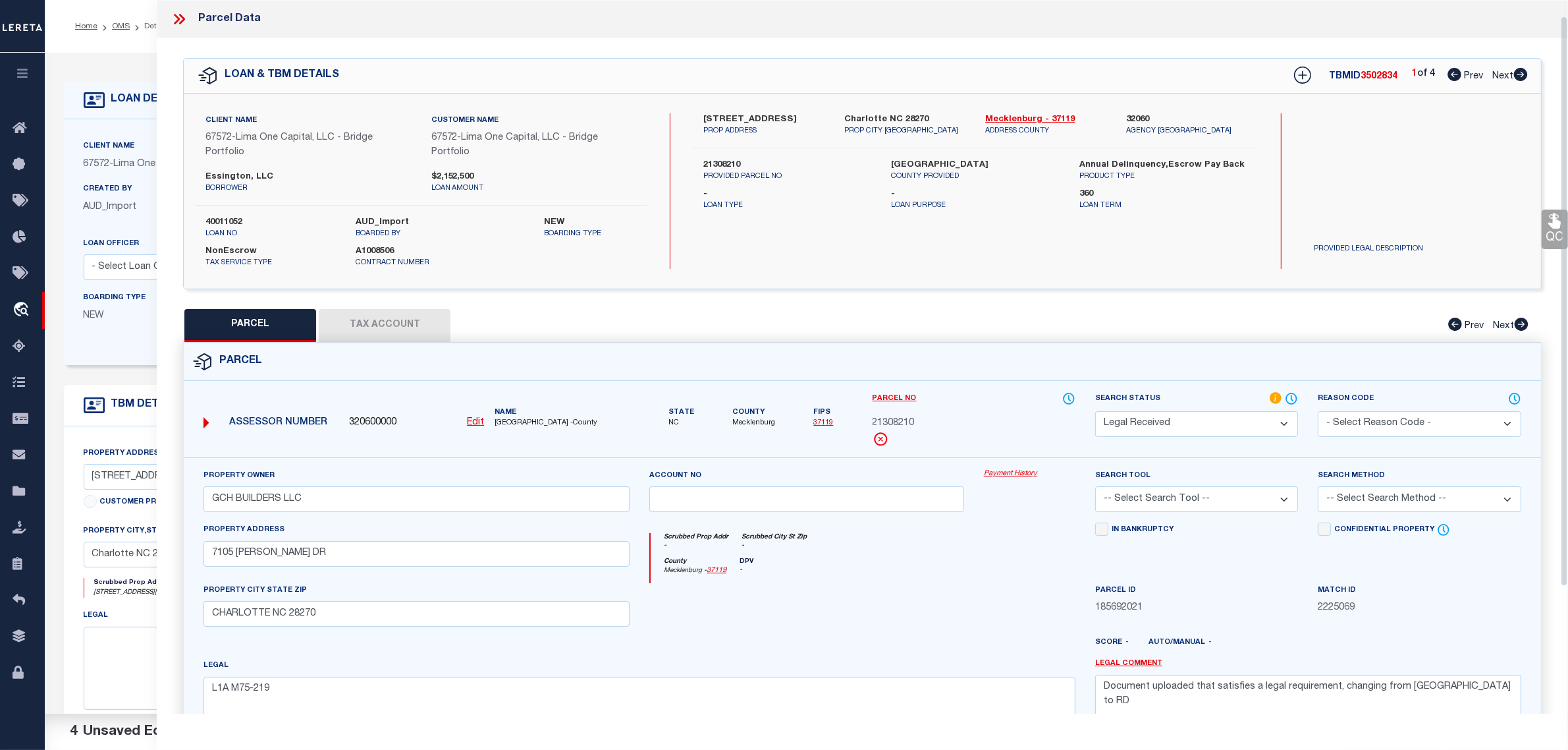
scroll to position [82, 0]
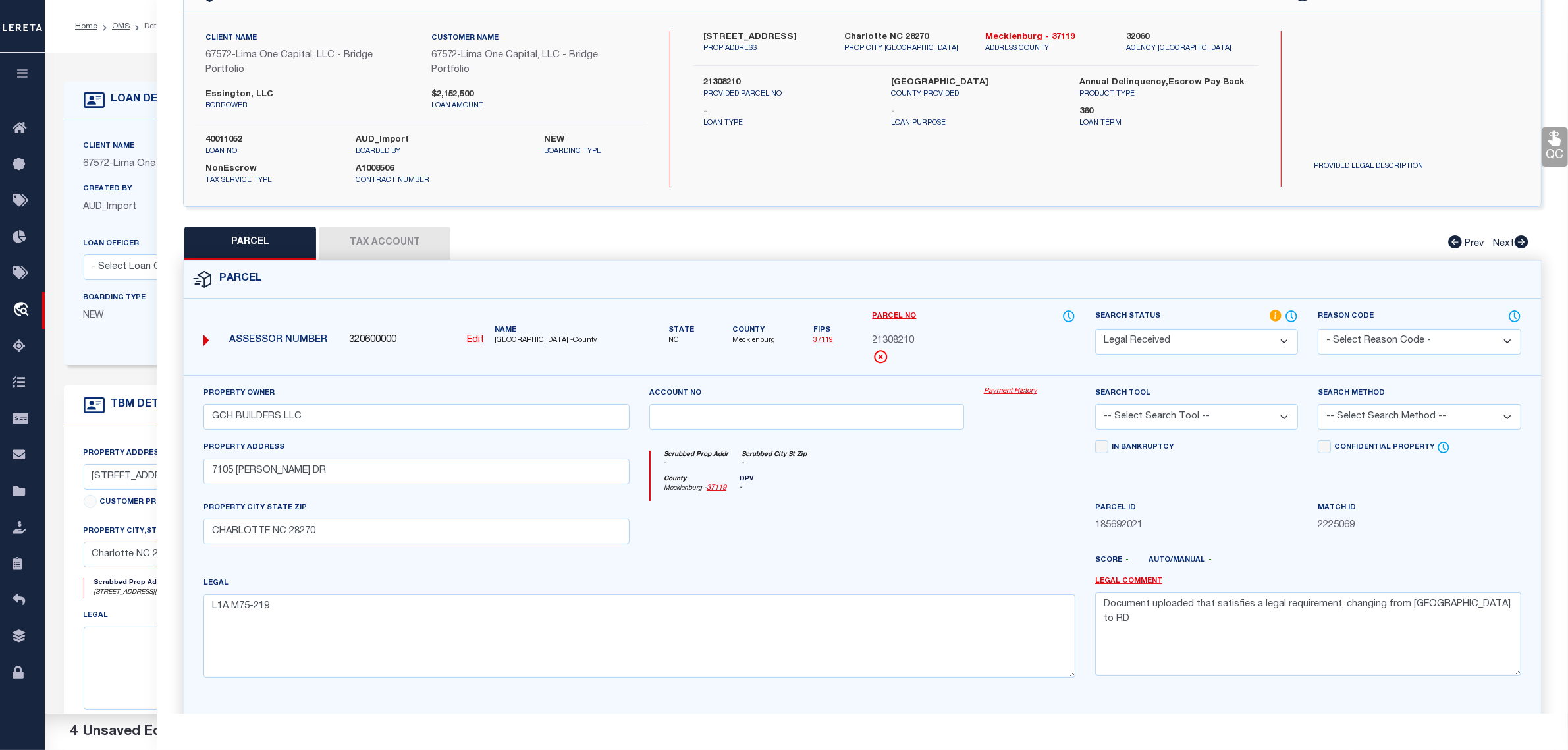
click at [1154, 338] on select "Automated Search Bad Parcel Complete Duplicate Parcel High Dollar Reporting In …" at bounding box center [1196, 342] width 203 height 26
select select "PC"
click at [1095, 329] on select "Automated Search Bad Parcel Complete Duplicate Parcel High Dollar Reporting In …" at bounding box center [1196, 342] width 203 height 26
click at [1166, 412] on select "-- Select Search Tool -- 3rd Party Website Agency File Agency Website ATLS CNV-…" at bounding box center [1196, 416] width 203 height 26
select select "AGW"
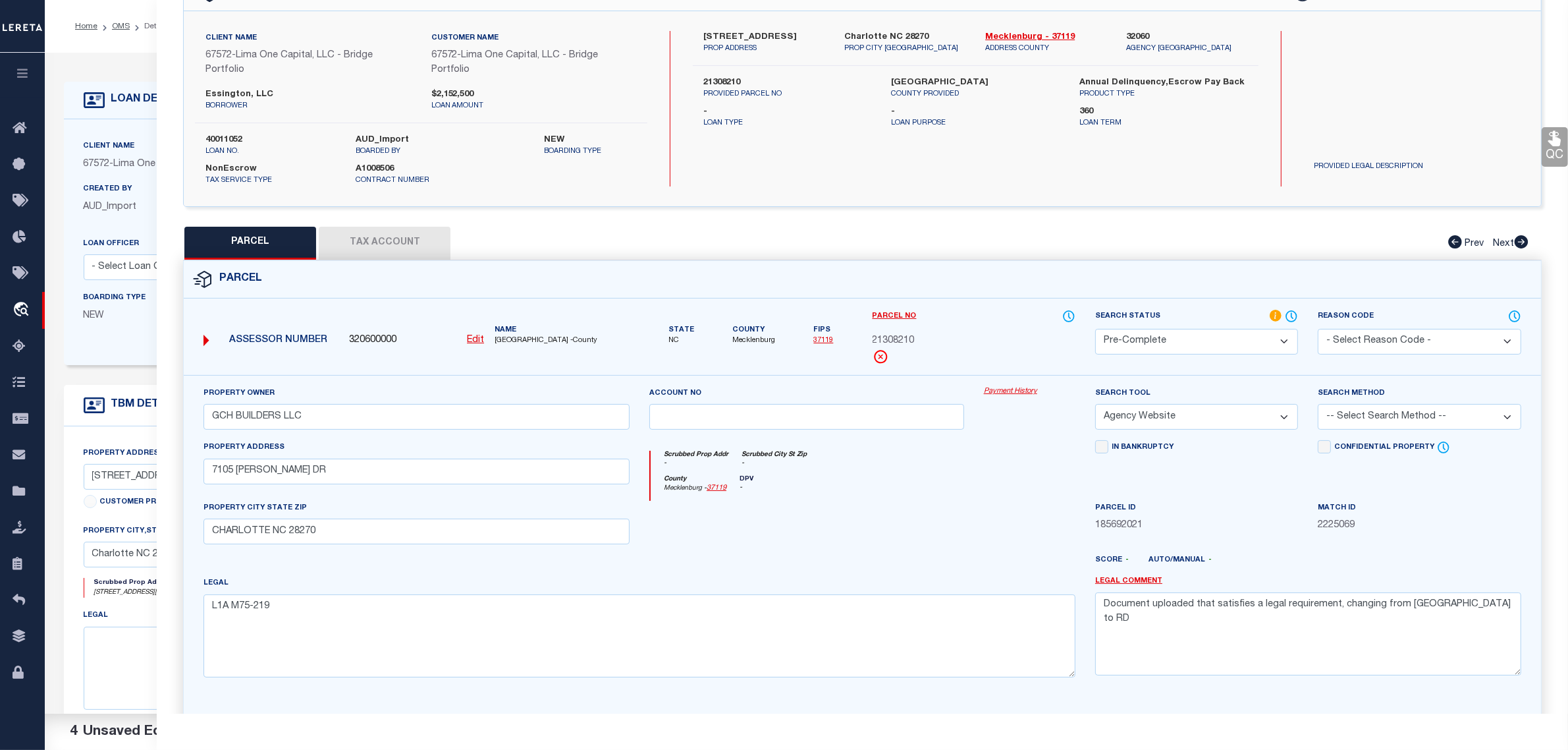
click at [1095, 405] on select "-- Select Search Tool -- 3rd Party Website Agency File Agency Website ATLS CNV-…" at bounding box center [1196, 416] width 203 height 26
click at [1389, 420] on select "-- Select Search Method -- Property Address Legal Liability Info Provided" at bounding box center [1419, 416] width 203 height 26
select select "LEG"
click at [1318, 405] on select "-- Select Search Method -- Property Address Legal Liability Info Provided" at bounding box center [1419, 416] width 203 height 26
drag, startPoint x: 1473, startPoint y: 608, endPoint x: 1019, endPoint y: 607, distance: 454.0
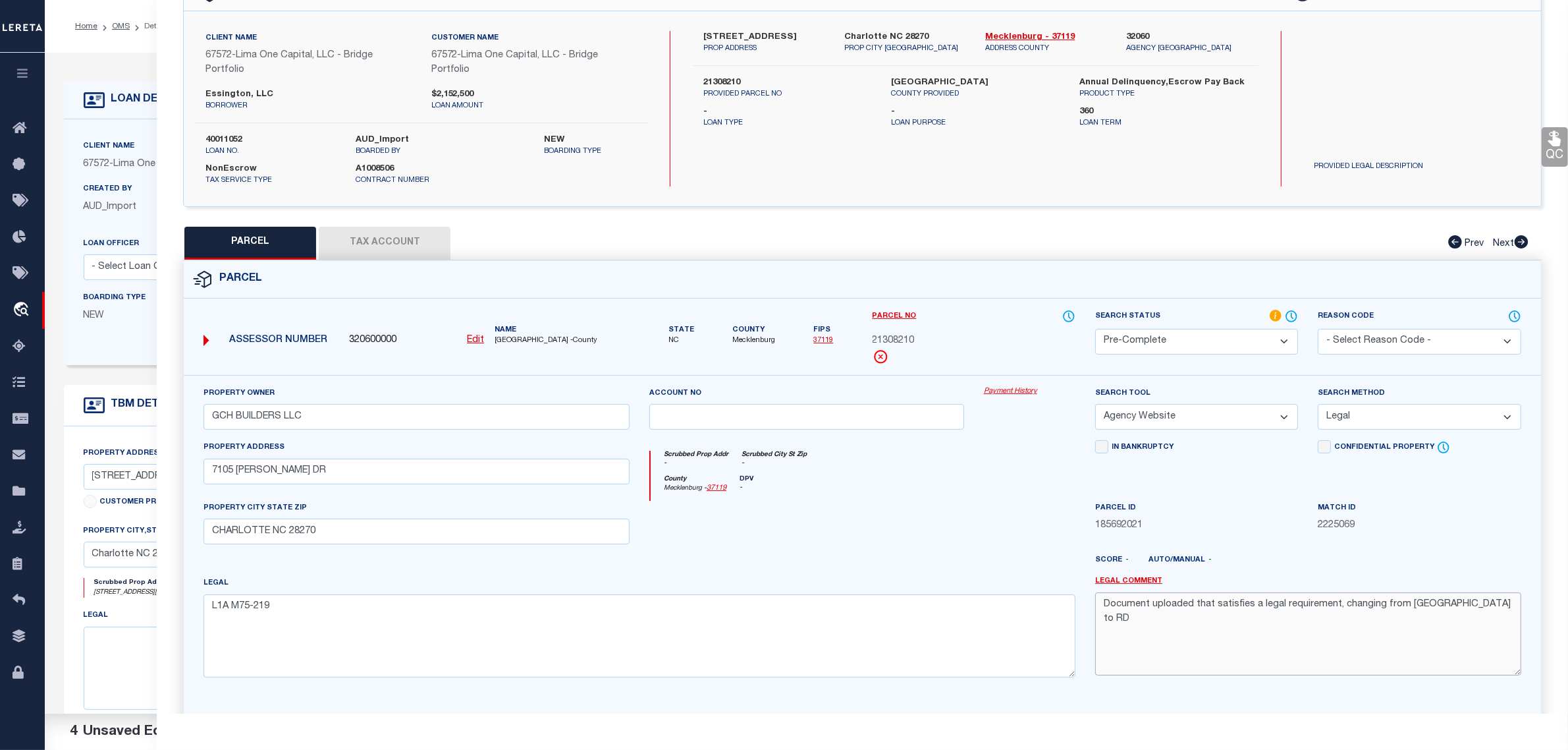
click at [1019, 607] on div "Property Owner GCH BUILDERS LLC Account no Payment History Search Tool -- Selec…" at bounding box center [862, 536] width 1337 height 301
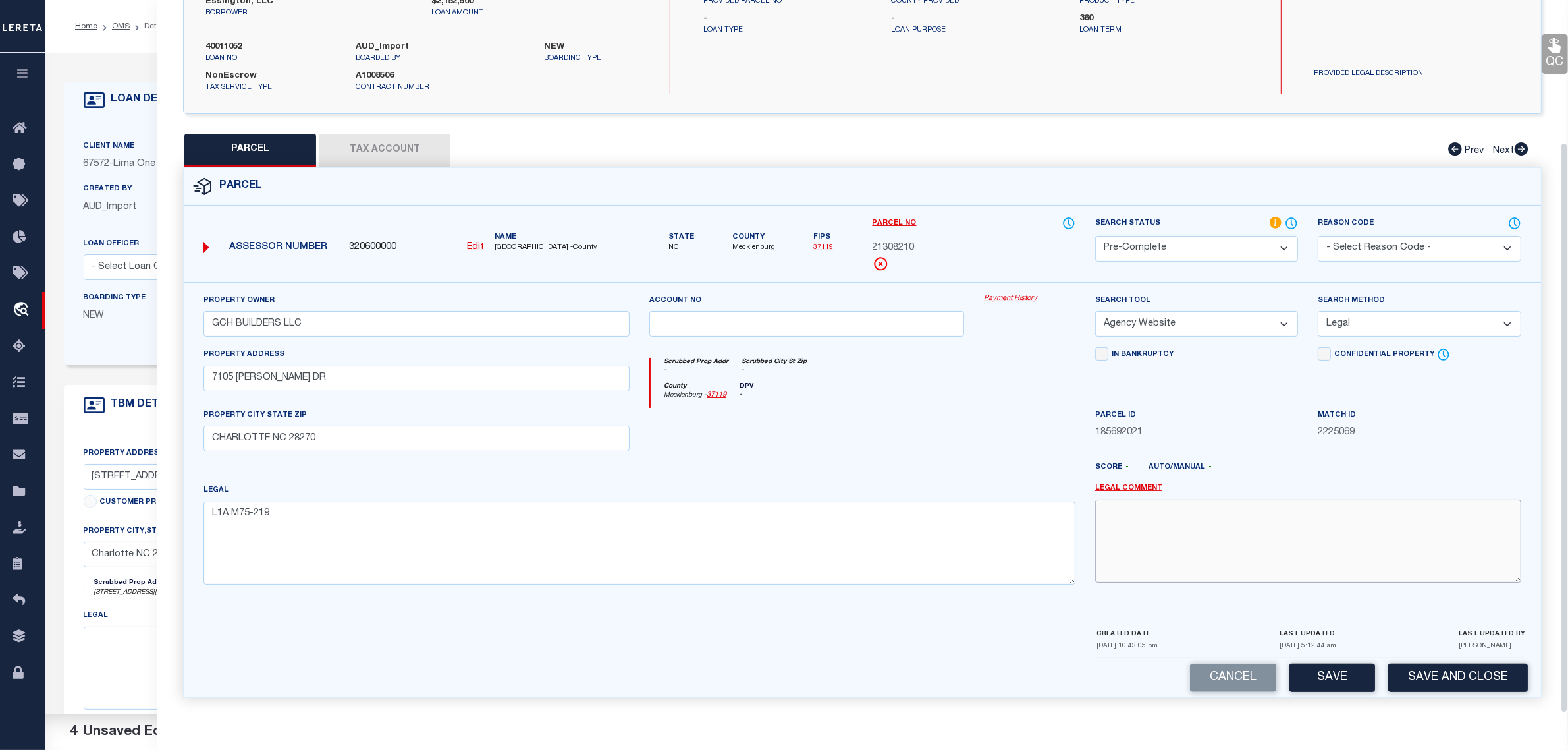
scroll to position [179, 0]
click at [1437, 676] on button "Save and Close" at bounding box center [1458, 677] width 139 height 28
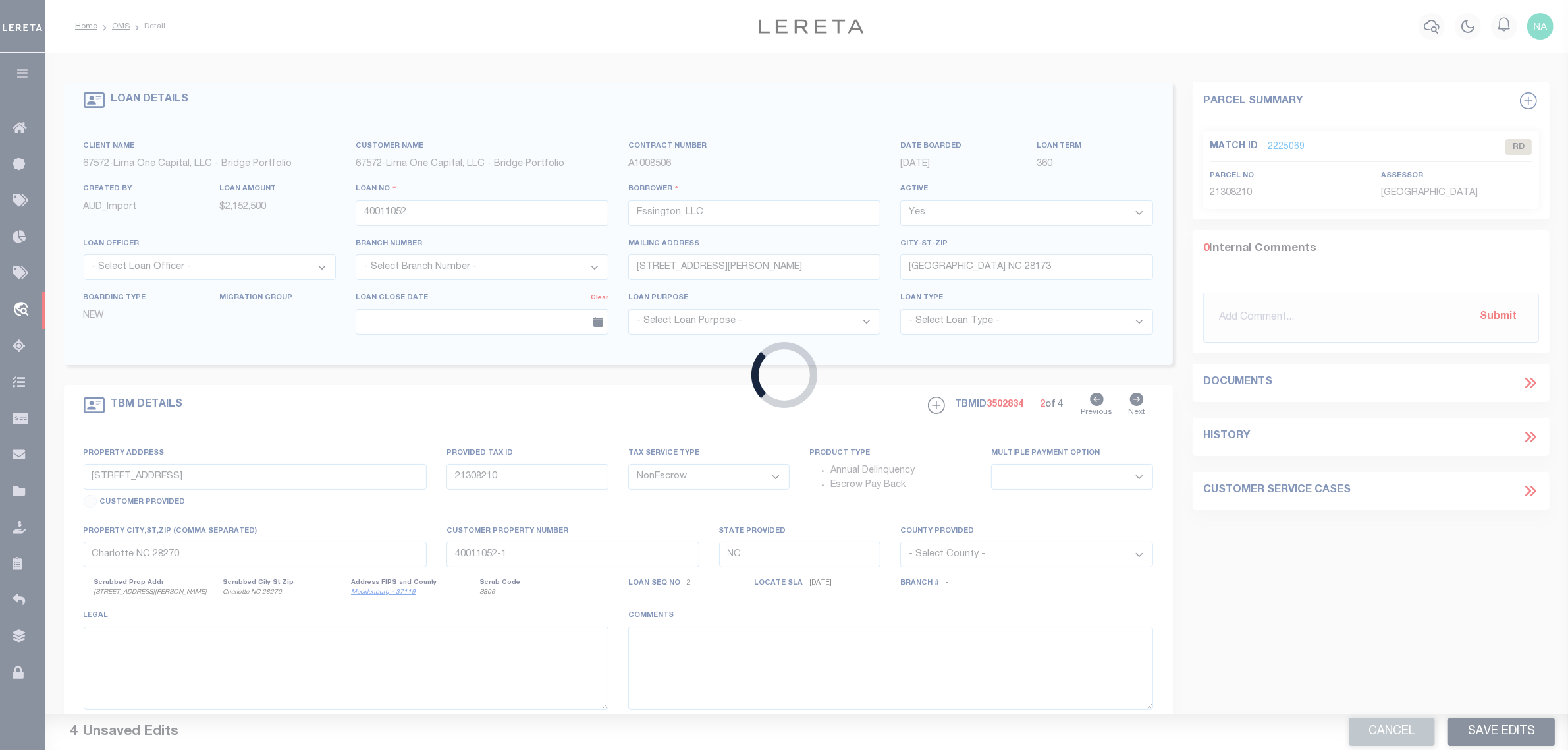
select select
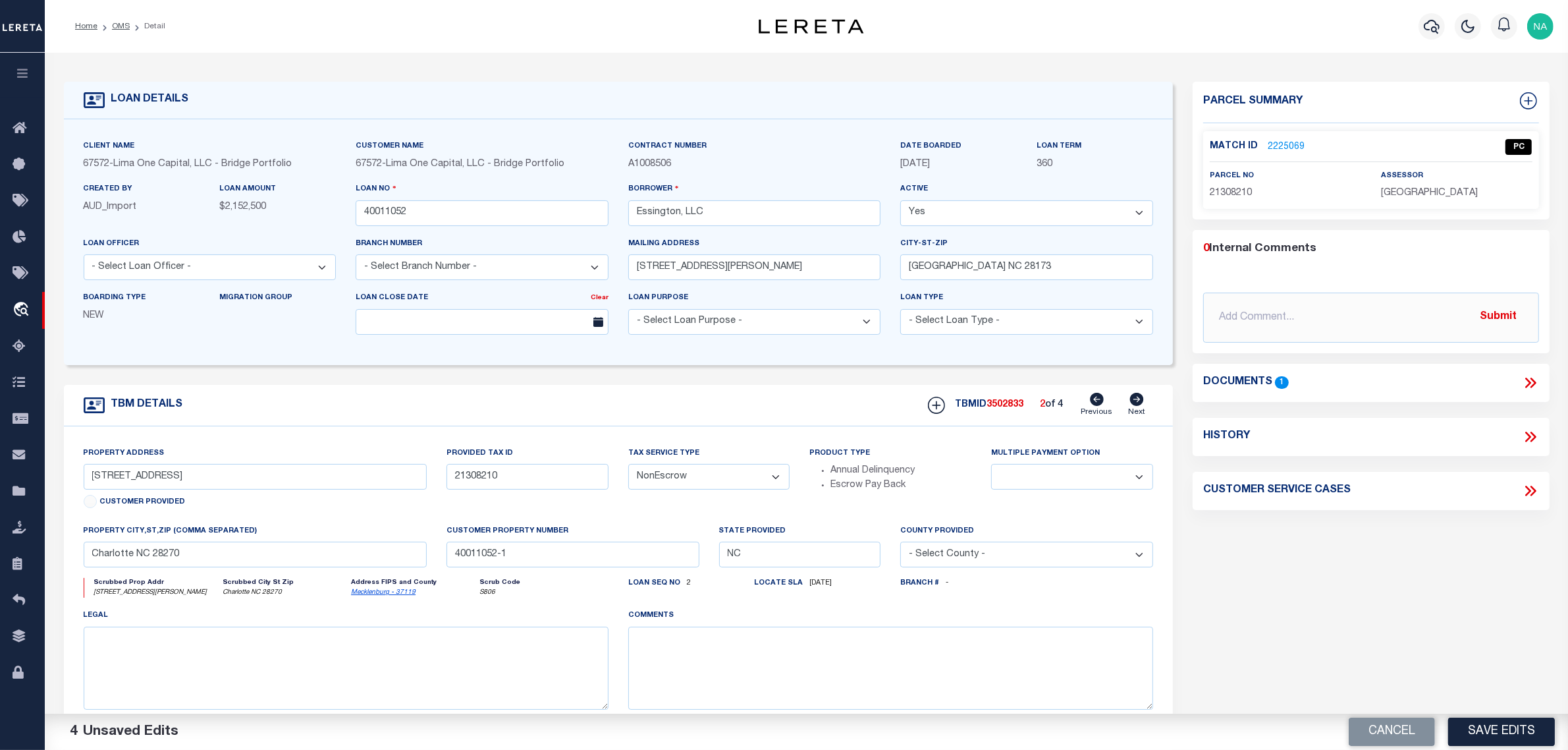
type input "[STREET_ADDRESS]"
type input "21308211"
select select
type input "40011052-2"
select select
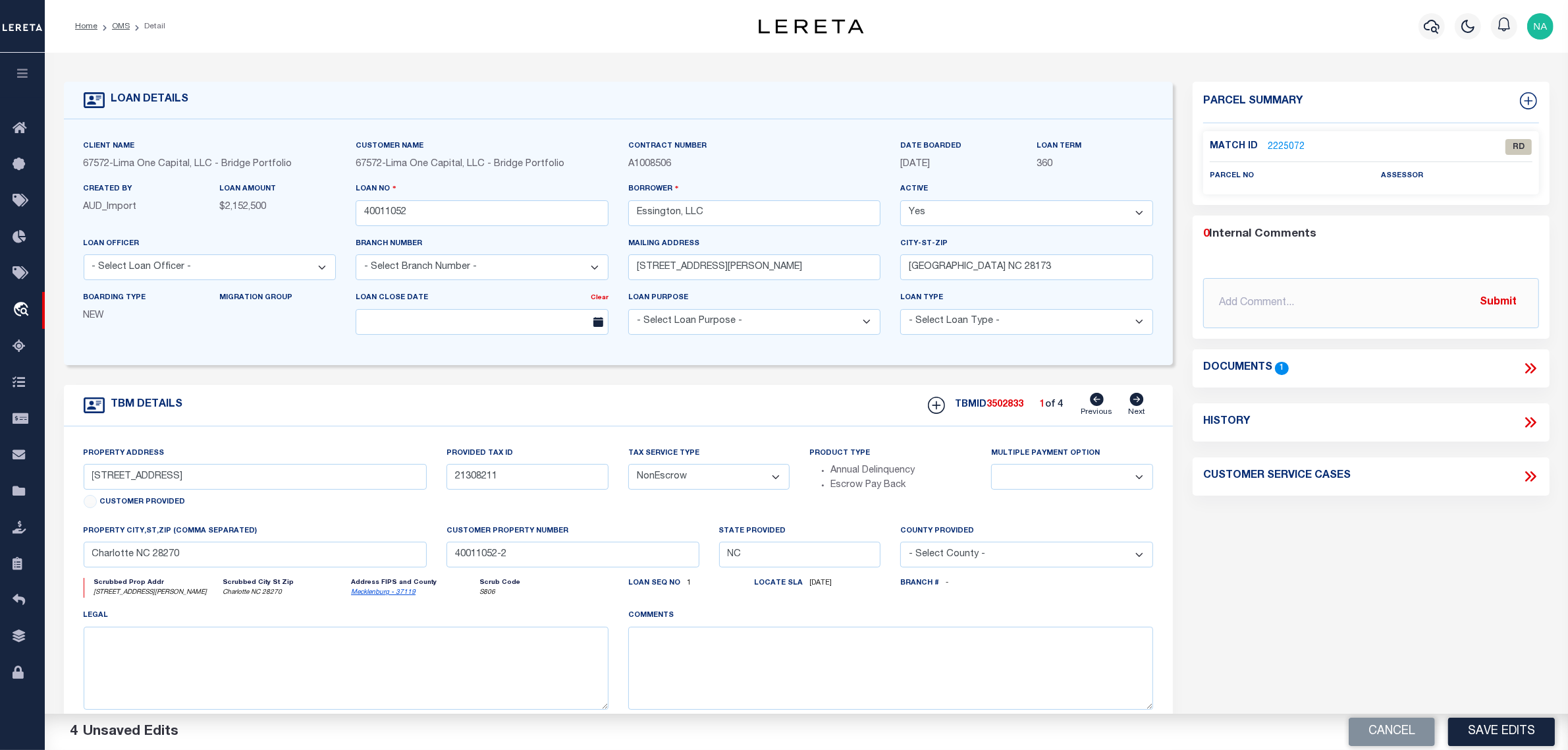
click at [1136, 402] on icon at bounding box center [1137, 399] width 14 height 13
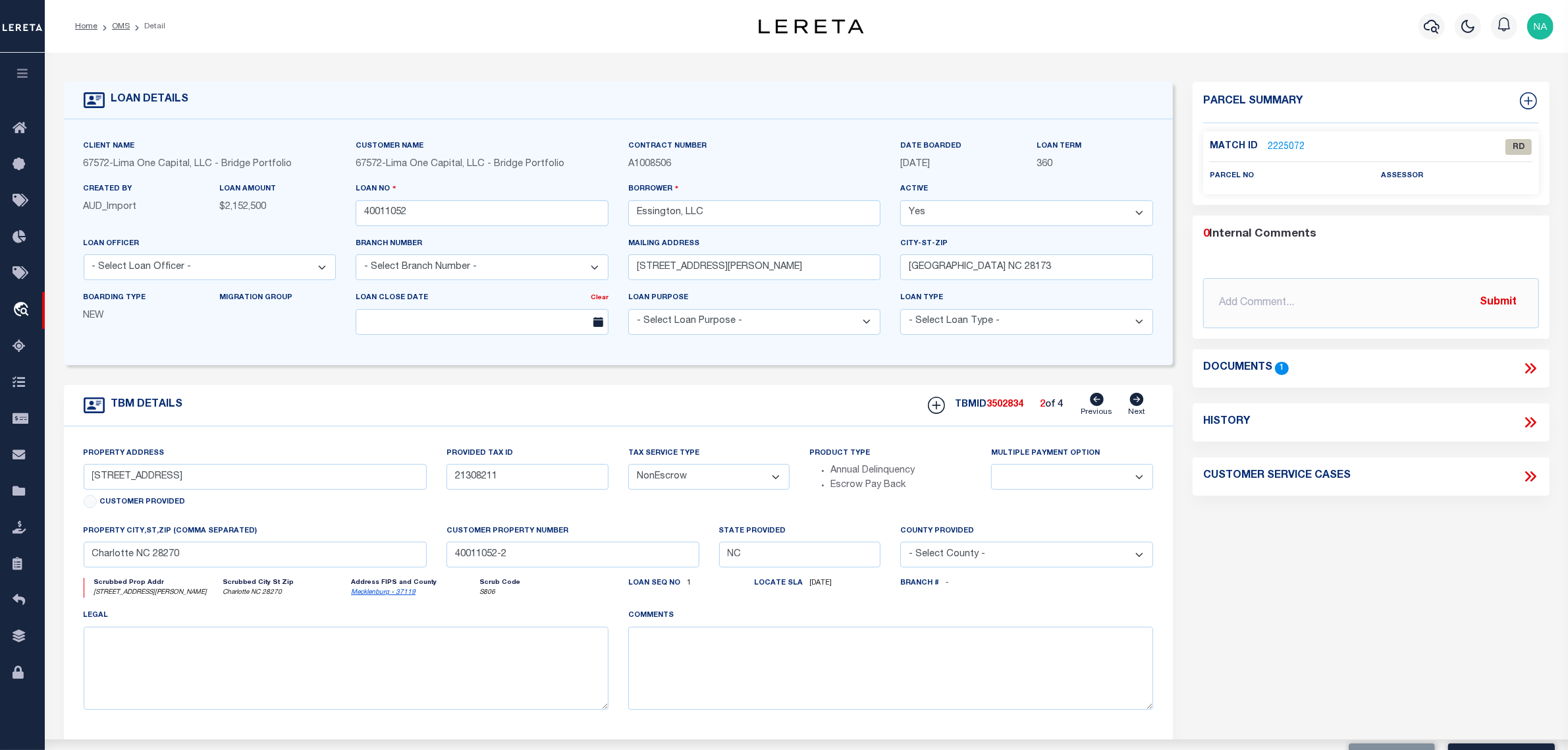
type input "7105 Essington Drive Lot 1-A"
type input "21308210"
select select
type input "40011052-1"
select select
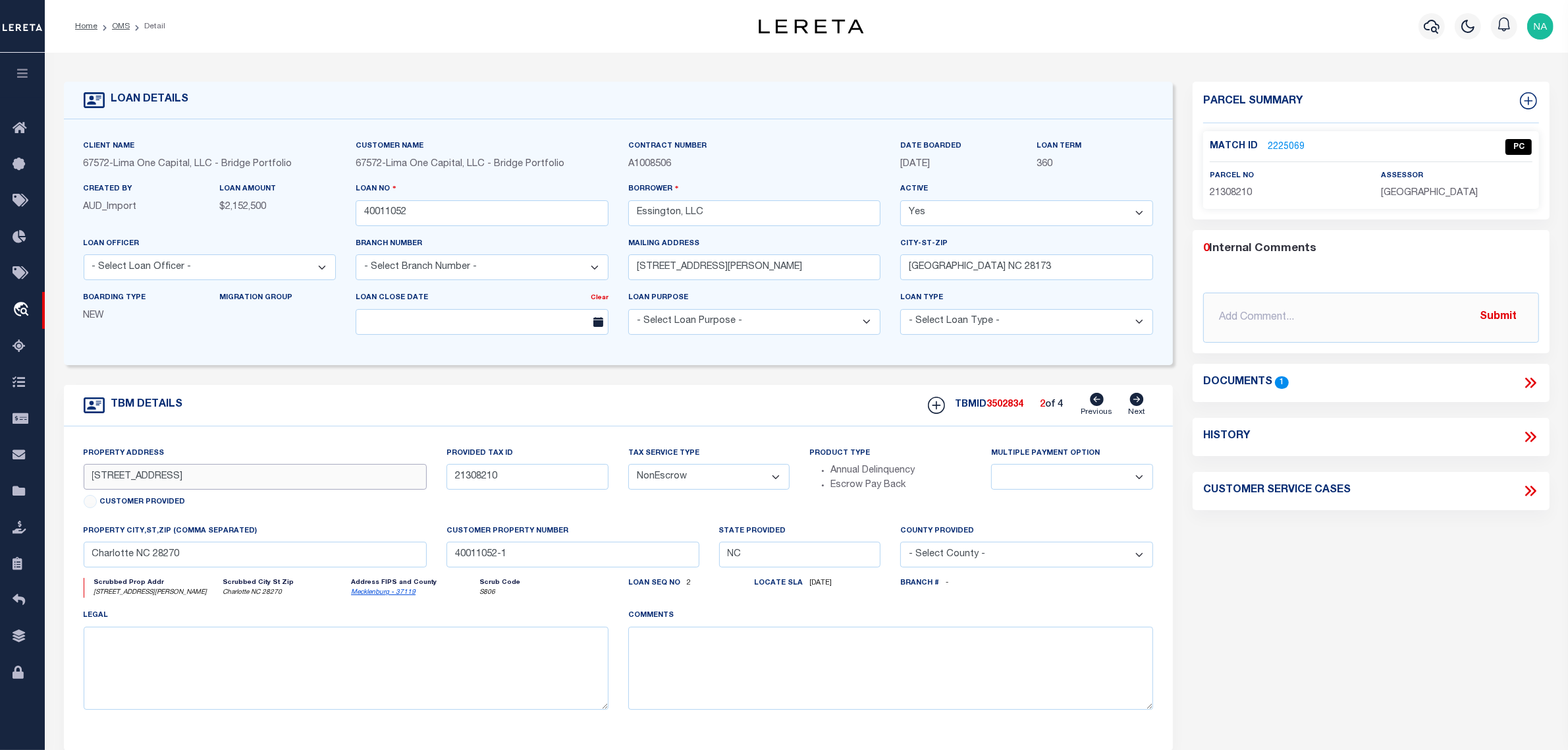
drag, startPoint x: 162, startPoint y: 482, endPoint x: 83, endPoint y: 476, distance: 79.2
click at [83, 476] on input "7105 Essington Drive Lot 1-A" at bounding box center [255, 476] width 343 height 26
click at [1140, 403] on icon at bounding box center [1137, 399] width 14 height 13
type input "[STREET_ADDRESS]"
type input "21308211"
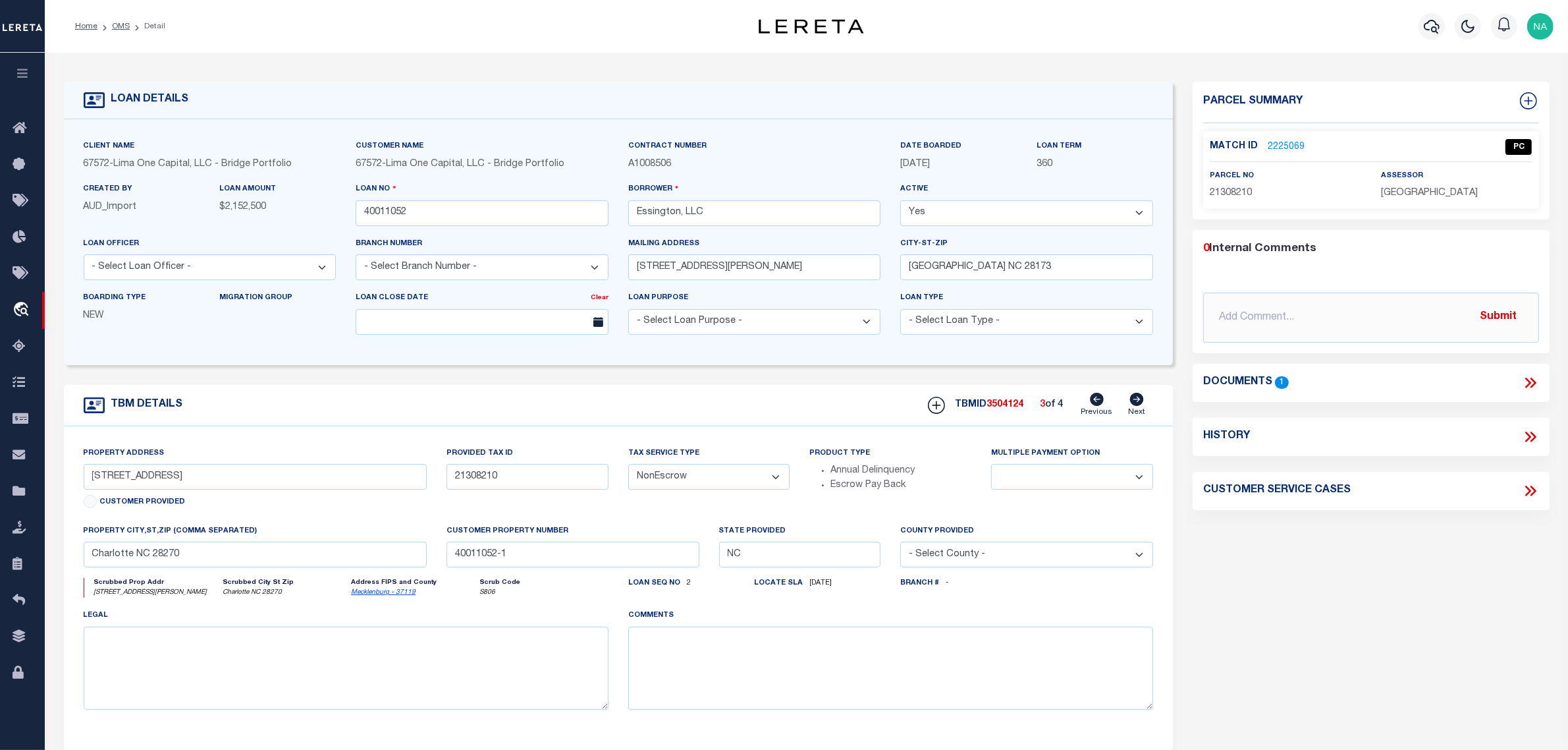
select select
type input "40011052-2"
select select
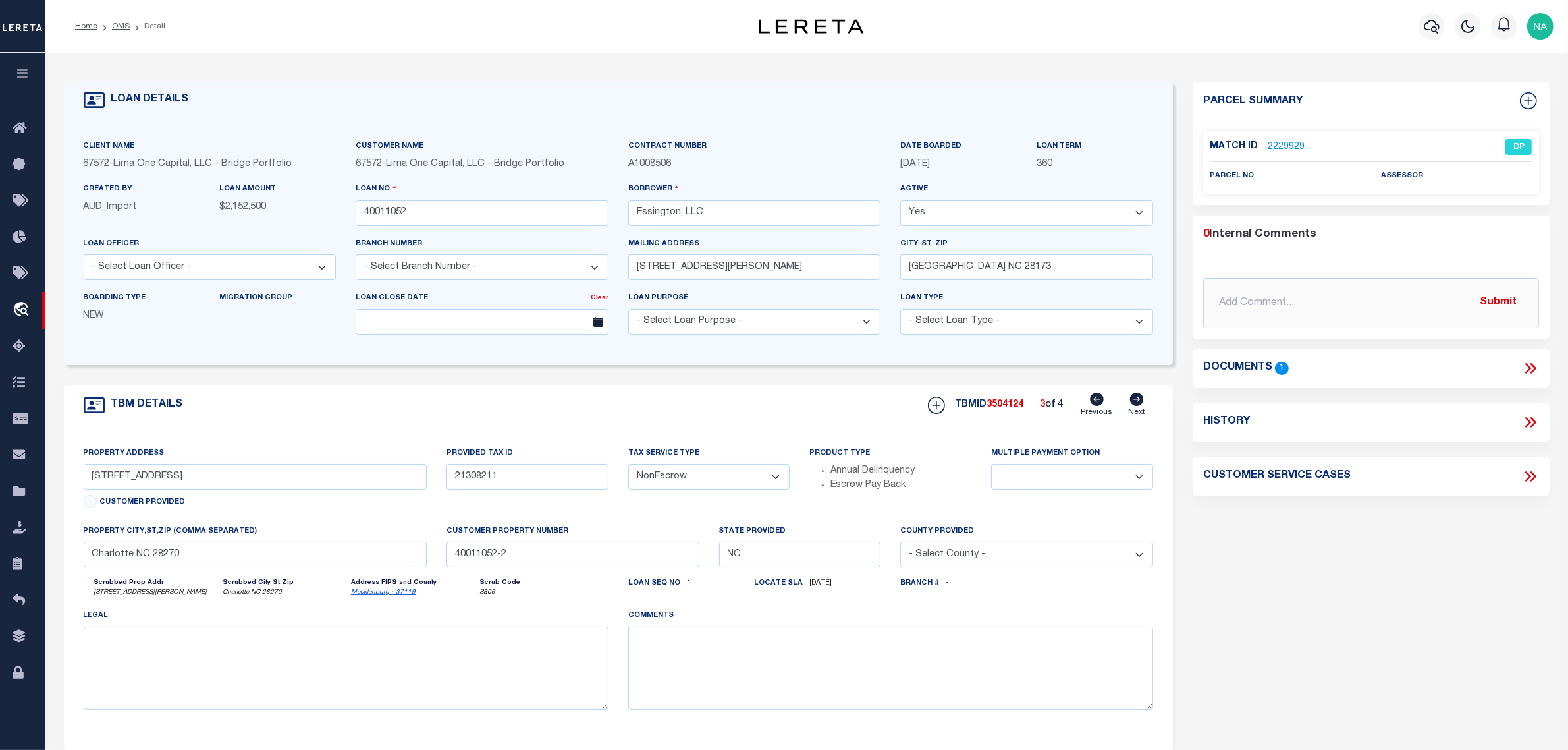
click at [1140, 403] on icon at bounding box center [1137, 399] width 14 height 13
type input "7105 Essington Drive Lot 1-A"
type input "21308210"
select select
type input "40011052-1"
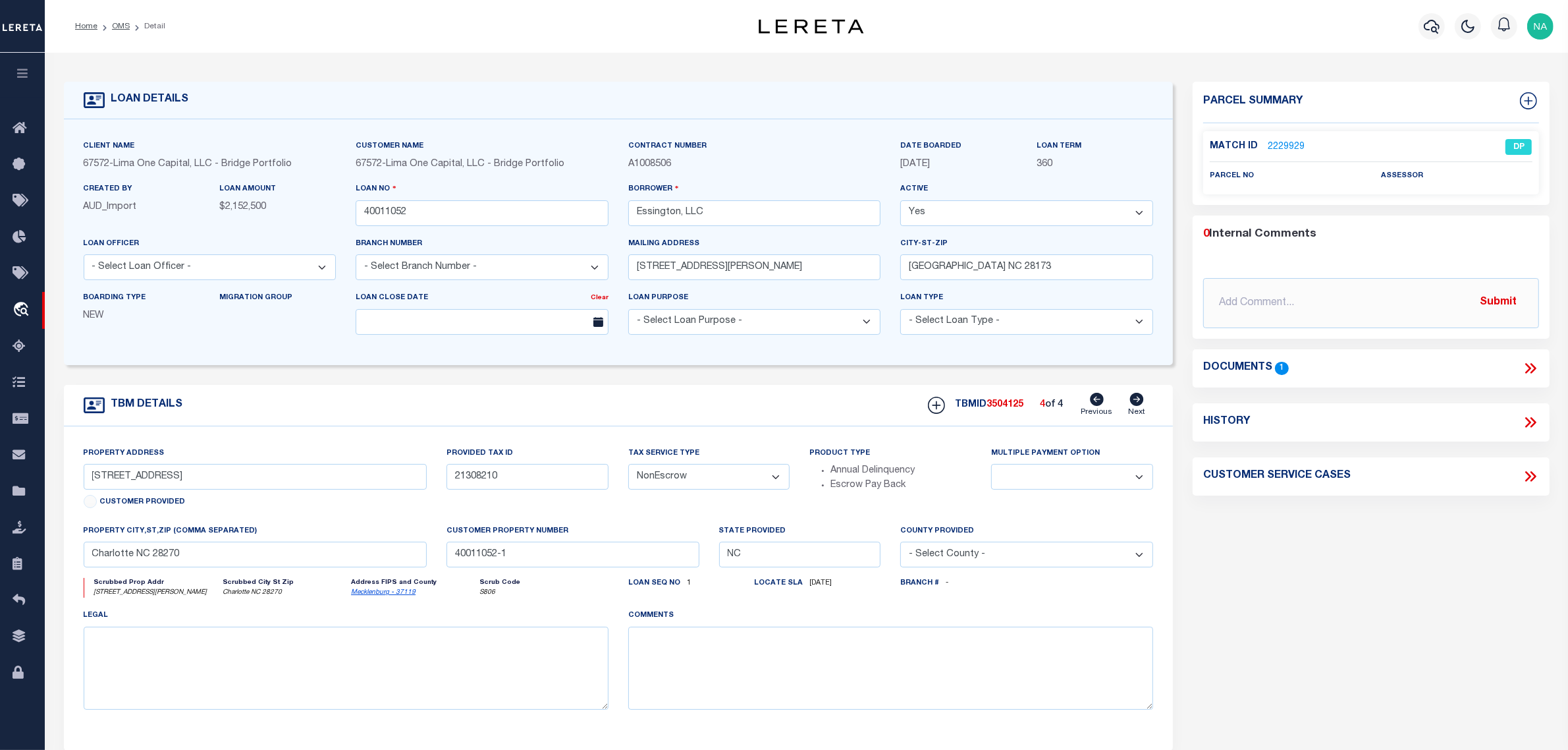
select select
click at [1101, 402] on icon at bounding box center [1097, 399] width 14 height 13
type input "[STREET_ADDRESS]"
type input "21308211"
select select
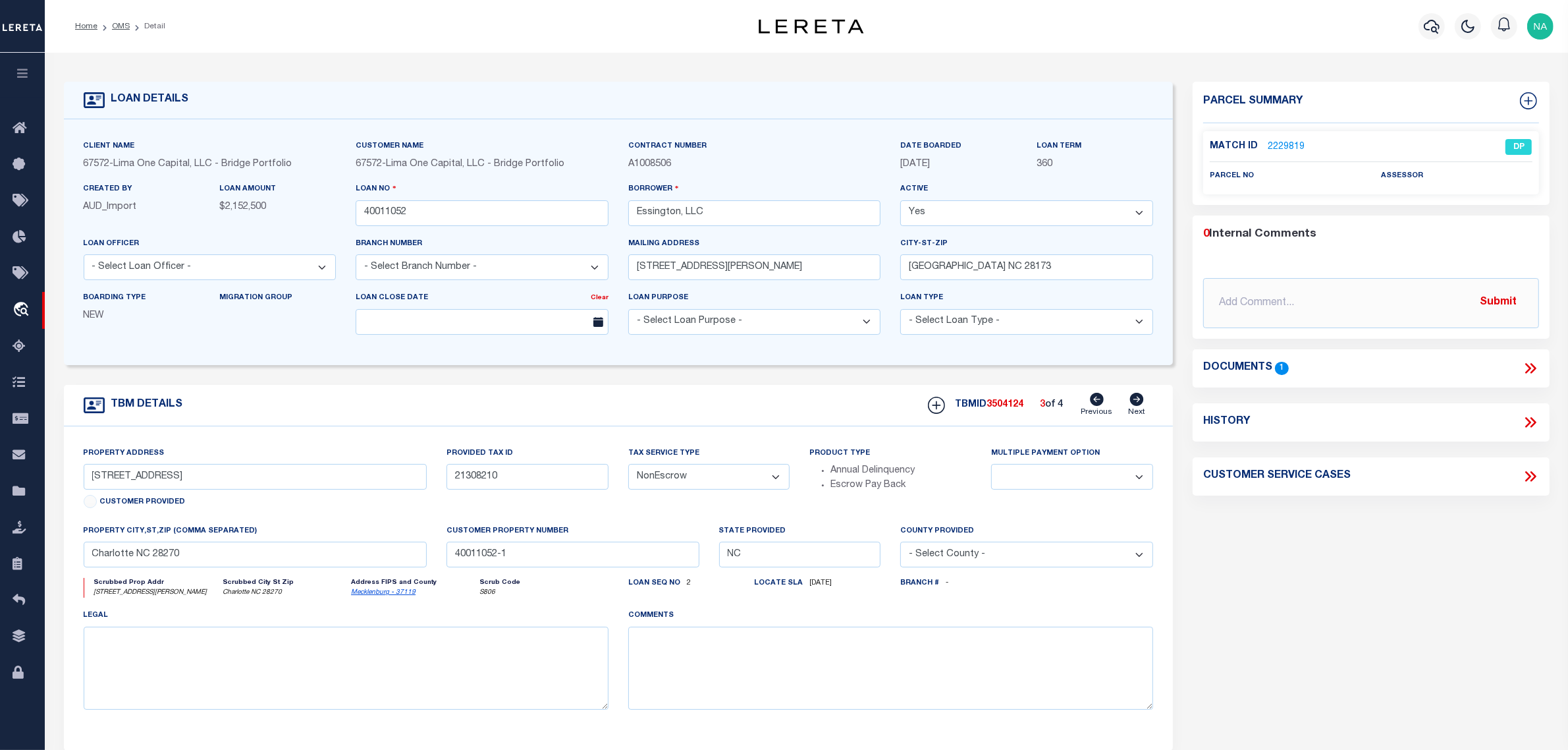
type input "40011052-2"
select select
click at [1133, 405] on icon at bounding box center [1137, 399] width 14 height 13
type input "7105 Essington Drive Lot 1-A"
type input "21308210"
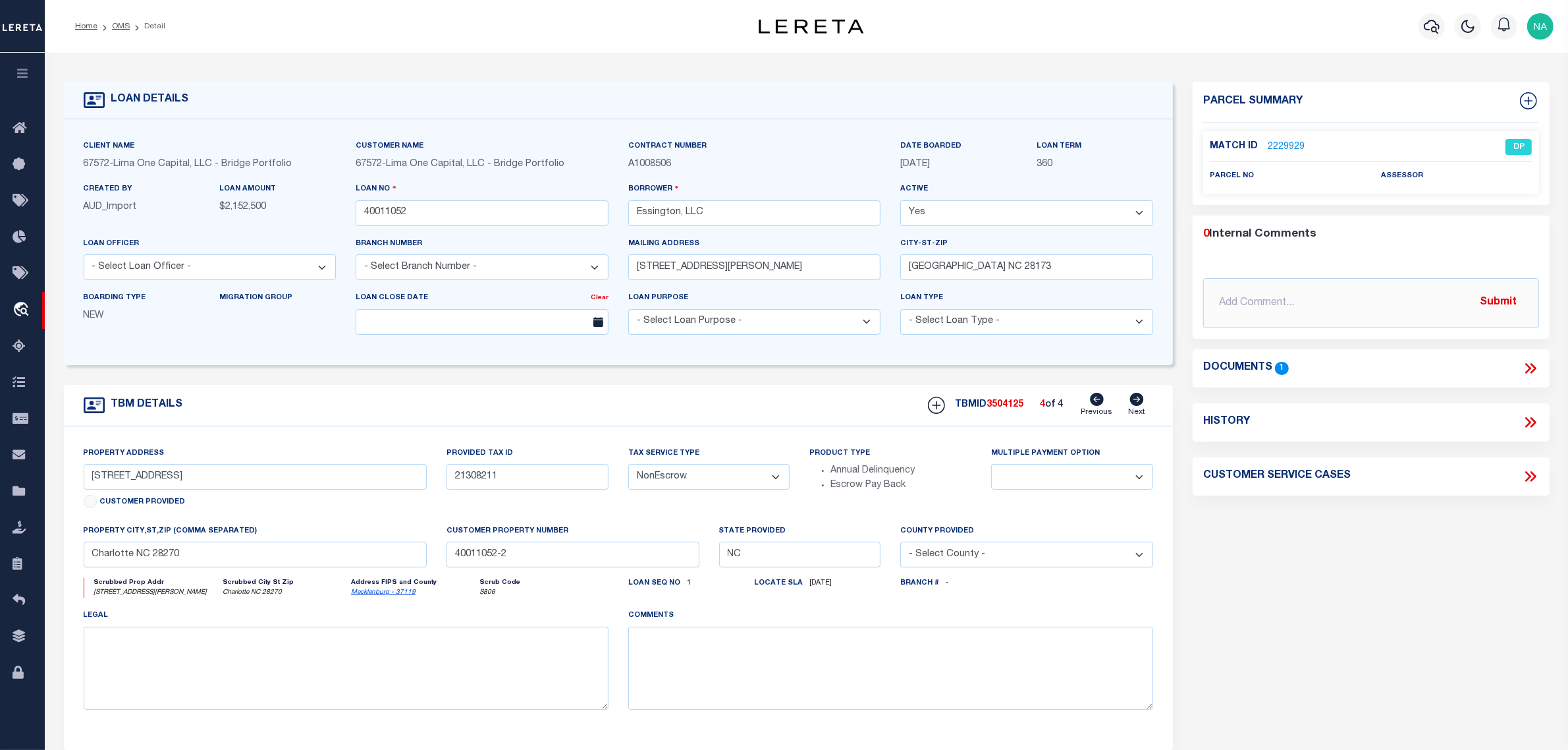
select select
type input "40011052-1"
select select
click at [1092, 401] on icon at bounding box center [1097, 399] width 14 height 13
type input "[STREET_ADDRESS]"
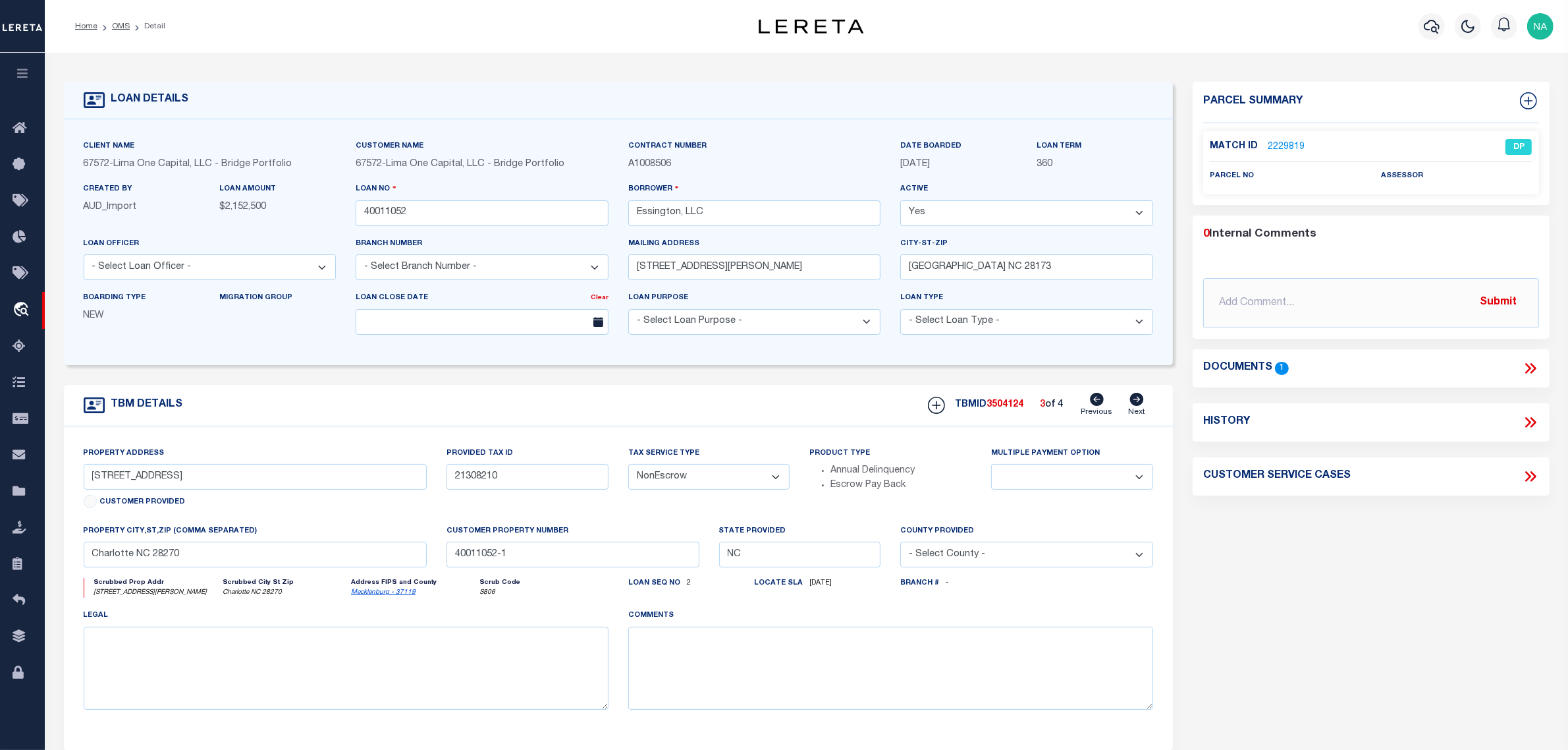
type input "21308211"
click at [1093, 400] on icon at bounding box center [1097, 399] width 14 height 13
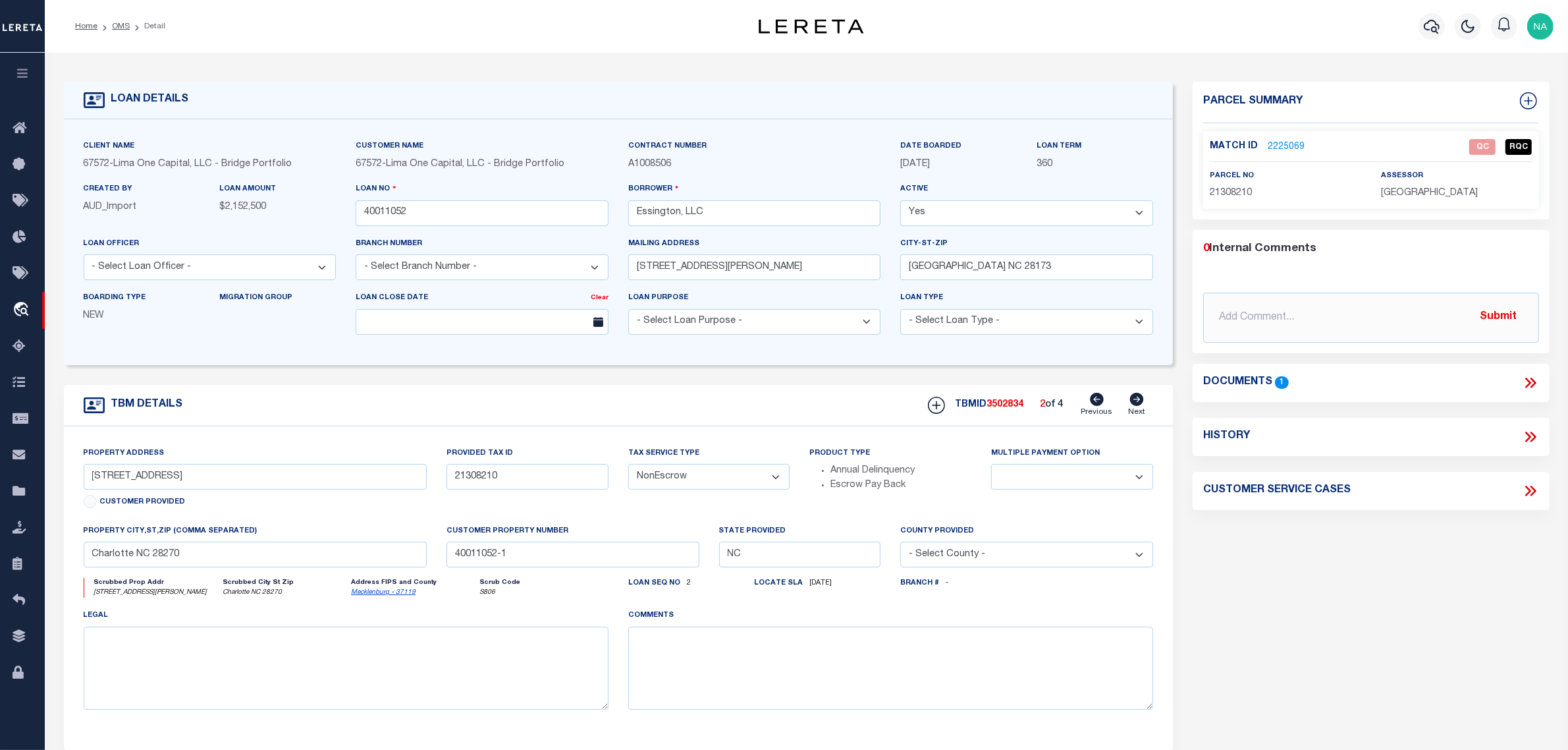
click at [1094, 400] on icon at bounding box center [1097, 399] width 14 height 13
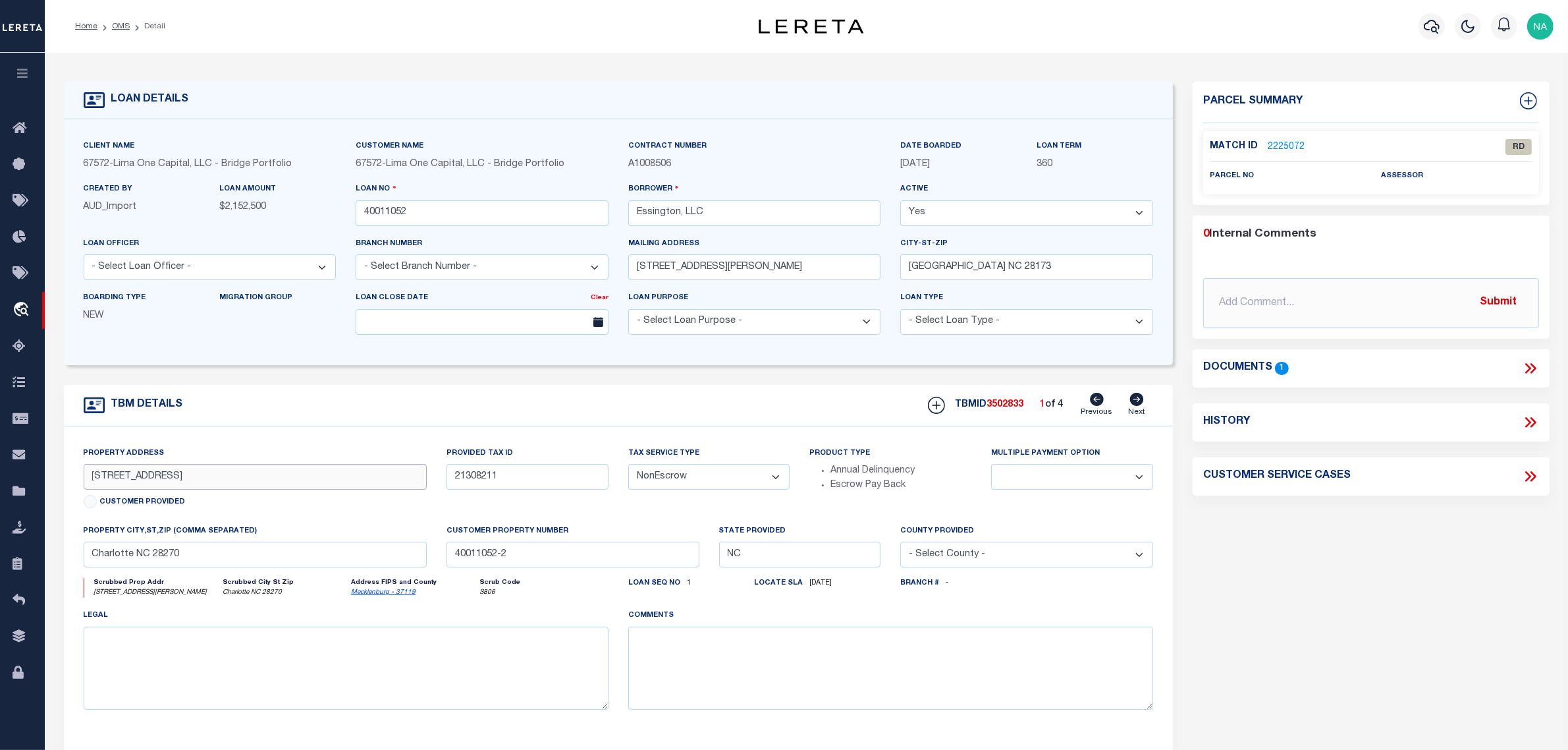
click at [142, 480] on input "[STREET_ADDRESS]" at bounding box center [255, 476] width 343 height 26
click at [1280, 145] on link "2225072" at bounding box center [1286, 147] width 37 height 14
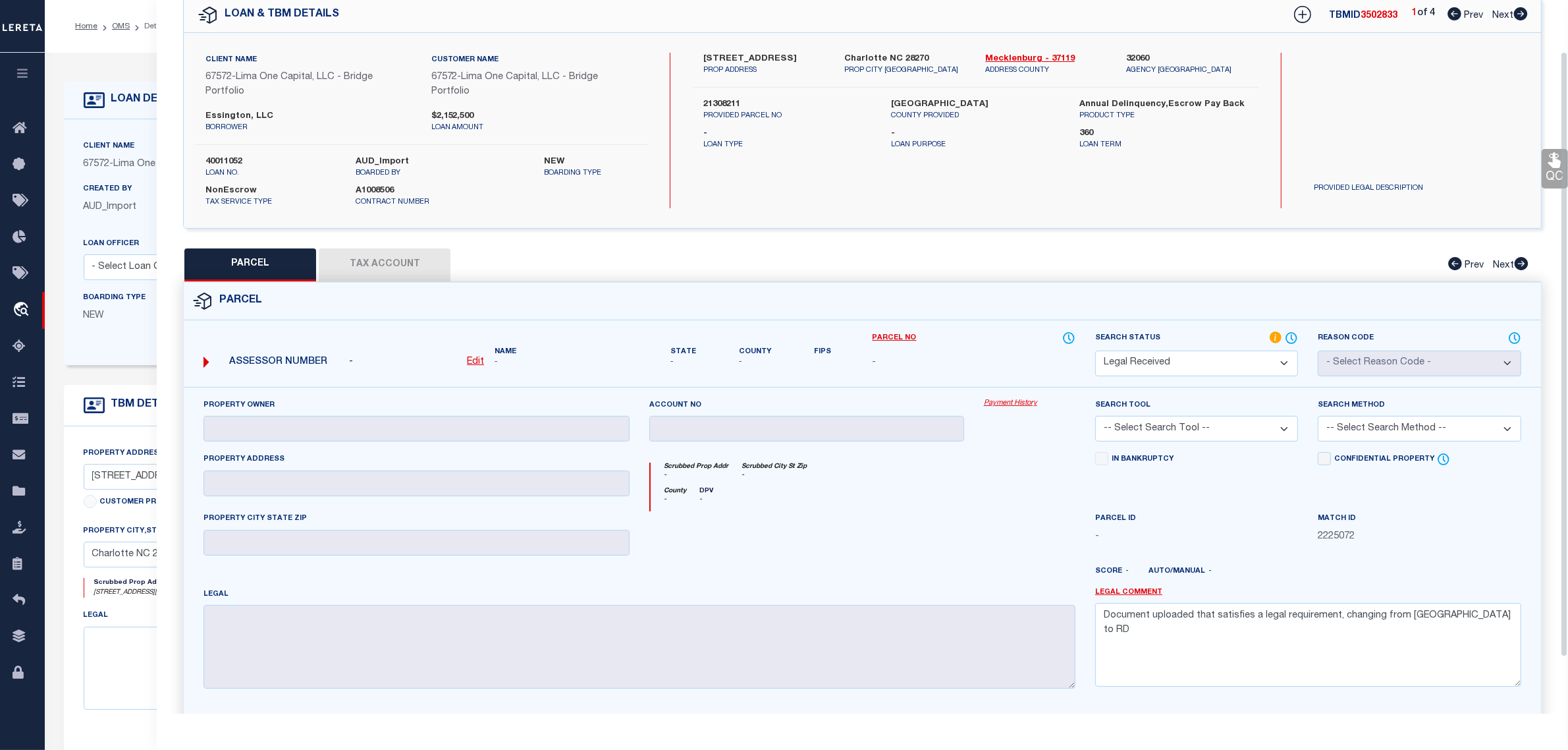
scroll to position [0, 0]
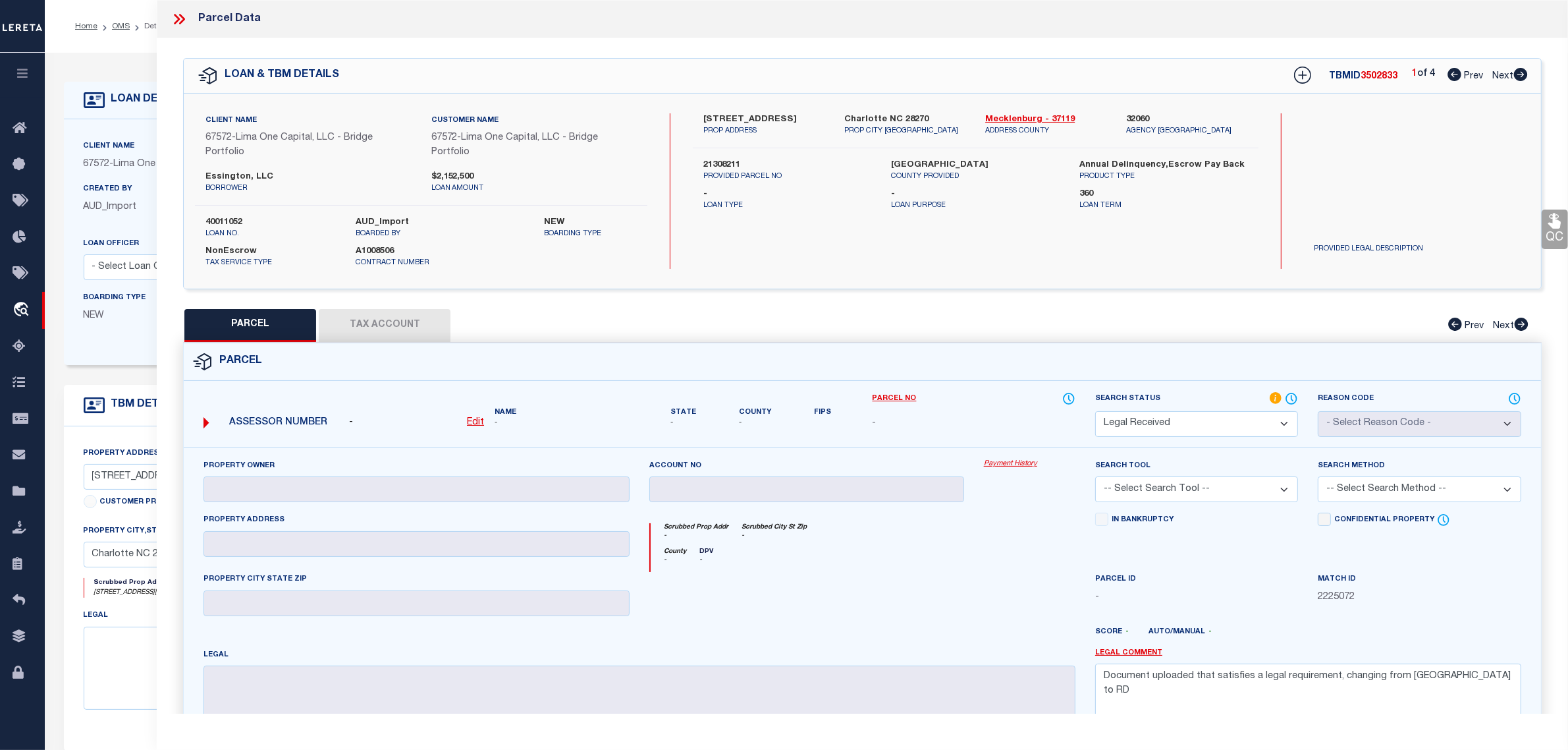
click at [478, 422] on u "Edit" at bounding box center [475, 422] width 17 height 9
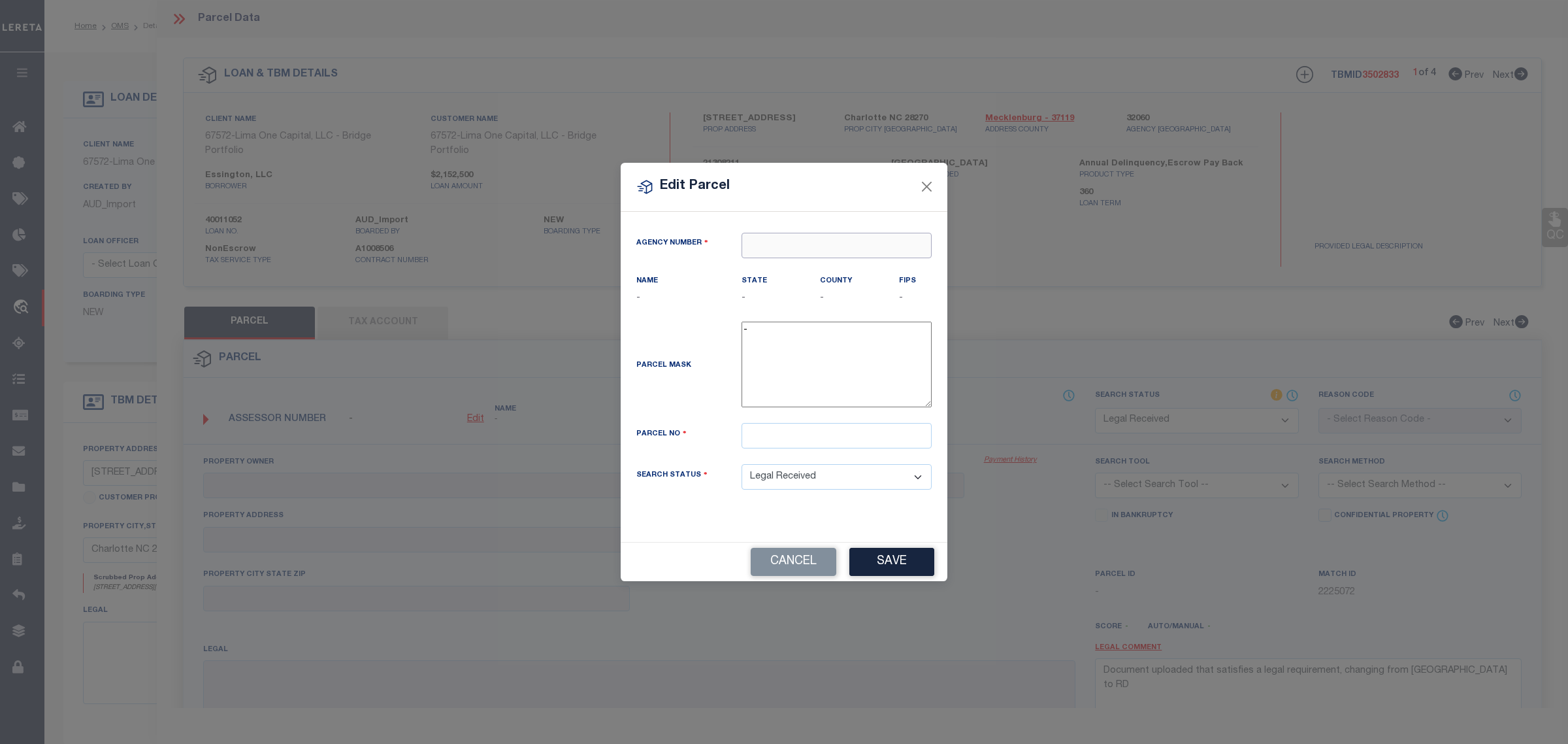
click at [836, 249] on input "text" at bounding box center [836, 245] width 190 height 25
click at [810, 263] on div "320600000 : MECKLENBURG COUNTY" at bounding box center [850, 268] width 217 height 20
click at [810, 442] on input "text" at bounding box center [836, 435] width 190 height 25
paste input "21308211"
click at [895, 573] on button "Save" at bounding box center [892, 561] width 85 height 28
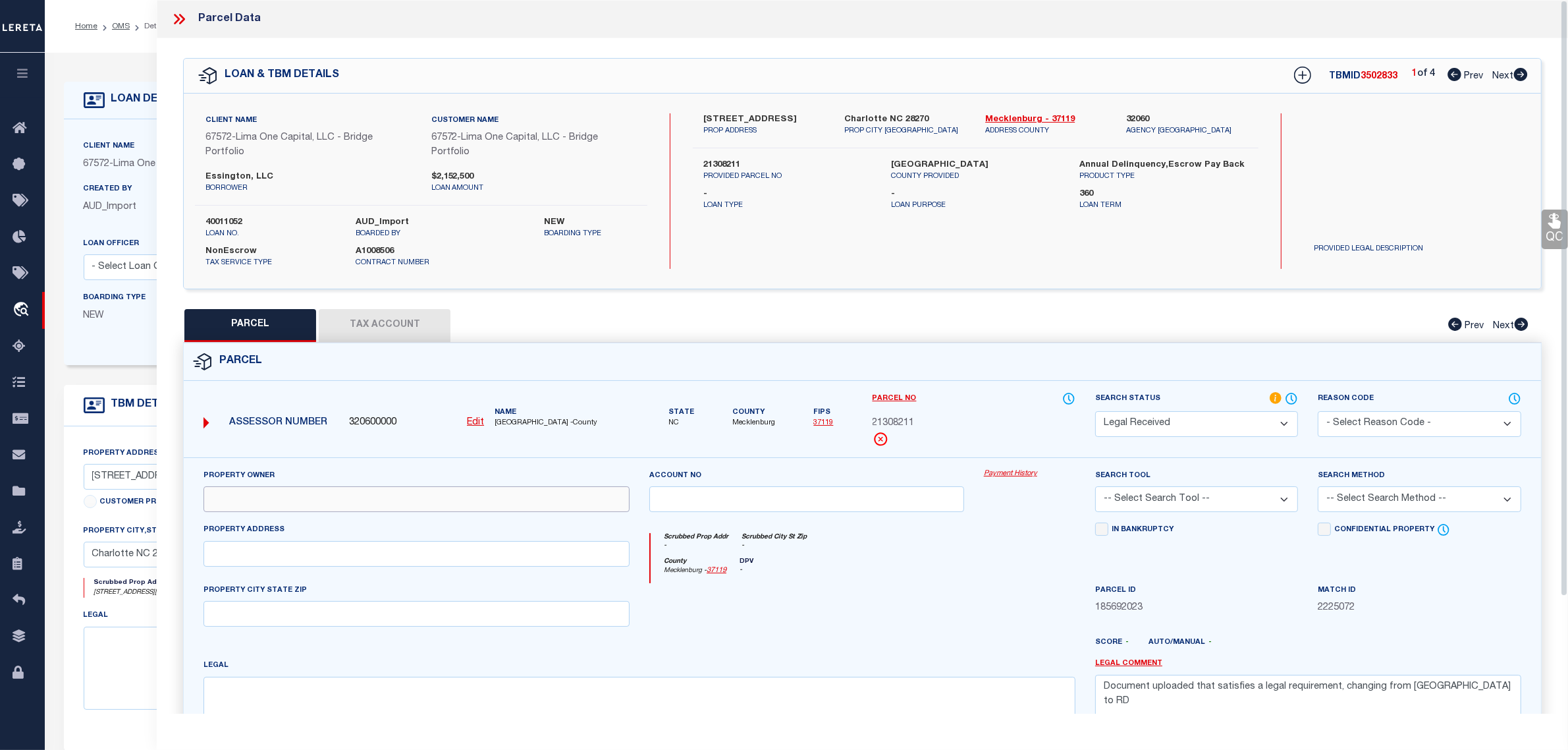
click at [344, 490] on input "text" at bounding box center [416, 499] width 426 height 26
paste input "GCH BUILDERS LLC"
click at [511, 707] on textarea at bounding box center [639, 718] width 872 height 83
paste textarea "L1B M75-219"
drag, startPoint x: 1467, startPoint y: 689, endPoint x: 1042, endPoint y: 677, distance: 425.2
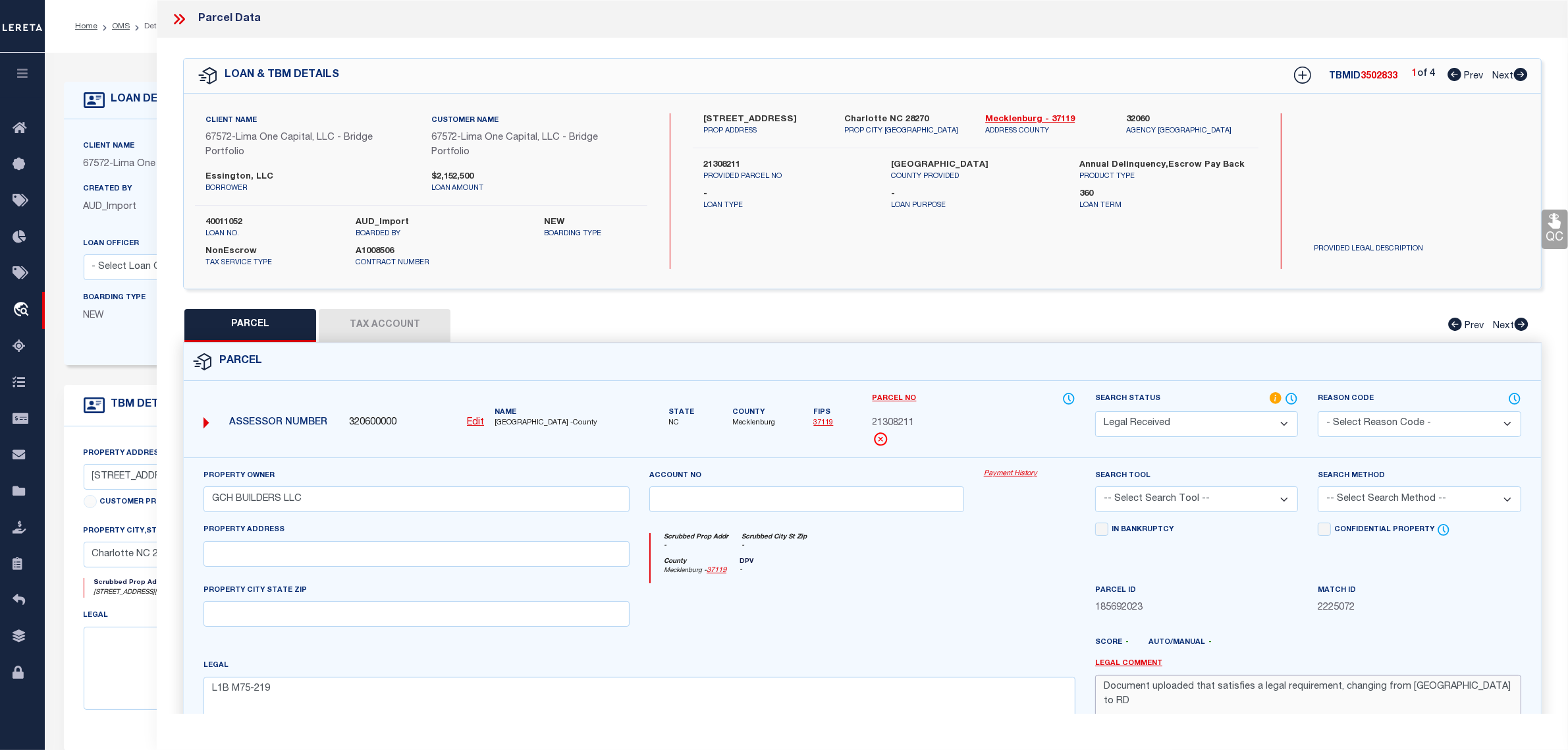
click at [1042, 677] on div "Property Owner GCH BUILDERS LLC Account no Payment History Search Tool -- Selec…" at bounding box center [862, 618] width 1337 height 301
click at [278, 618] on input "text" at bounding box center [416, 614] width 426 height 26
click at [237, 562] on input "text" at bounding box center [416, 554] width 426 height 26
paste input "7109 ESSINGTON DR B CHARLOTTE NC 28270"
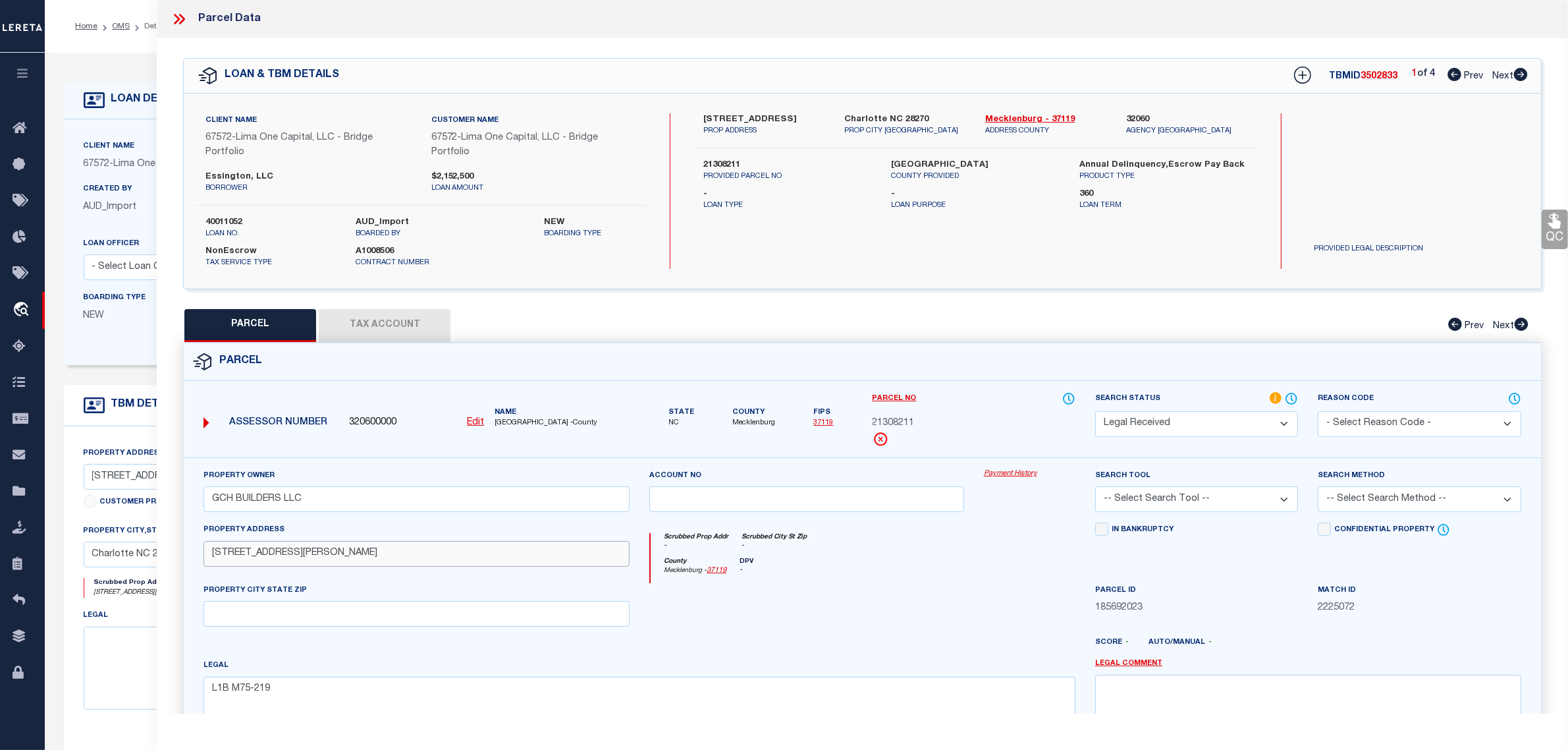
drag, startPoint x: 317, startPoint y: 558, endPoint x: 501, endPoint y: 563, distance: 184.1
click at [526, 556] on input "7109 ESSINGTON DR B CHARLOTTE NC 28270" at bounding box center [416, 554] width 426 height 26
click at [366, 620] on input "text" at bounding box center [416, 614] width 426 height 26
paste input "CHARLOTTE NC 28270"
click at [380, 317] on button "Tax Account" at bounding box center [385, 326] width 131 height 33
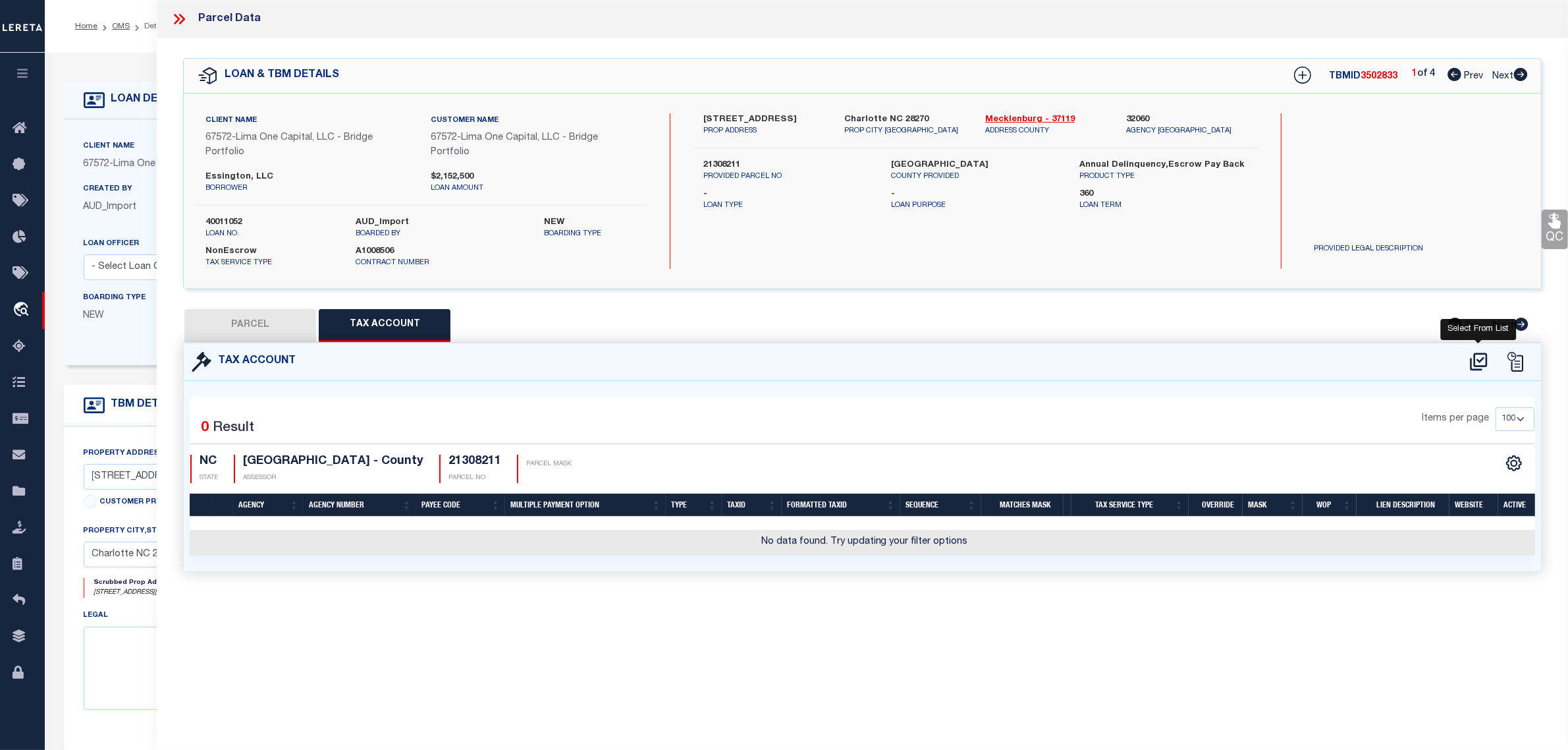
click at [1479, 355] on icon at bounding box center [1479, 361] width 22 height 21
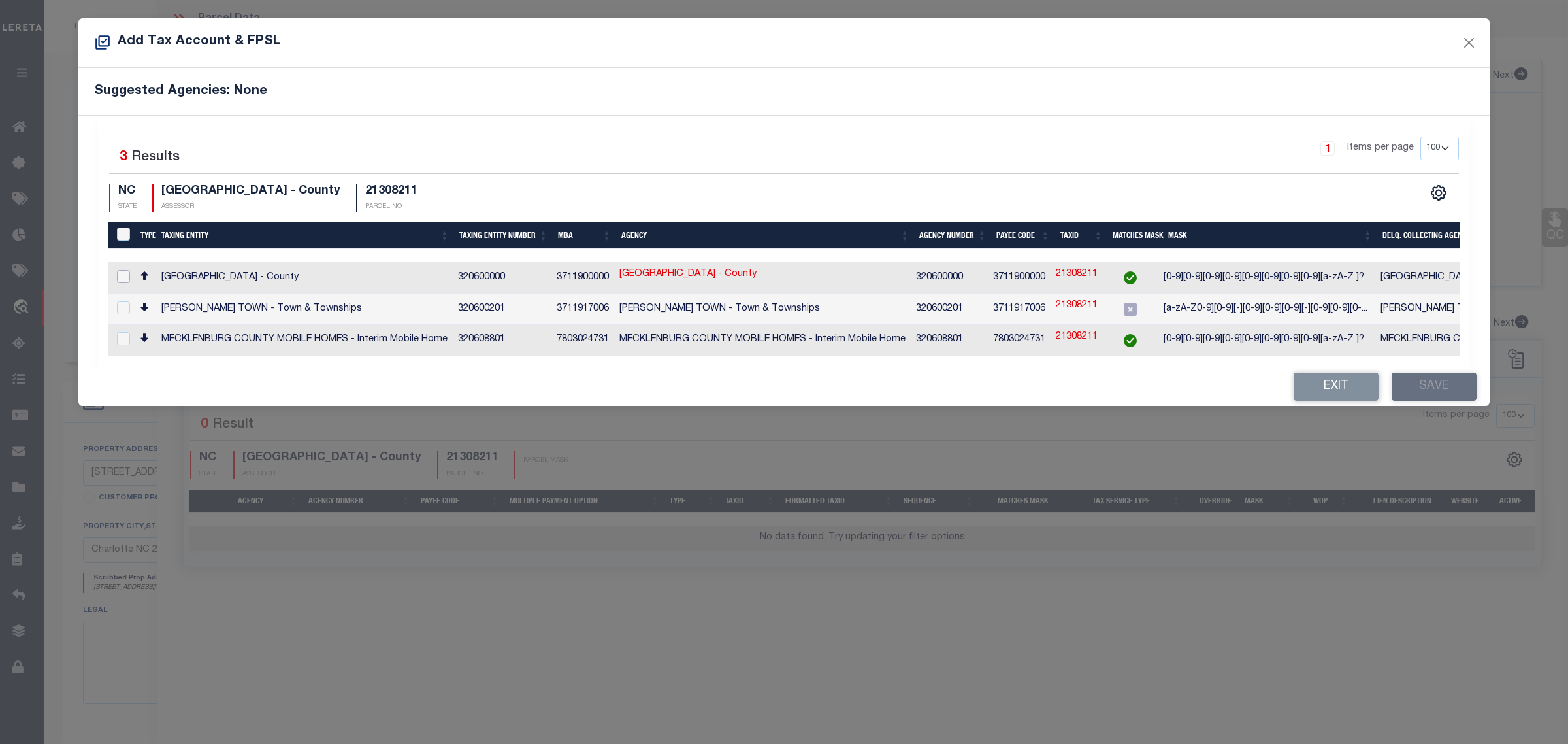
click at [126, 279] on input "checkbox" at bounding box center [123, 276] width 13 height 13
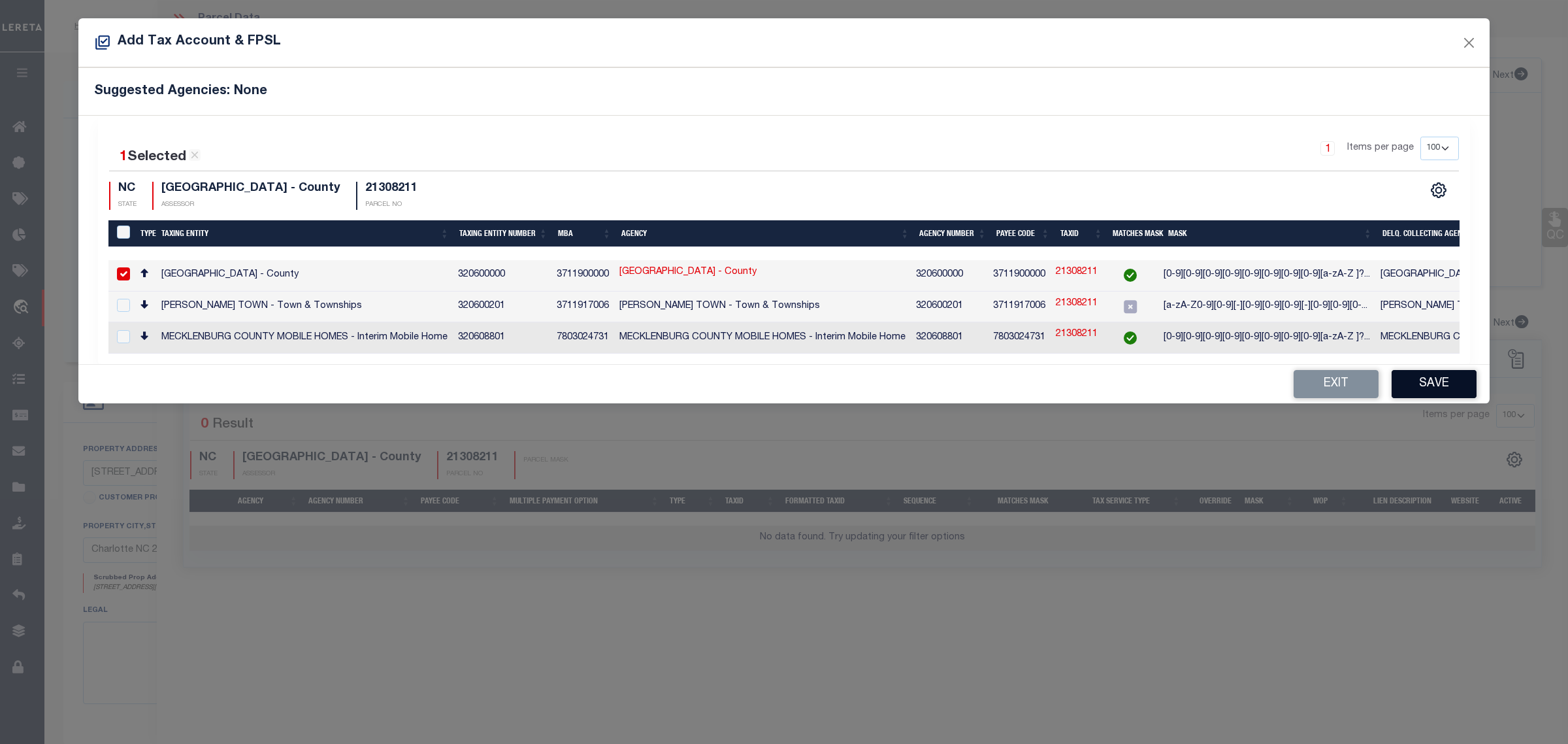
click at [1440, 386] on button "Save" at bounding box center [1434, 384] width 85 height 28
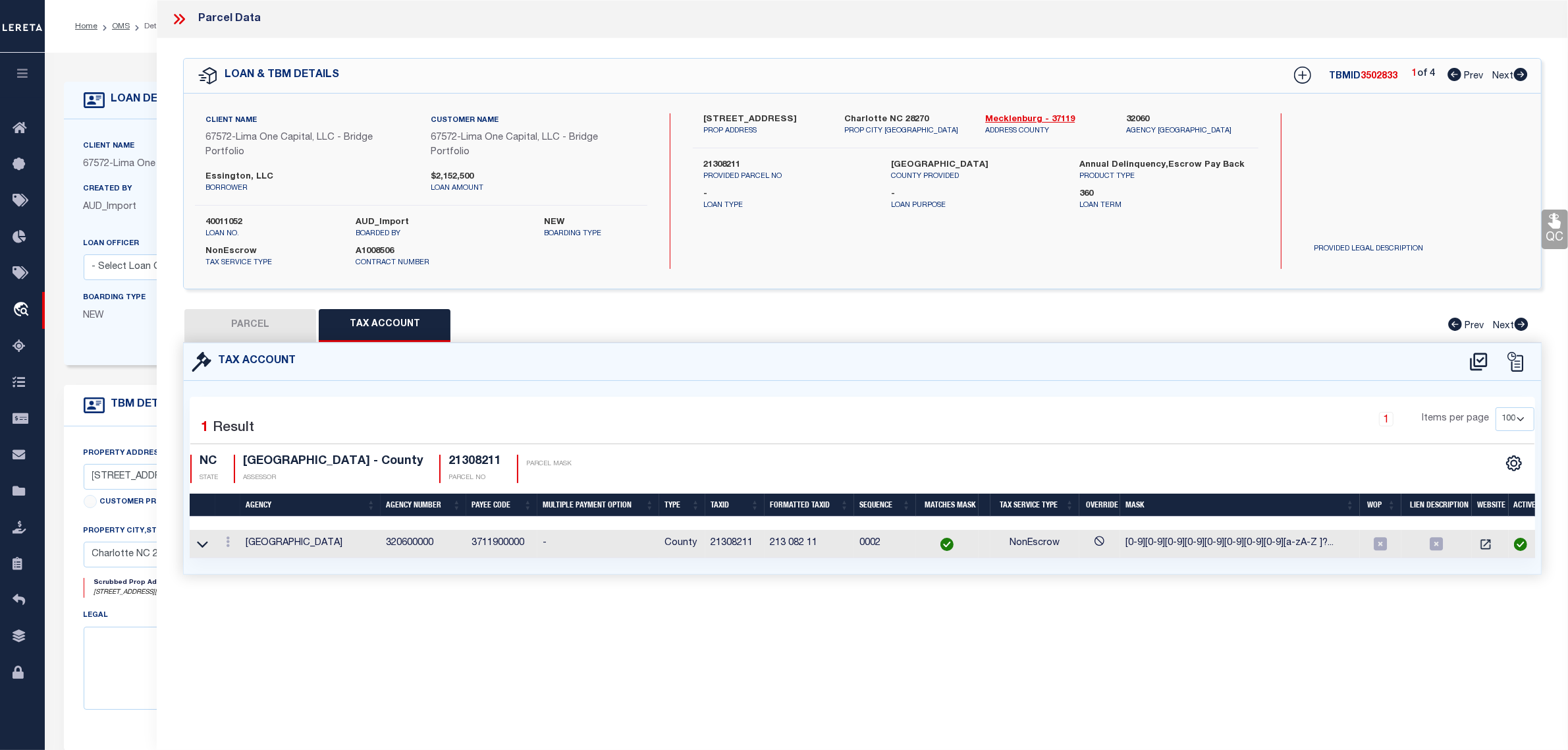
click at [255, 334] on button "PARCEL" at bounding box center [250, 326] width 131 height 33
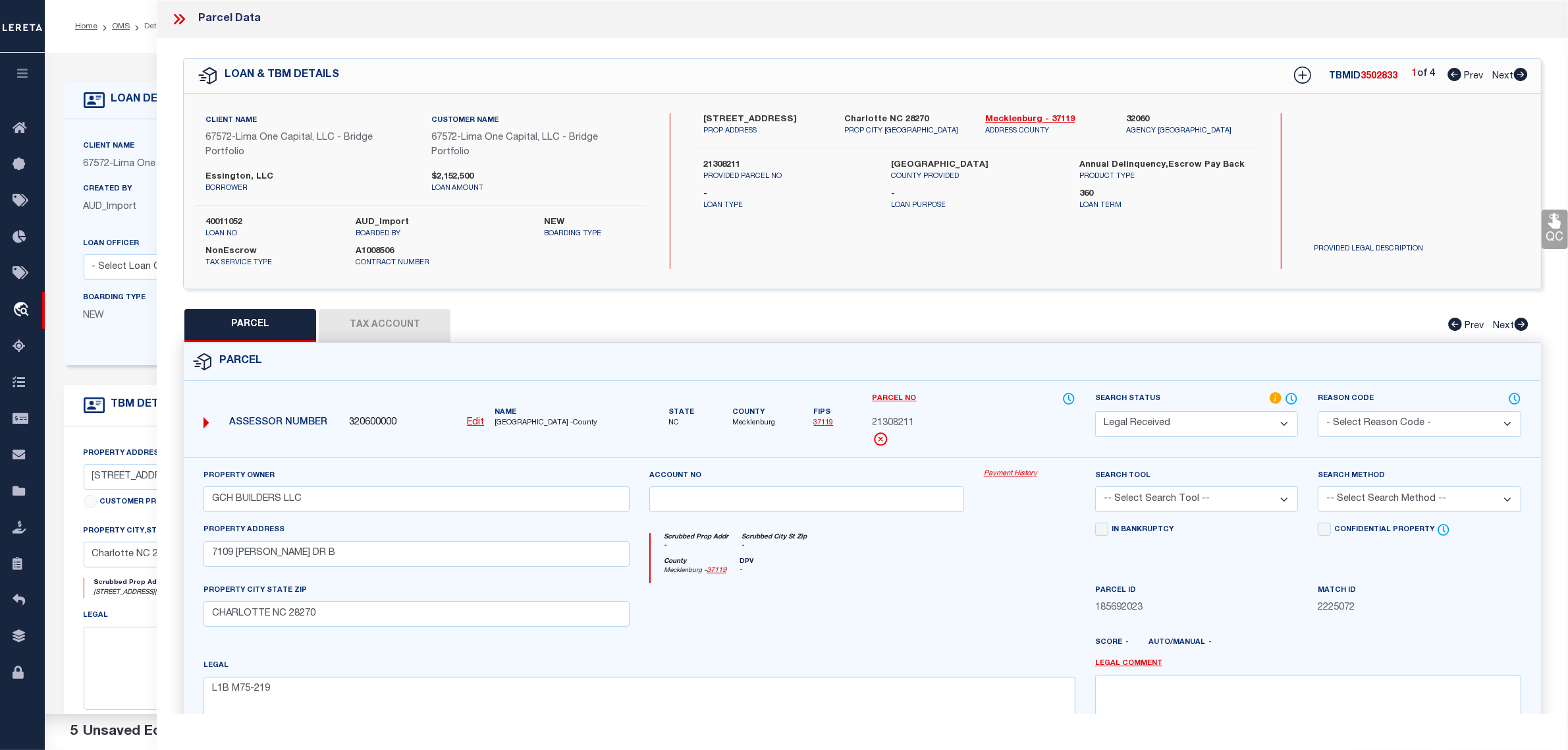
click at [1166, 416] on select "Automated Search Bad Parcel Complete Duplicate Parcel High Dollar Reporting In …" at bounding box center [1196, 424] width 203 height 26
click at [1095, 411] on select "Automated Search Bad Parcel Complete Duplicate Parcel High Dollar Reporting In …" at bounding box center [1196, 424] width 203 height 26
click at [1180, 505] on select "-- Select Search Tool -- 3rd Party Website Agency File Agency Website ATLS CNV-…" at bounding box center [1196, 499] width 203 height 26
click at [1095, 488] on select "-- Select Search Tool -- 3rd Party Website Agency File Agency Website ATLS CNV-…" at bounding box center [1196, 499] width 203 height 26
click at [1411, 500] on select "-- Select Search Method -- Property Address Legal Liability Info Provided" at bounding box center [1419, 499] width 203 height 26
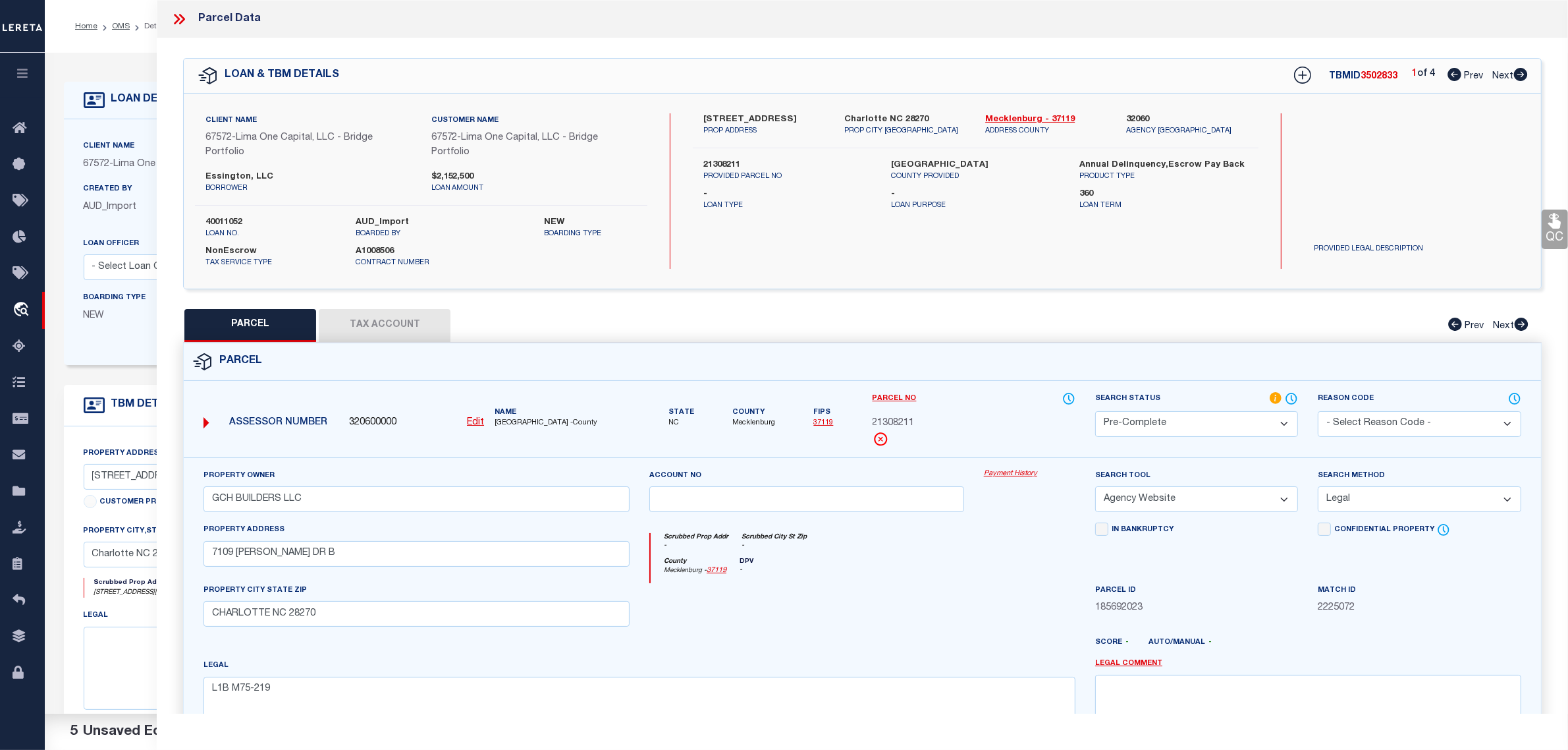
click at [1318, 488] on select "-- Select Search Method -- Property Address Legal Liability Info Provided" at bounding box center [1419, 499] width 203 height 26
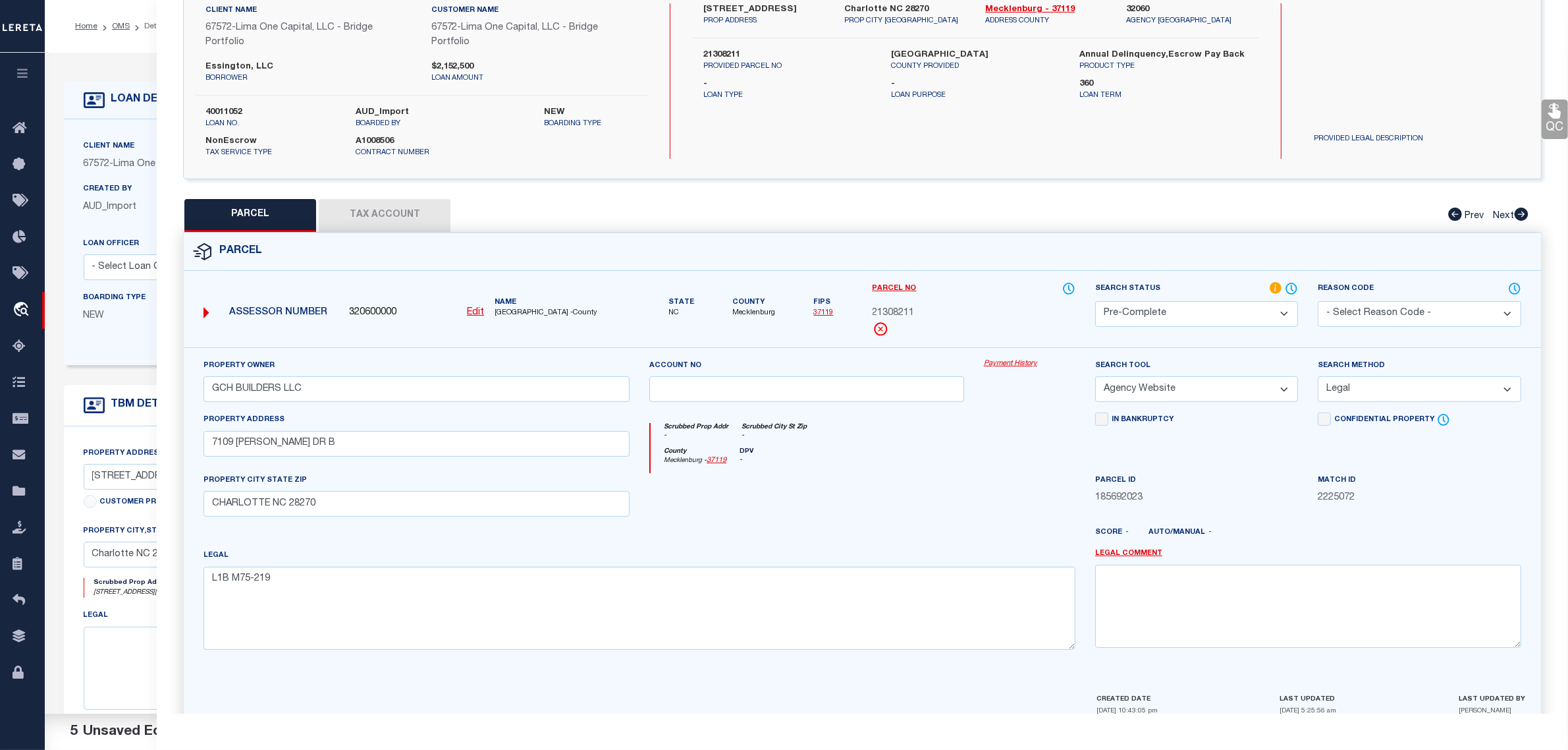
scroll to position [179, 0]
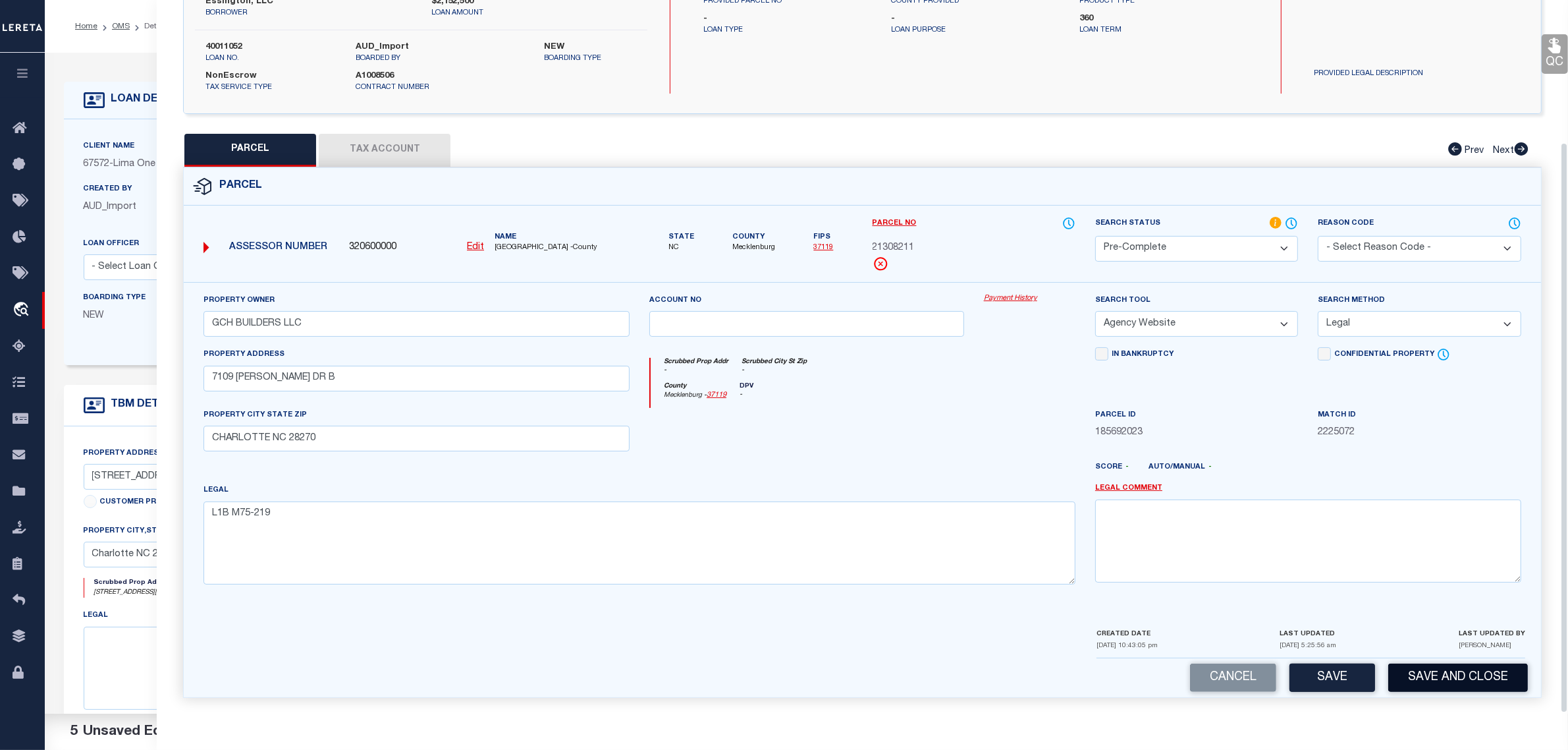
click at [1457, 672] on button "Save and Close" at bounding box center [1458, 677] width 139 height 28
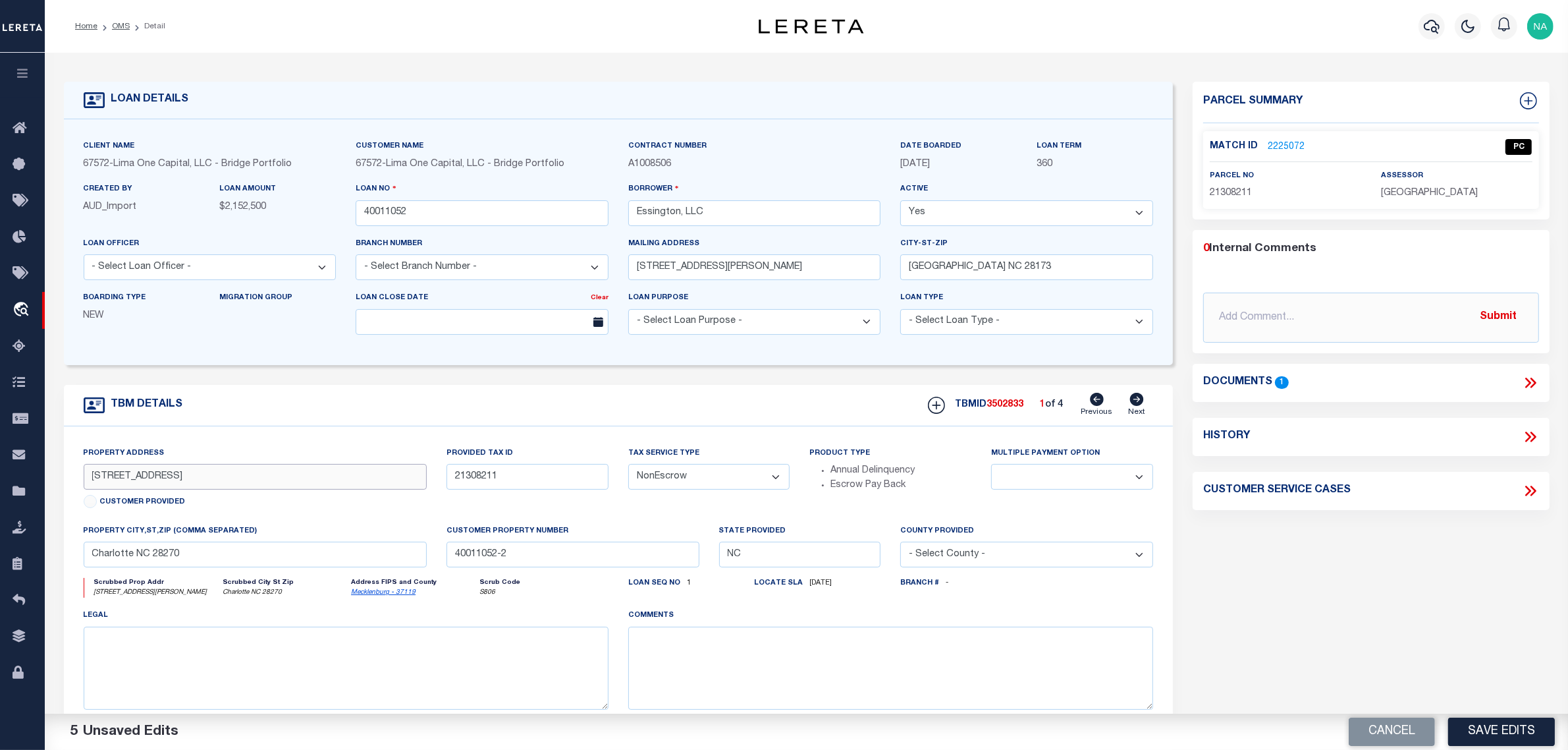
click at [133, 480] on input "[STREET_ADDRESS]" at bounding box center [255, 476] width 343 height 26
drag, startPoint x: 176, startPoint y: 476, endPoint x: 169, endPoint y: 480, distance: 8.1
click at [176, 476] on input "[STREET_ADDRESS]" at bounding box center [255, 476] width 343 height 26
drag, startPoint x: 159, startPoint y: 480, endPoint x: 100, endPoint y: 479, distance: 59.0
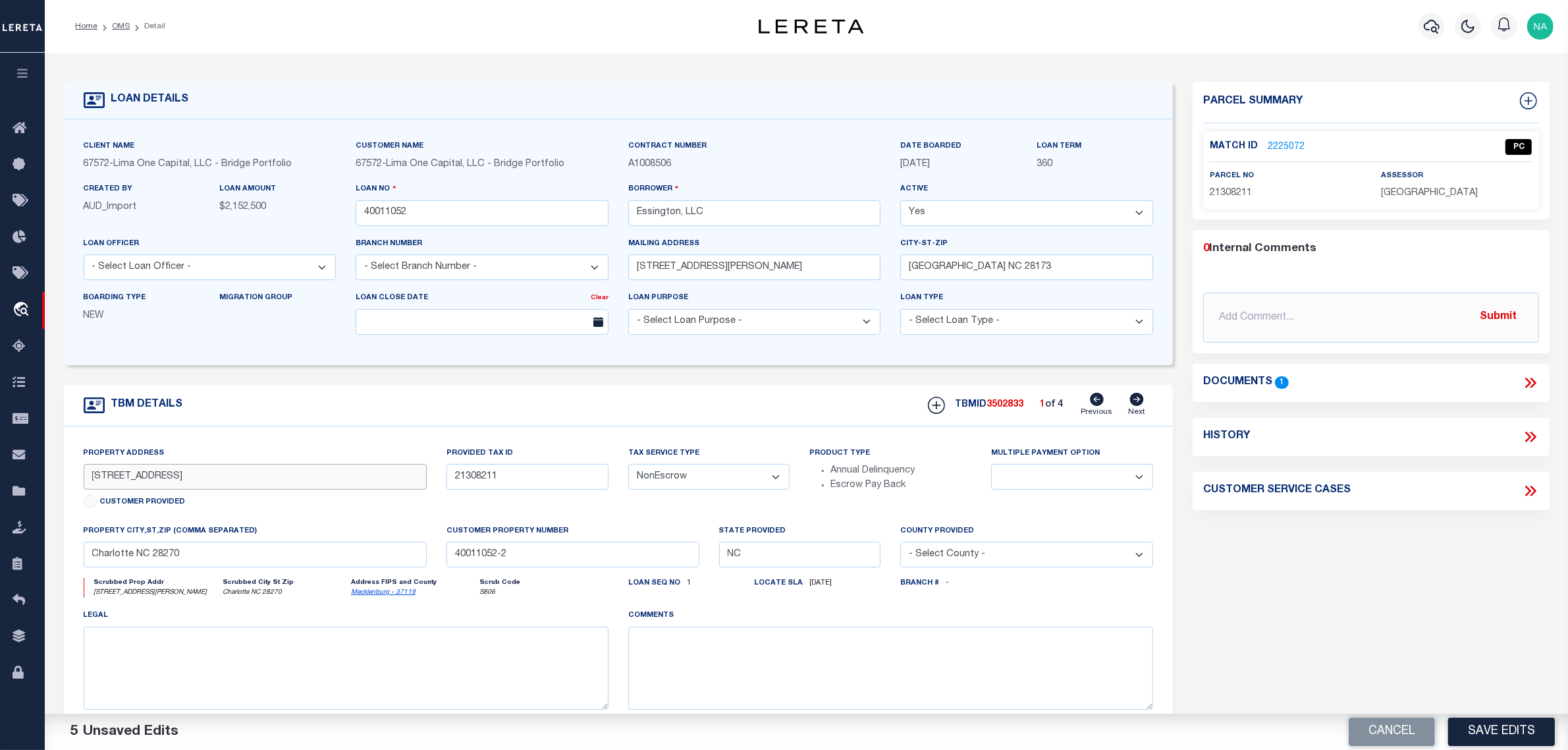
click at [87, 479] on input "[STREET_ADDRESS]" at bounding box center [255, 476] width 343 height 26
click at [380, 209] on input "40011052" at bounding box center [482, 213] width 253 height 26
click at [1001, 409] on span "3502833" at bounding box center [1005, 403] width 37 height 9
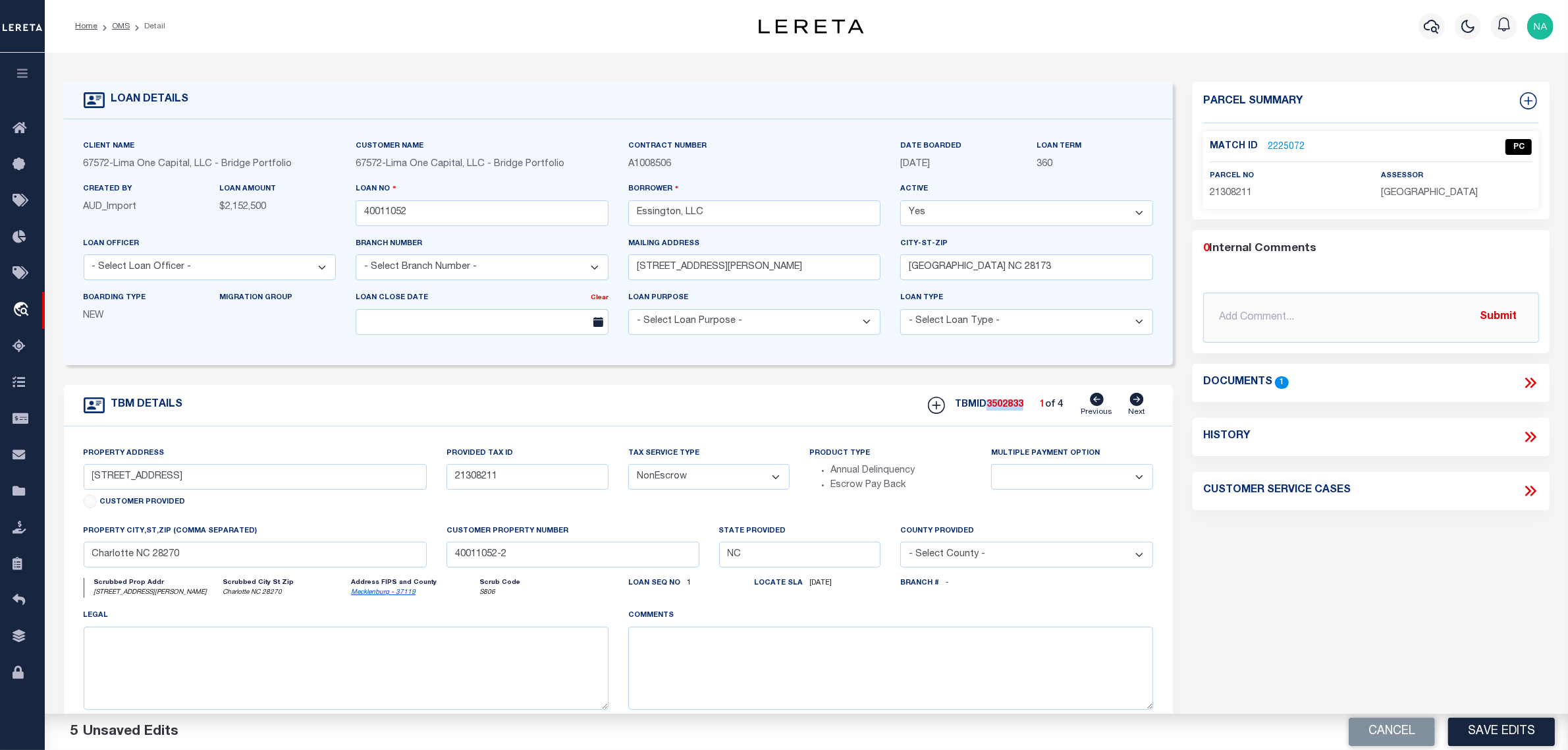
copy span "3502833"
click at [1453, 189] on span "MECKLENBURG COUNTY" at bounding box center [1429, 192] width 97 height 9
copy div "MECKLENBURG COUNTY"
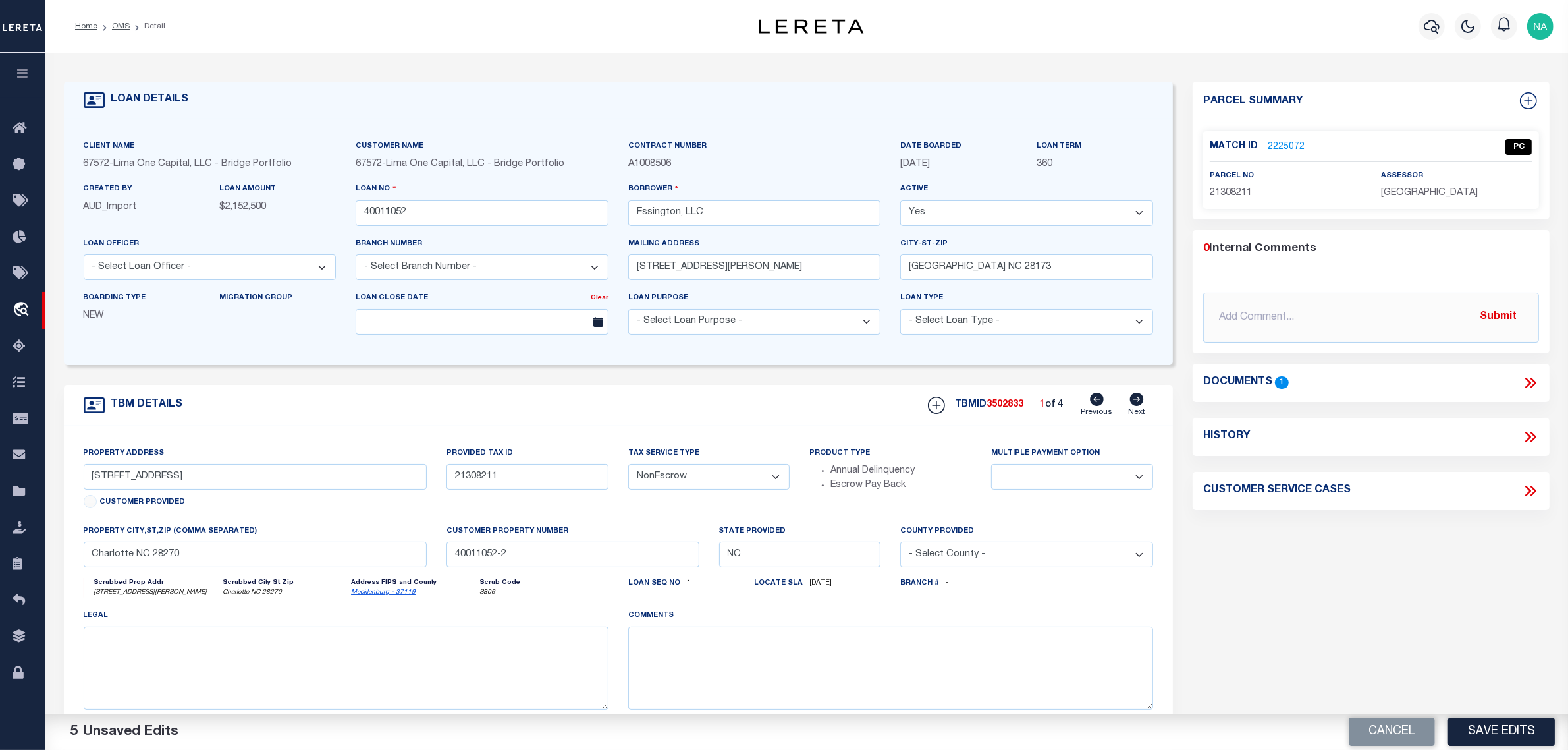
click at [1235, 192] on span "21308211" at bounding box center [1230, 192] width 42 height 9
copy span "21308211"
click at [1137, 403] on icon at bounding box center [1137, 399] width 14 height 13
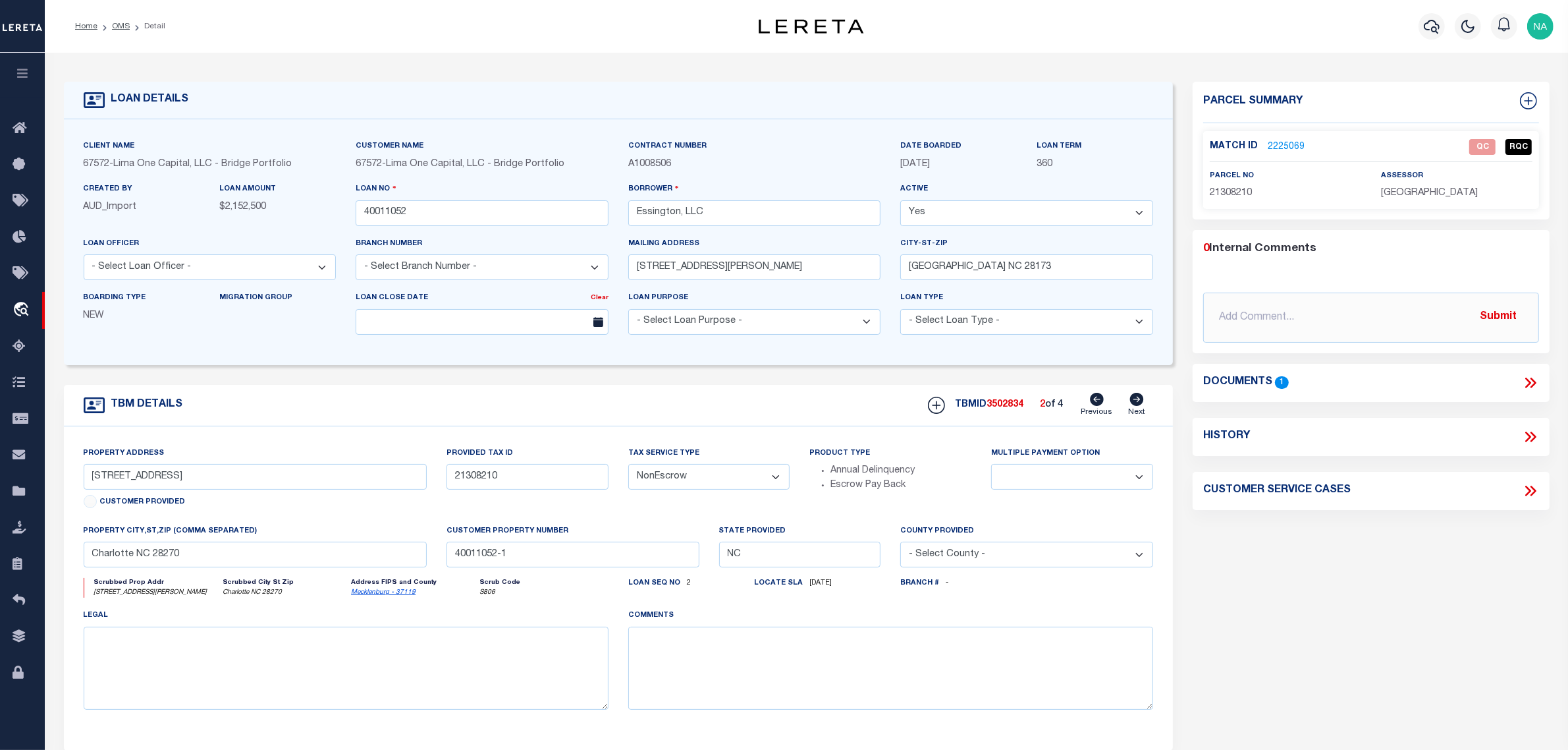
click at [1236, 188] on span "21308210" at bounding box center [1230, 192] width 42 height 9
copy span "21308210"
click at [1425, 188] on span "MECKLENBURG COUNTY" at bounding box center [1429, 192] width 97 height 9
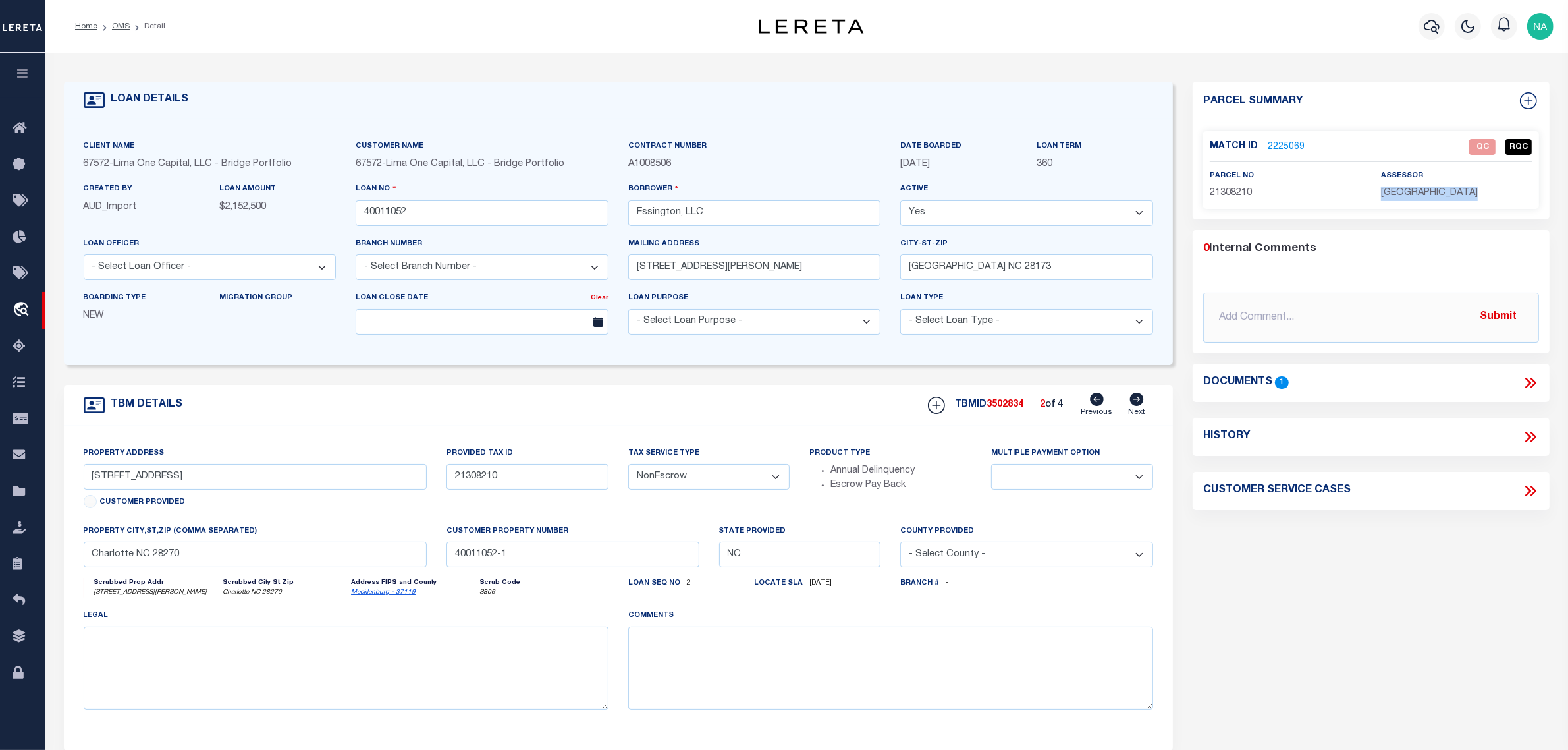
click at [1425, 188] on span "MECKLENBURG COUNTY" at bounding box center [1429, 192] width 97 height 9
copy div "MECKLENBURG COUNTY"
click at [393, 213] on input "40011052" at bounding box center [482, 213] width 253 height 26
click at [1013, 409] on span "3502834" at bounding box center [1005, 403] width 37 height 9
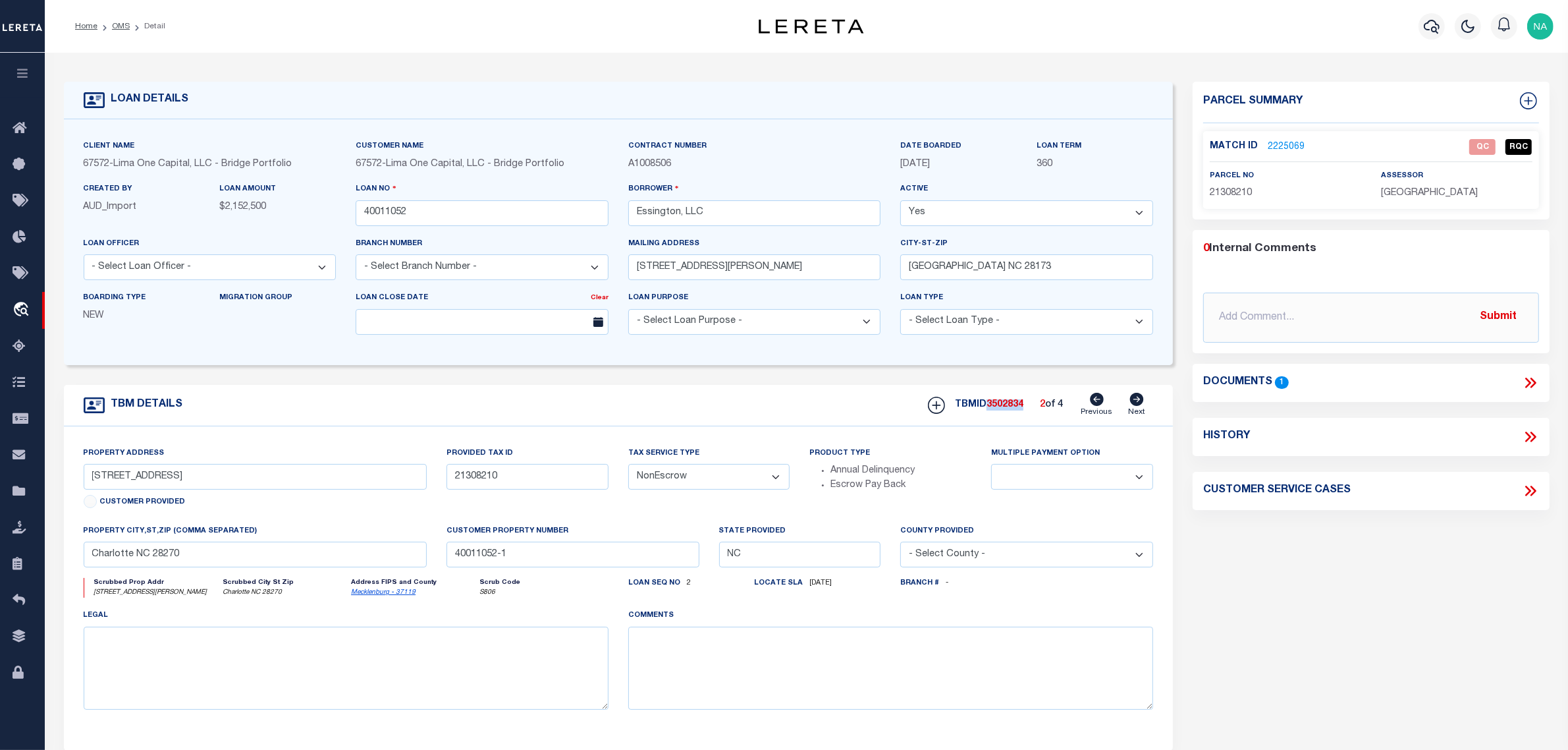
click at [1013, 409] on span "3502834" at bounding box center [1005, 403] width 37 height 9
copy span "3502834"
click at [1136, 401] on icon at bounding box center [1137, 399] width 14 height 13
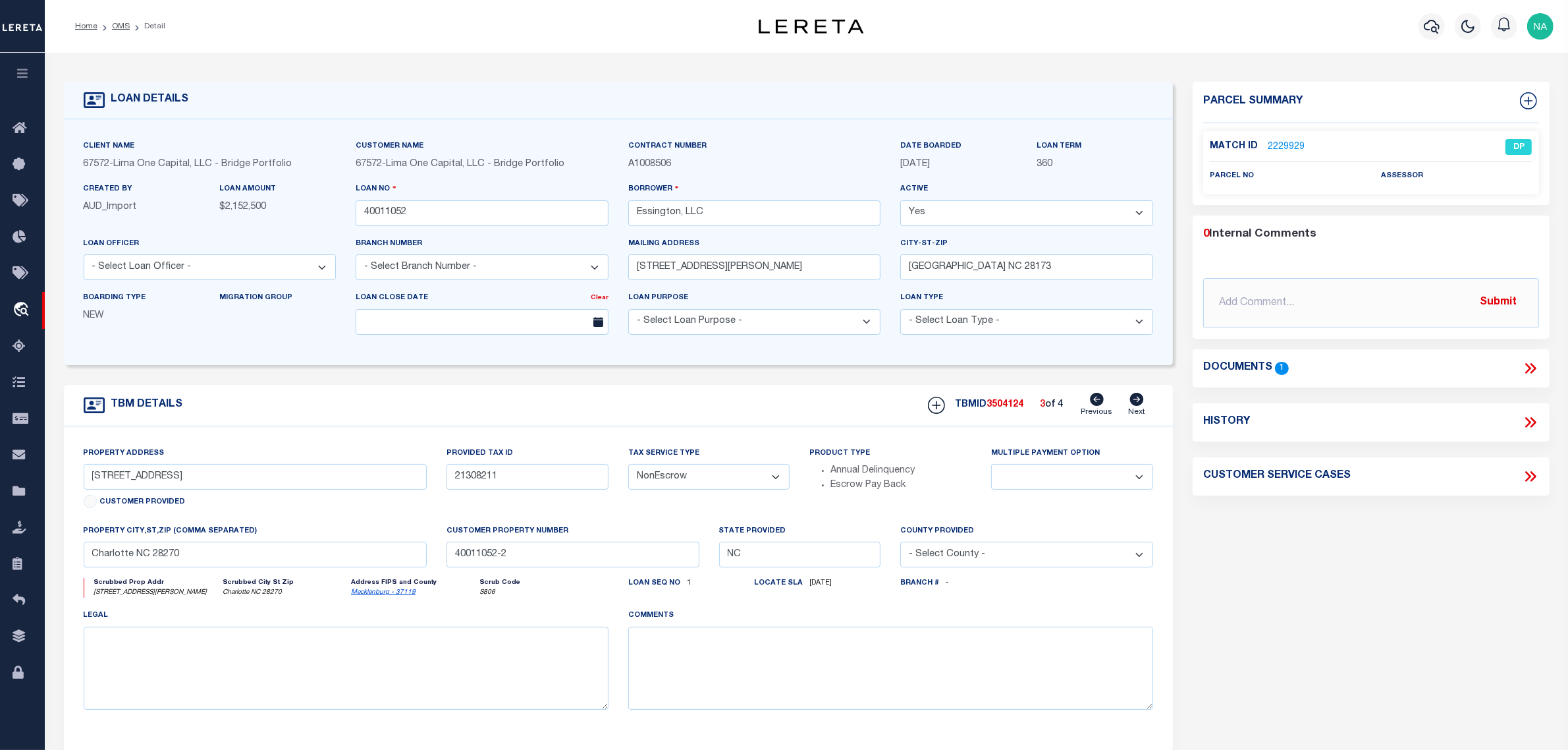
click at [1136, 401] on icon at bounding box center [1137, 399] width 14 height 13
click at [1255, 551] on div "Parcel Summary Match ID 2229819 0" at bounding box center [1371, 442] width 377 height 721
click at [119, 25] on link "OMS" at bounding box center [121, 27] width 18 height 8
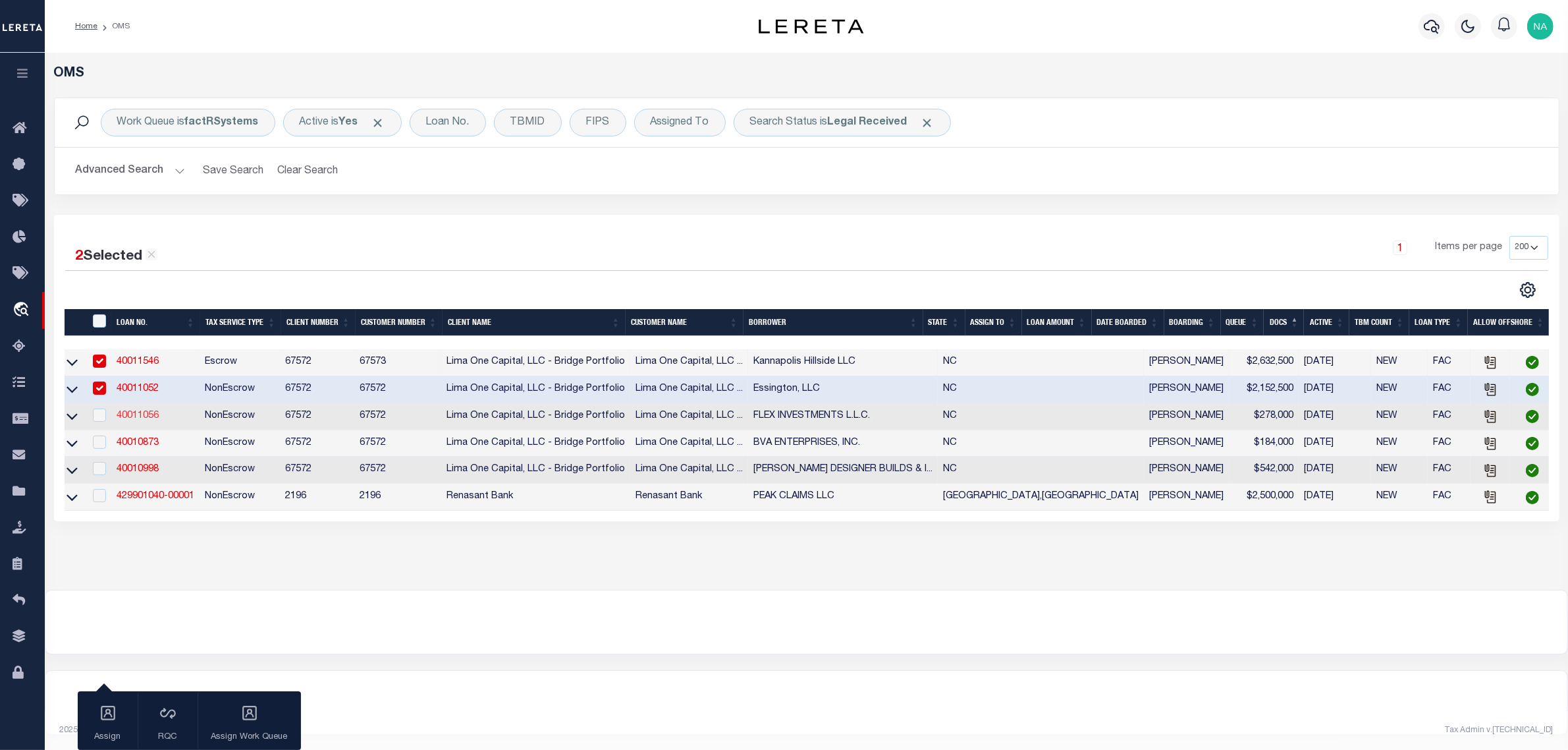
click at [140, 420] on link "40011056" at bounding box center [137, 415] width 42 height 9
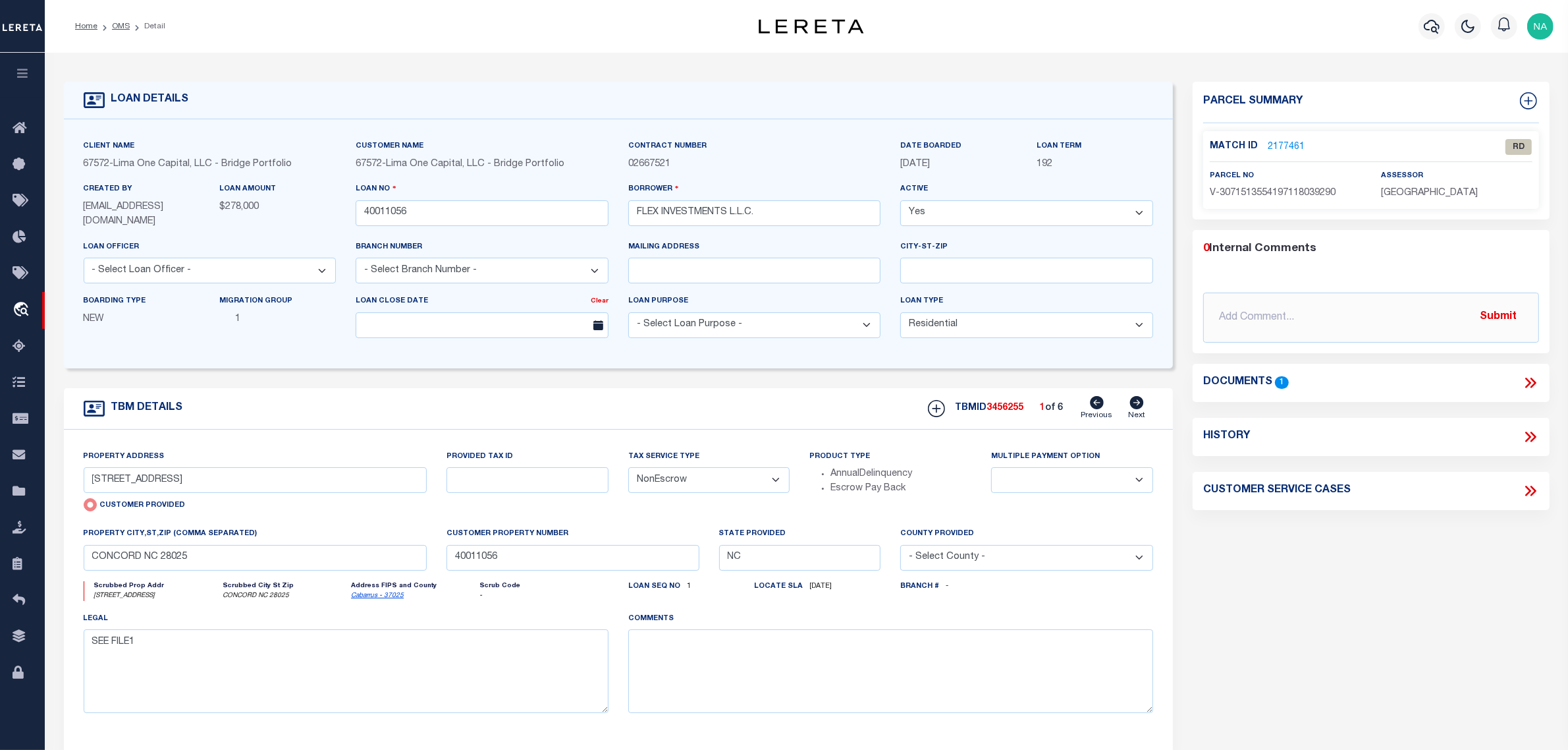
click at [1140, 400] on icon at bounding box center [1137, 402] width 14 height 13
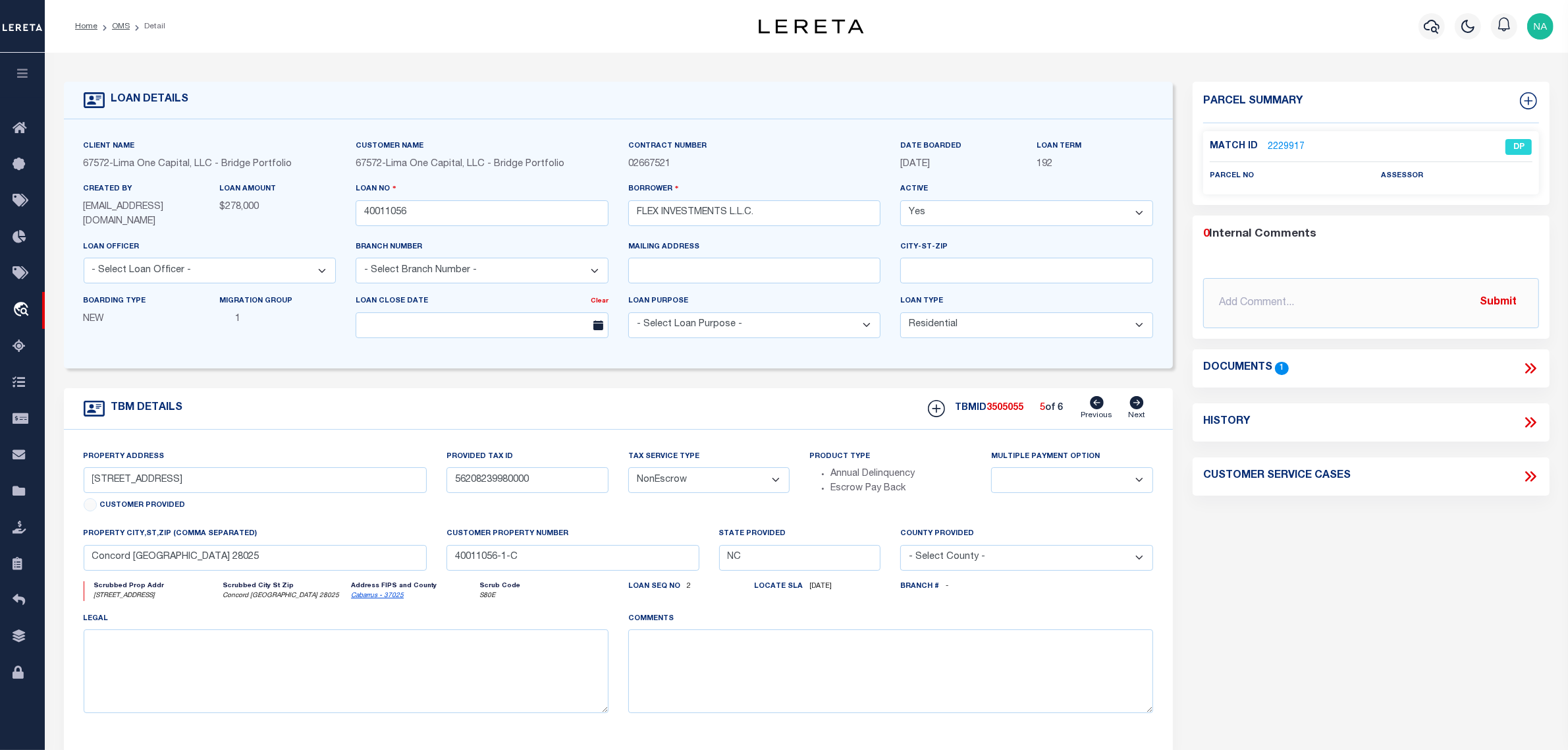
click at [1140, 400] on icon at bounding box center [1137, 402] width 14 height 13
click at [1532, 365] on icon at bounding box center [1533, 368] width 6 height 11
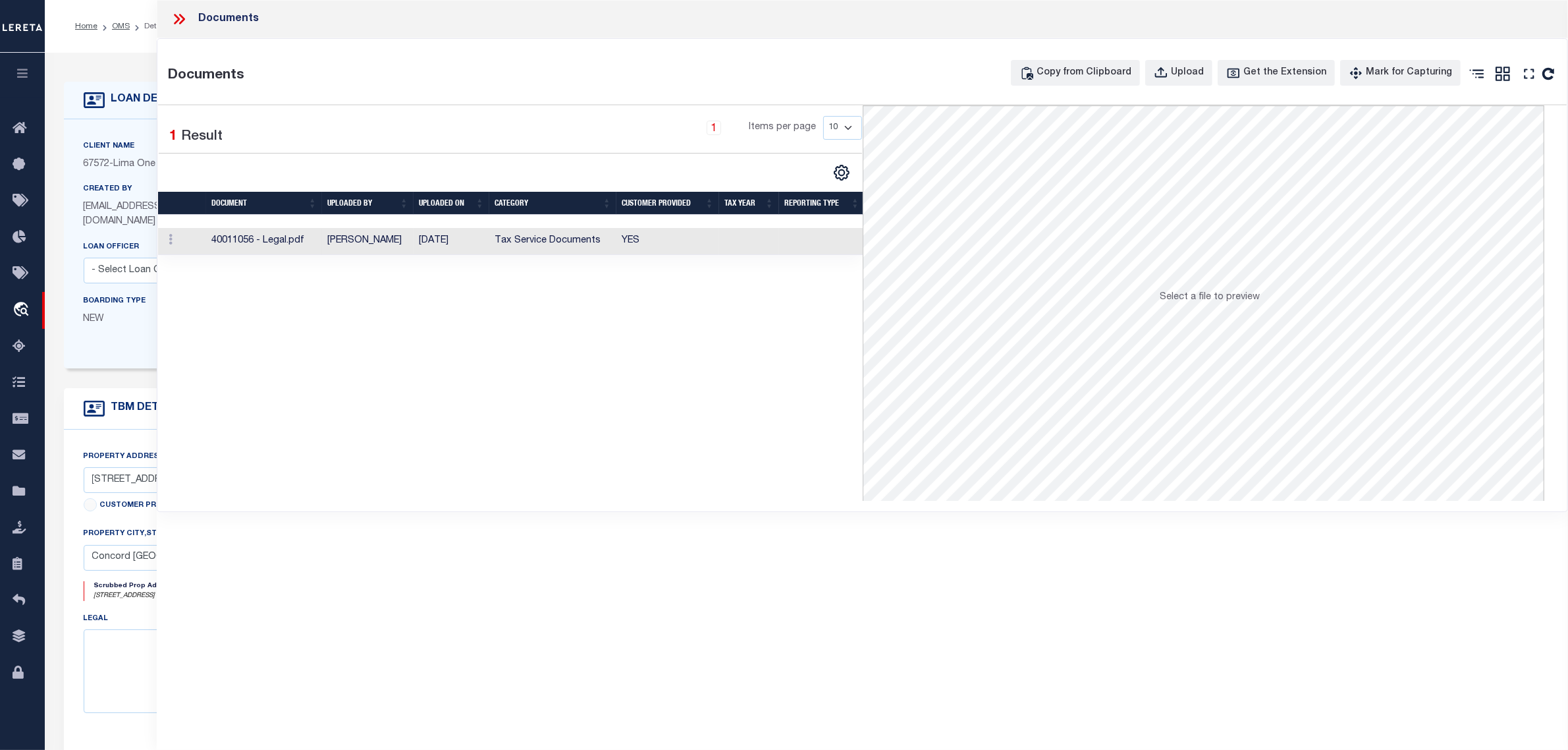
click at [550, 245] on td "Tax Service Documents" at bounding box center [553, 241] width 128 height 27
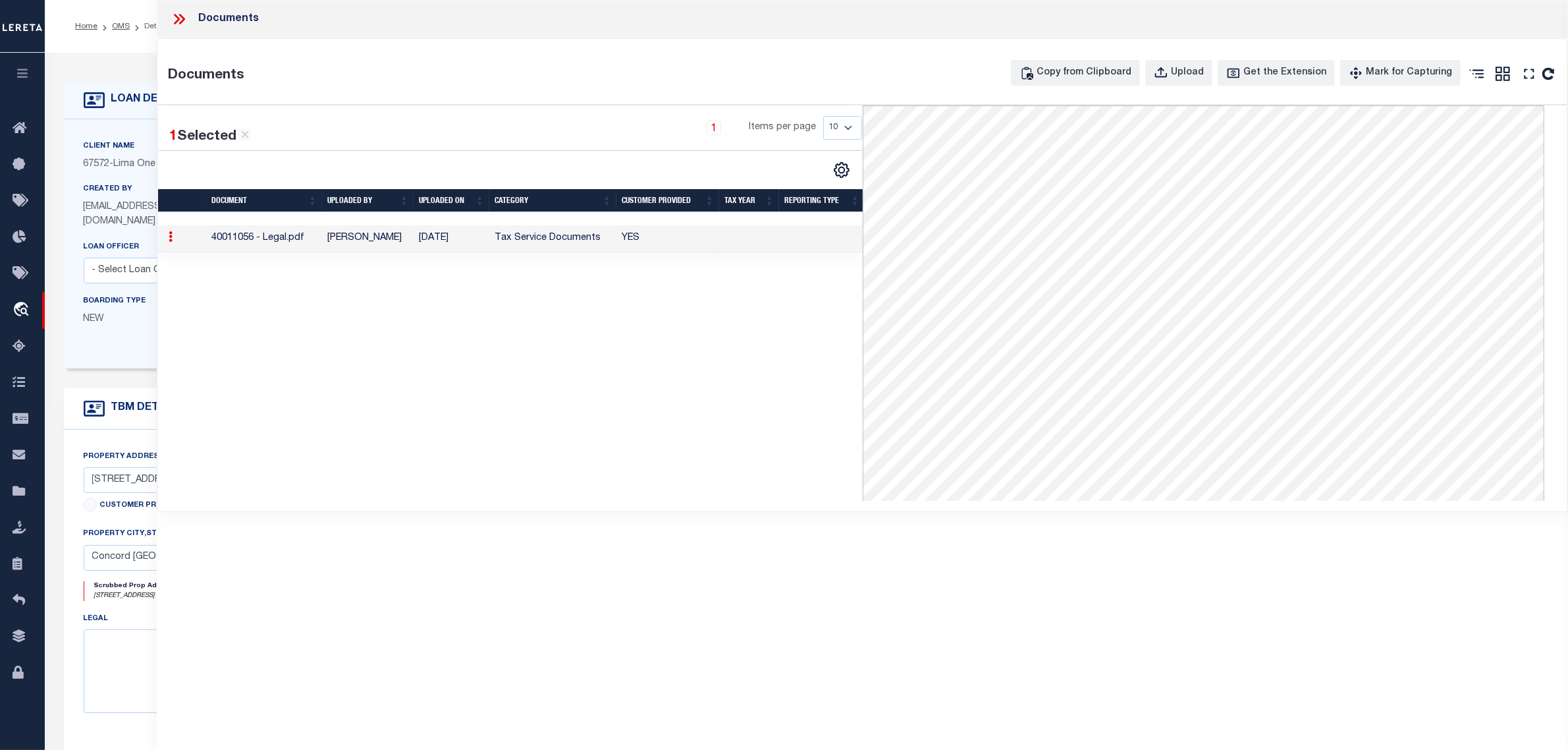
click at [650, 340] on div "1 Selected 1 Result 1 Items per page 10 25 50 100" at bounding box center [509, 302] width 704 height 396
click at [183, 17] on icon at bounding box center [183, 19] width 6 height 11
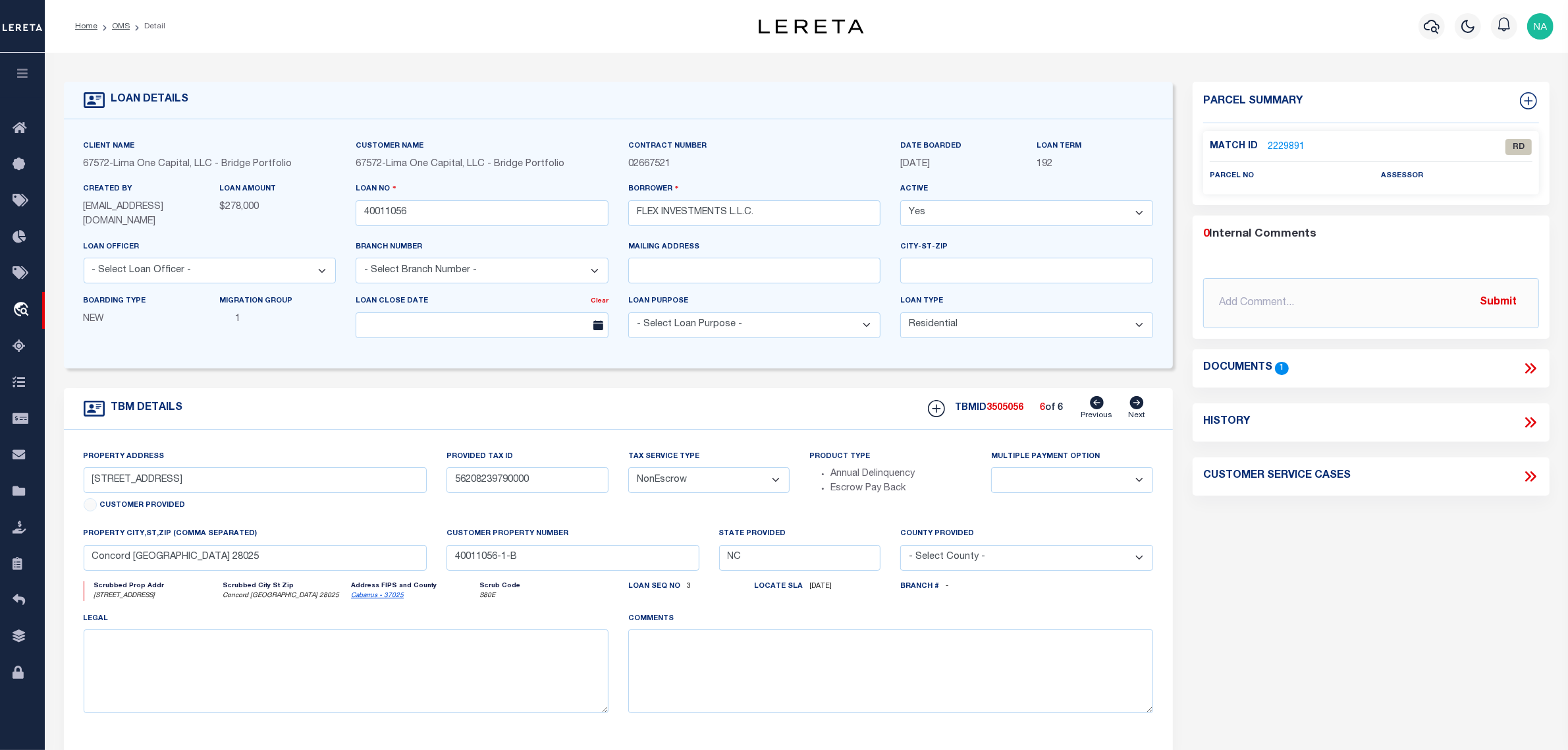
click at [1100, 402] on icon at bounding box center [1097, 402] width 14 height 13
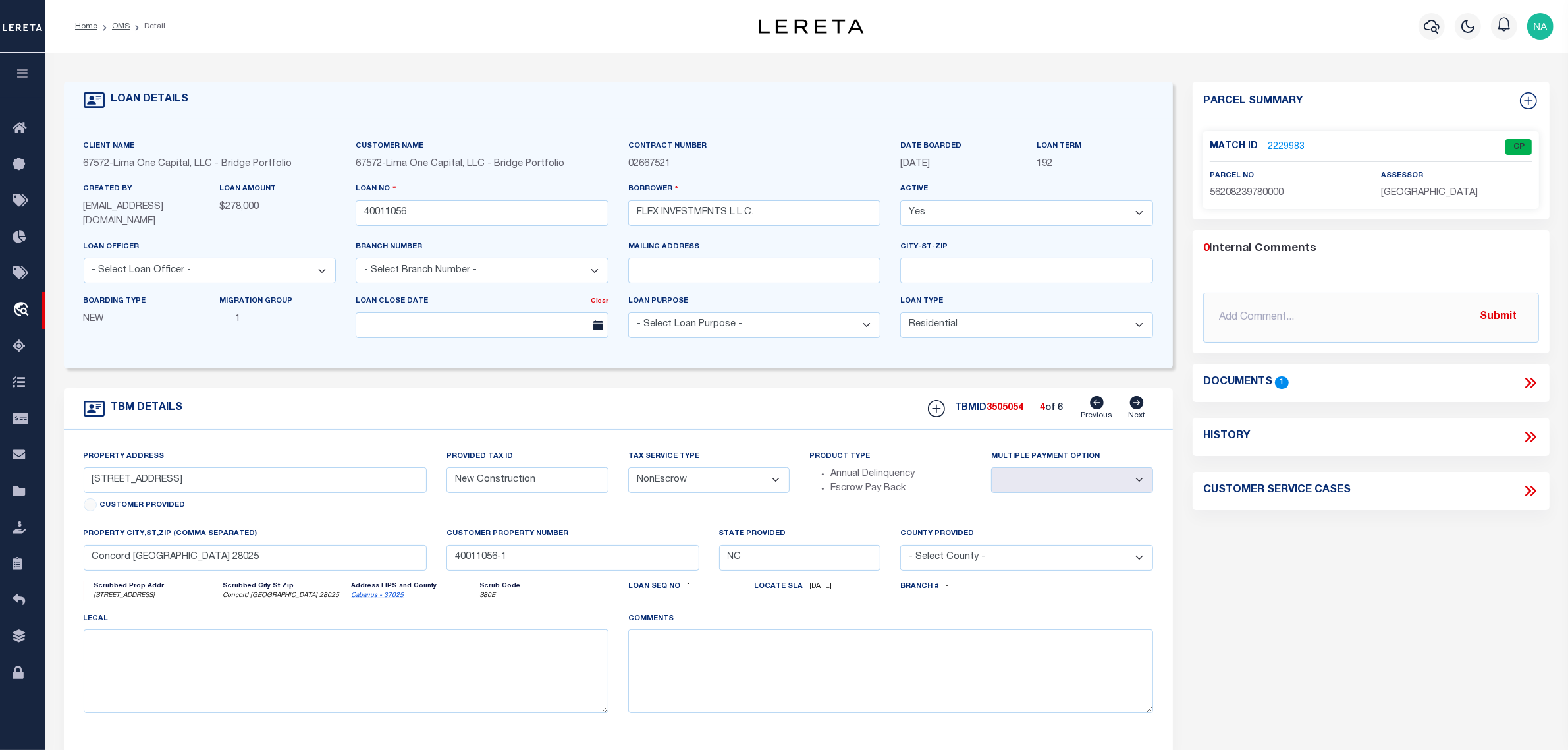
click at [1100, 402] on icon at bounding box center [1097, 402] width 14 height 13
click at [159, 484] on input "[STREET_ADDRESS]" at bounding box center [255, 480] width 343 height 26
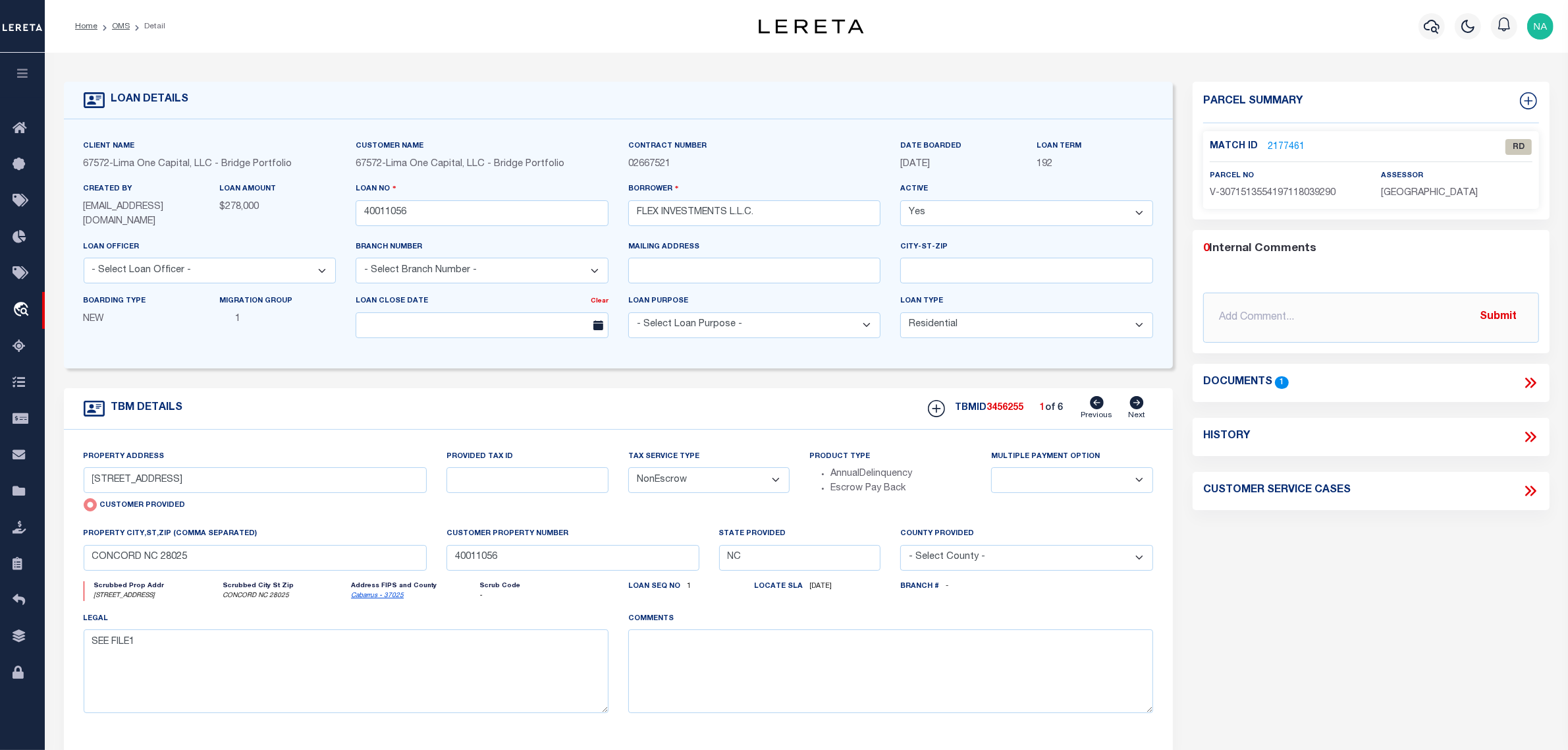
drag, startPoint x: 1301, startPoint y: 621, endPoint x: 1292, endPoint y: 606, distance: 17.5
click at [1301, 621] on div "Parcel Summary Match ID 2177461 0" at bounding box center [1371, 443] width 377 height 723
click at [122, 24] on link "OMS" at bounding box center [121, 27] width 18 height 8
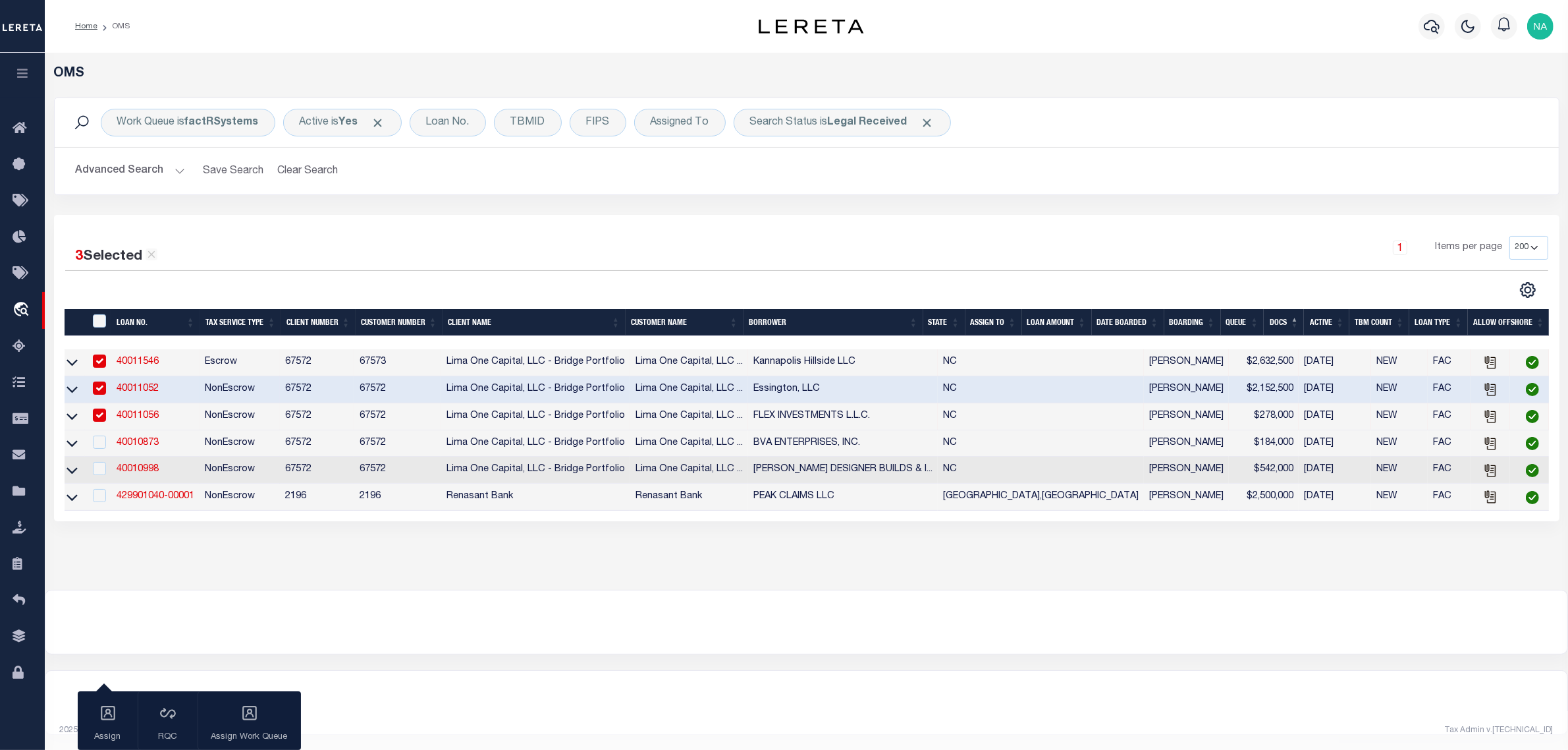
click at [981, 182] on h2 "Advanced Search Save Search Clear Search tblSearchTopScreen_dynamictable_____De…" at bounding box center [806, 171] width 1483 height 26
click at [1542, 26] on img "button" at bounding box center [1540, 26] width 26 height 27
click at [1473, 96] on span "Sign out" at bounding box center [1488, 93] width 37 height 9
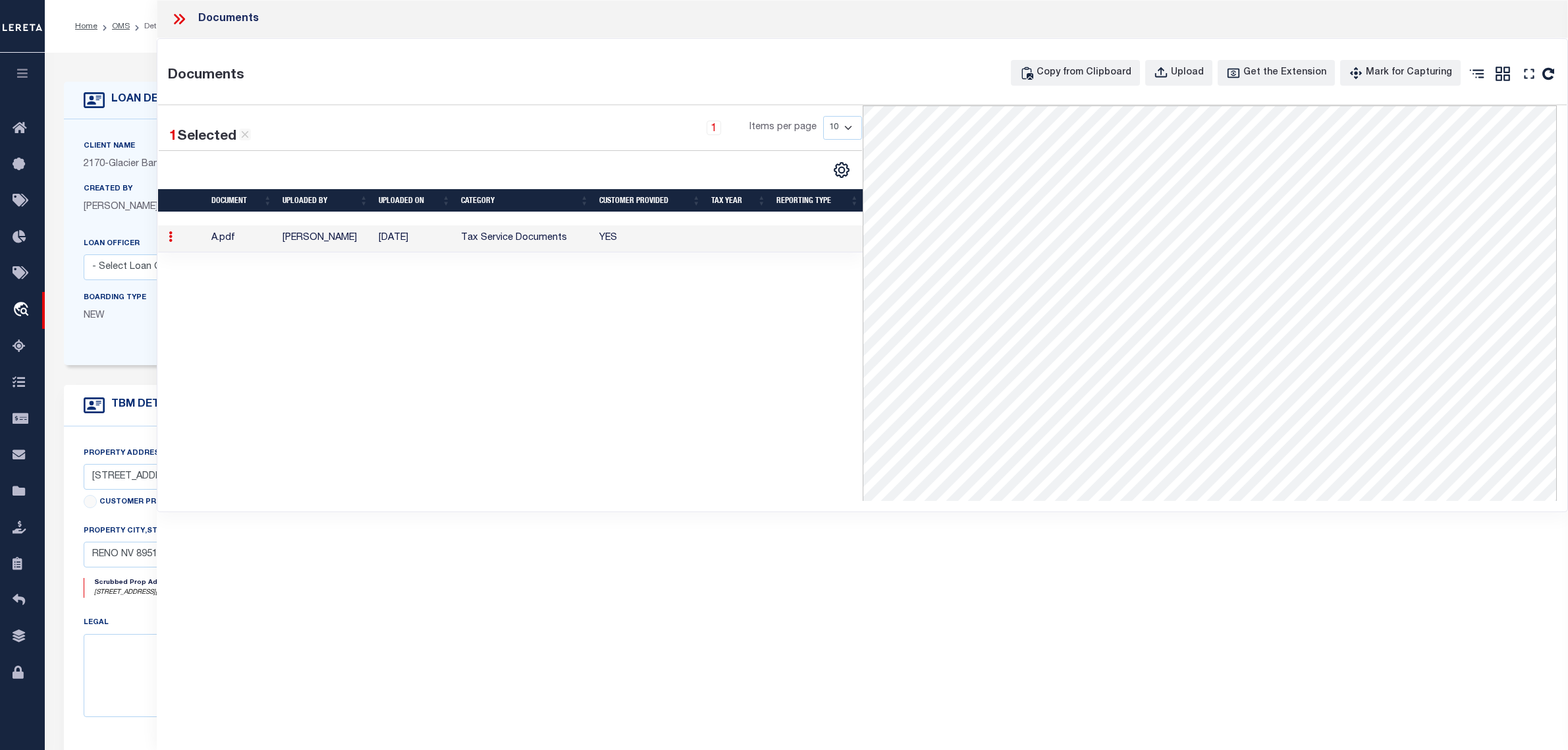
select select "4584"
select select "20"
select select "NonEscrow"
click at [176, 18] on icon at bounding box center [179, 19] width 17 height 17
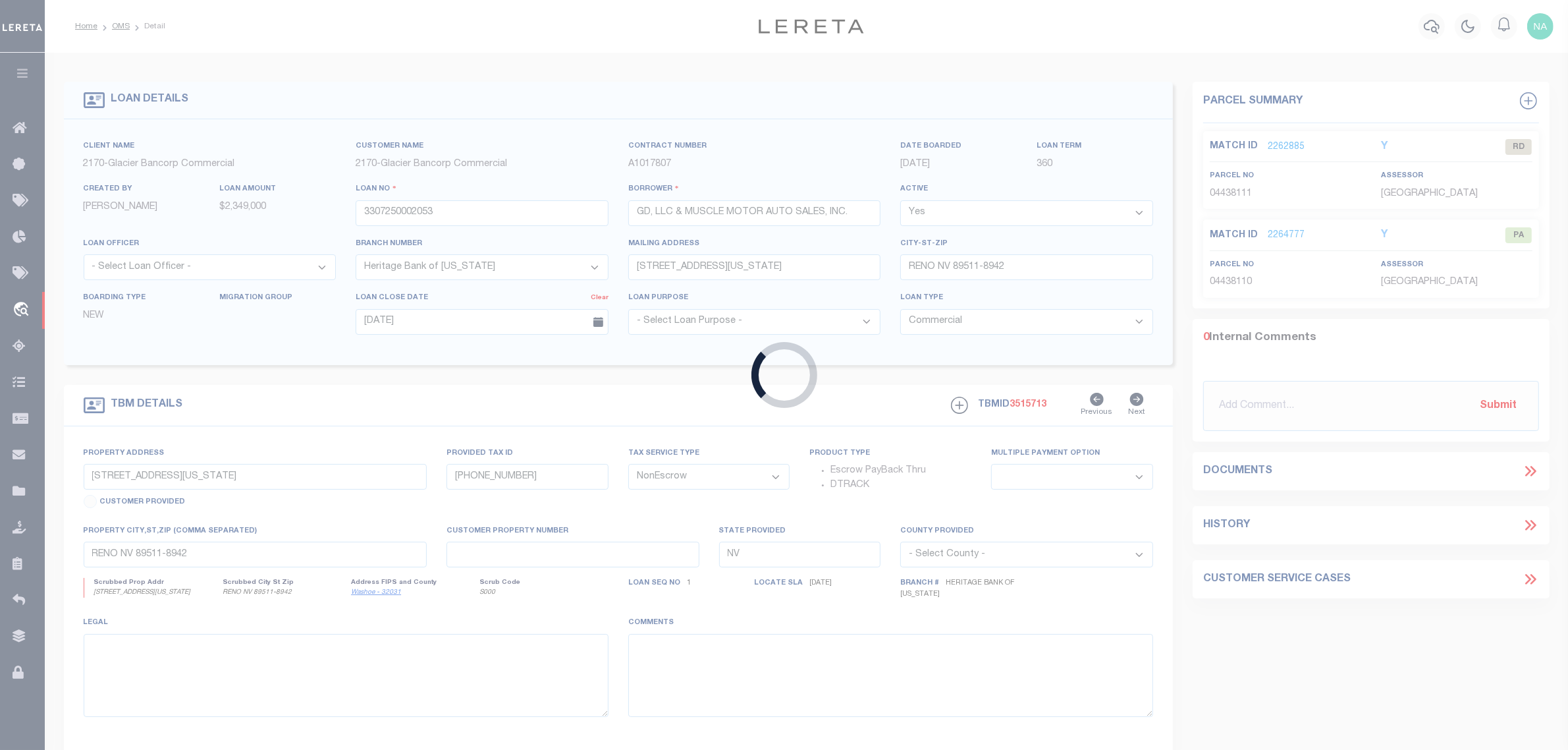
type input "40011052"
type input "Essington, LLC"
select select
type input "[STREET_ADDRESS][PERSON_NAME]"
type input "[GEOGRAPHIC_DATA] NC 28173"
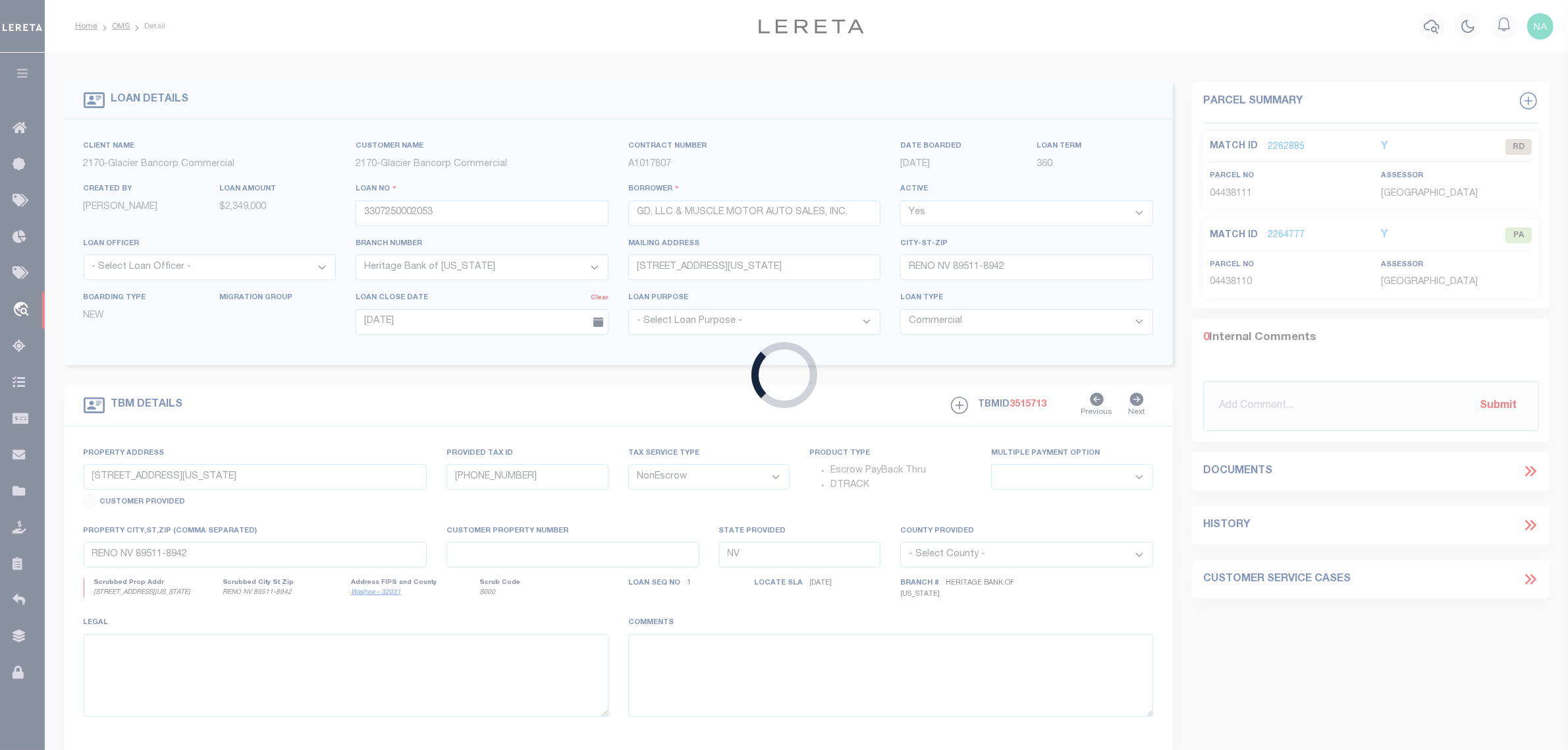
select select
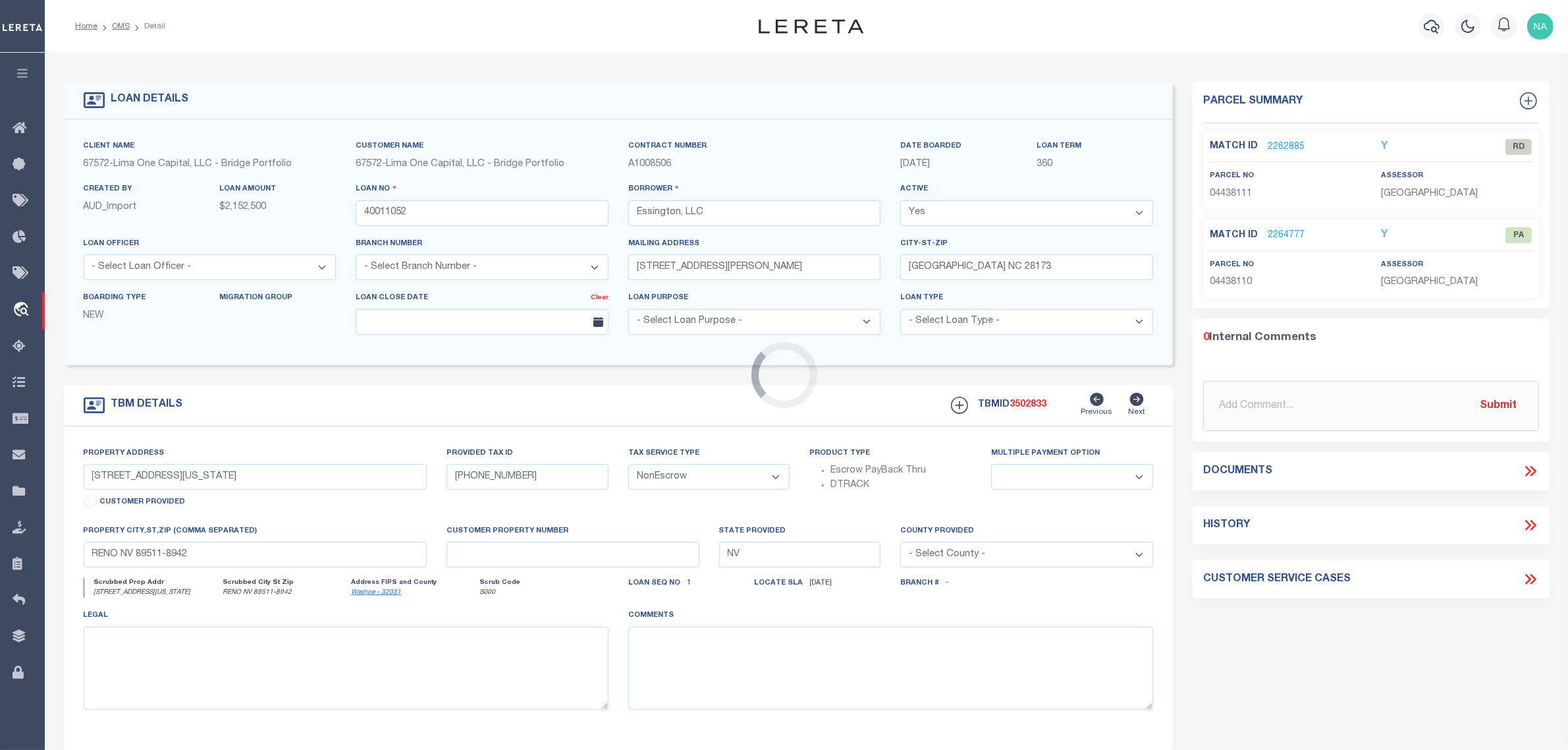
type input "[STREET_ADDRESS]"
type input "21308211"
select select
type input "Charlotte NC 28270"
type input "40011052-2"
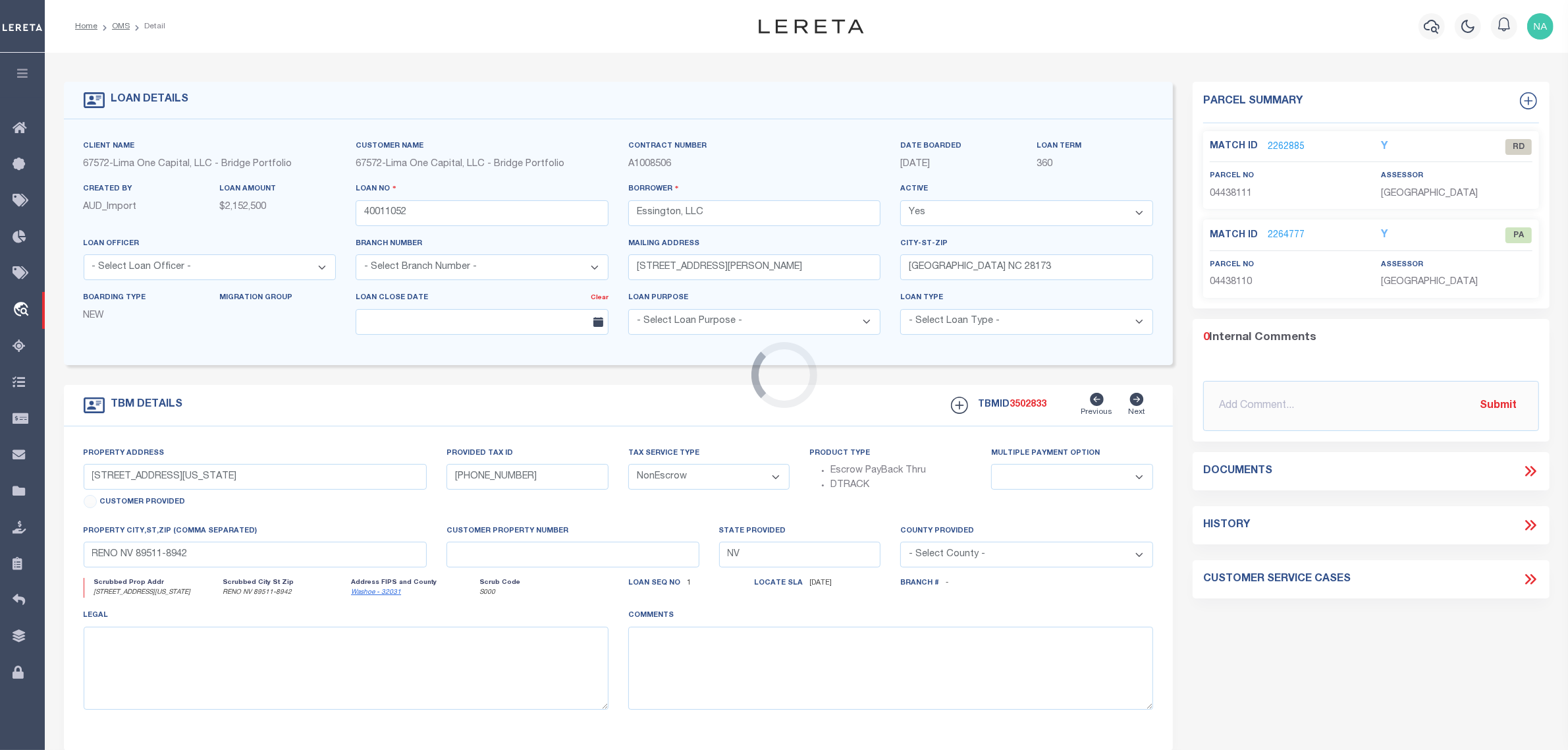
type input "NC"
